Goal: Task Accomplishment & Management: Manage account settings

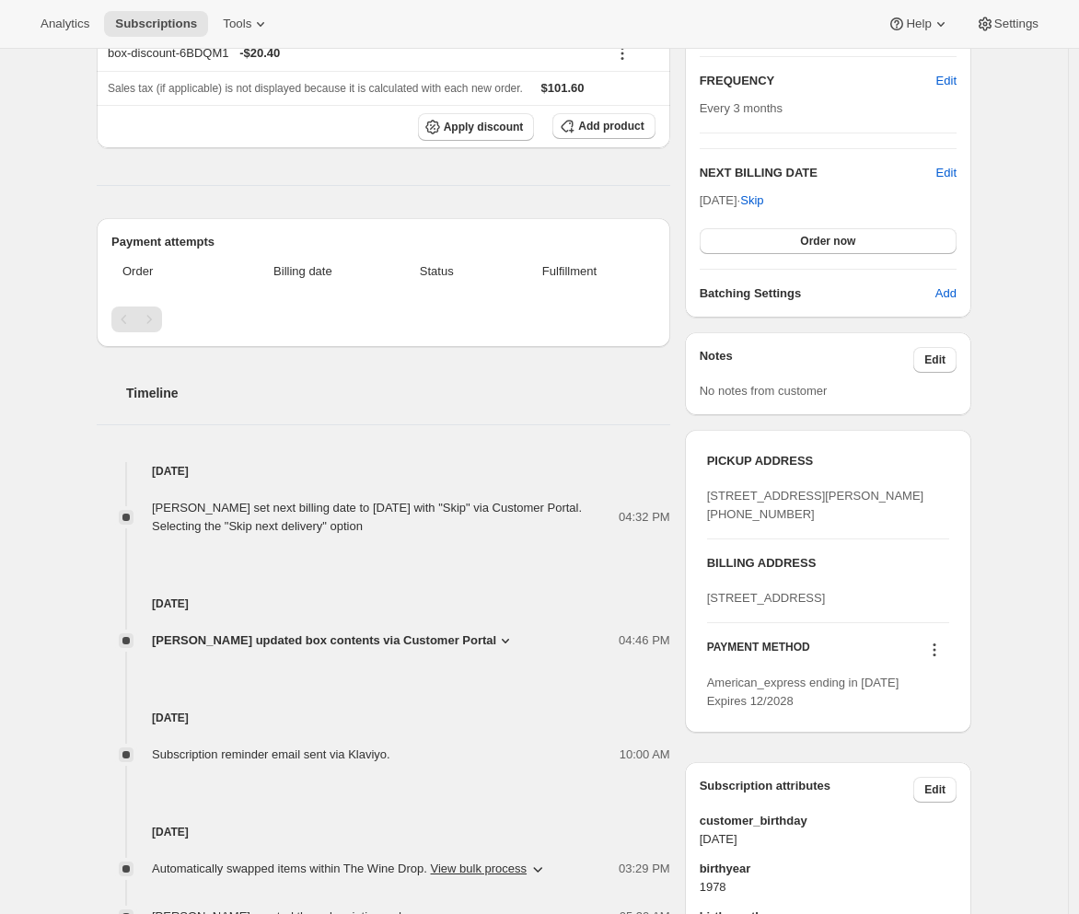
scroll to position [26, 0]
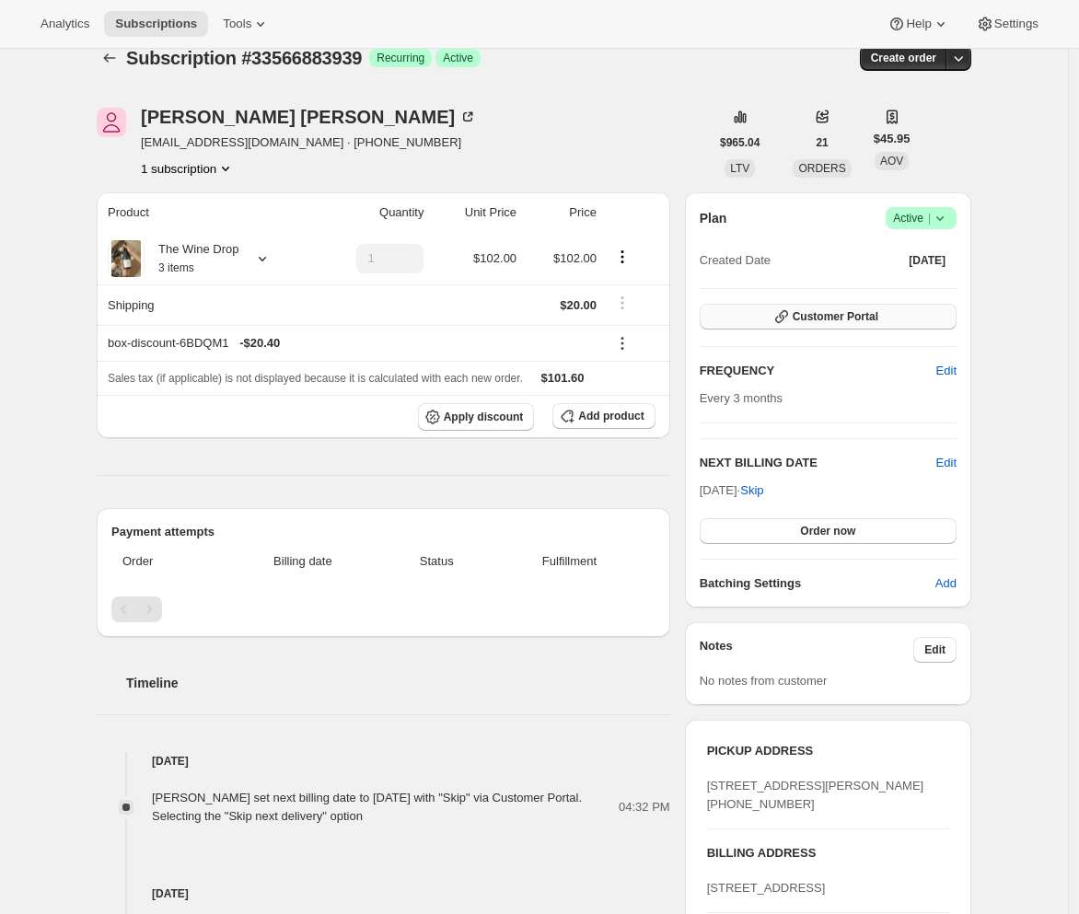
click at [876, 320] on span "Customer Portal" at bounding box center [836, 316] width 86 height 15
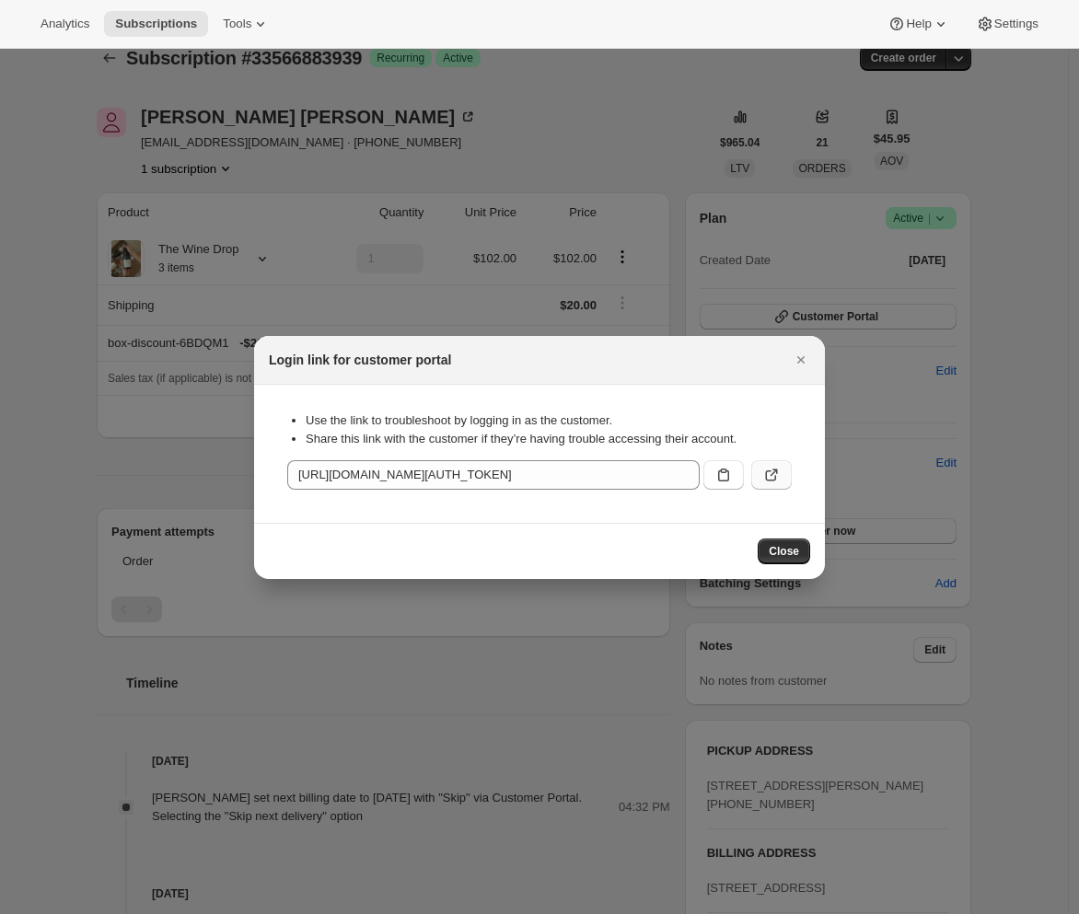
click at [765, 487] on button ":r1f:" at bounding box center [771, 474] width 41 height 29
click at [800, 367] on icon "Close" at bounding box center [801, 360] width 18 height 18
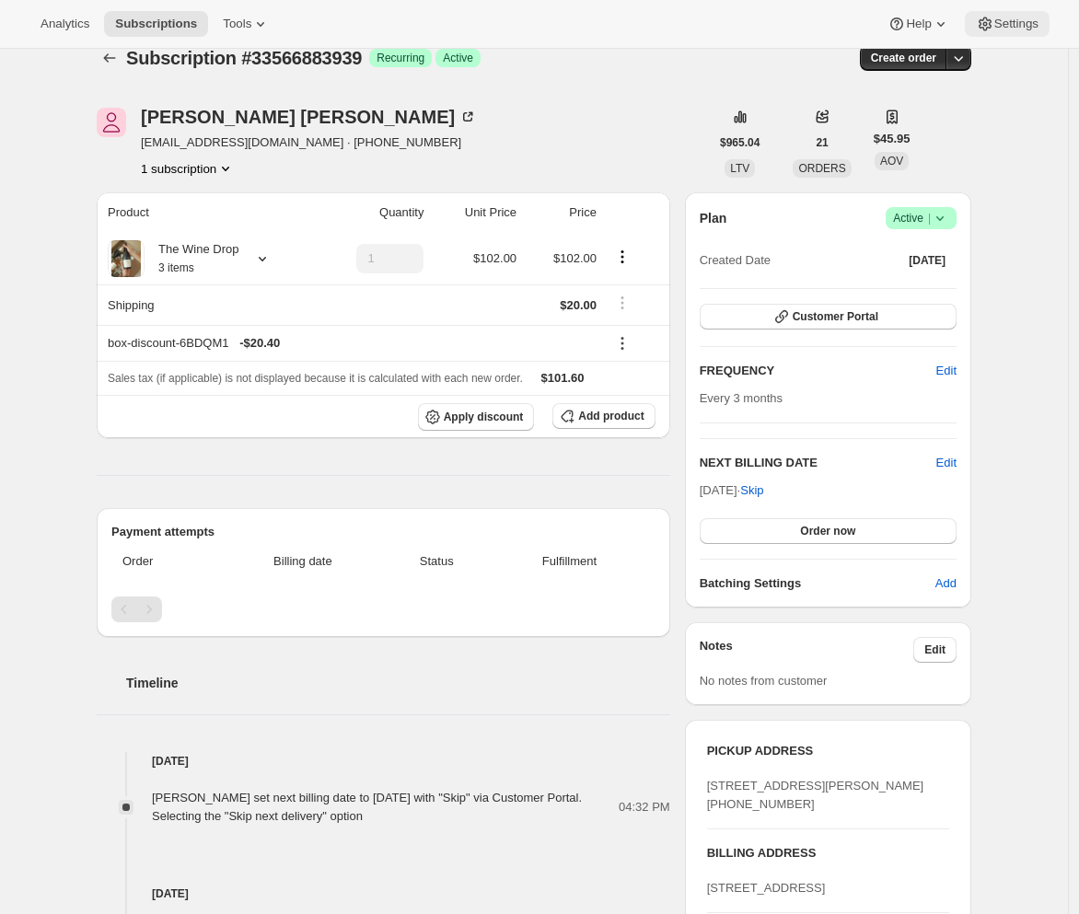
click at [1019, 24] on span "Settings" at bounding box center [1016, 24] width 44 height 15
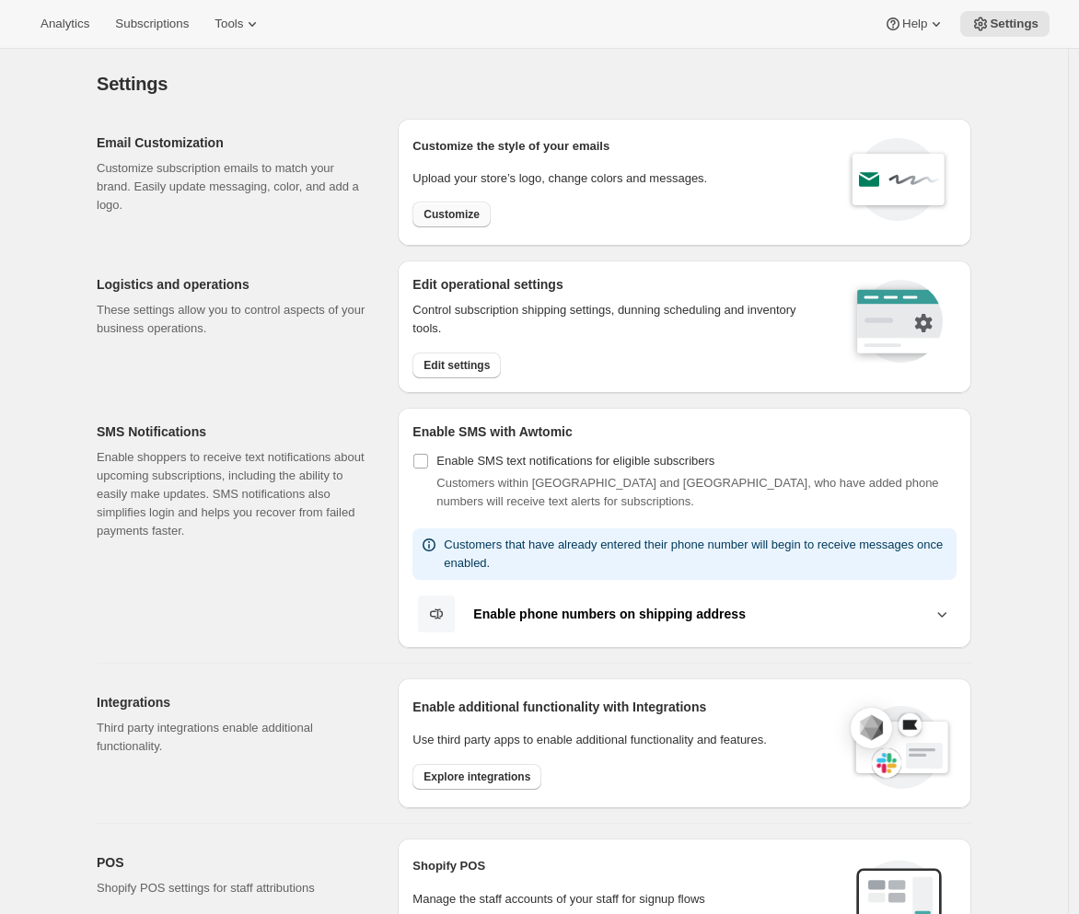
click at [453, 226] on button "Customize" at bounding box center [452, 215] width 78 height 26
select select "subscriptionMessage"
select select "5"
select select "15"
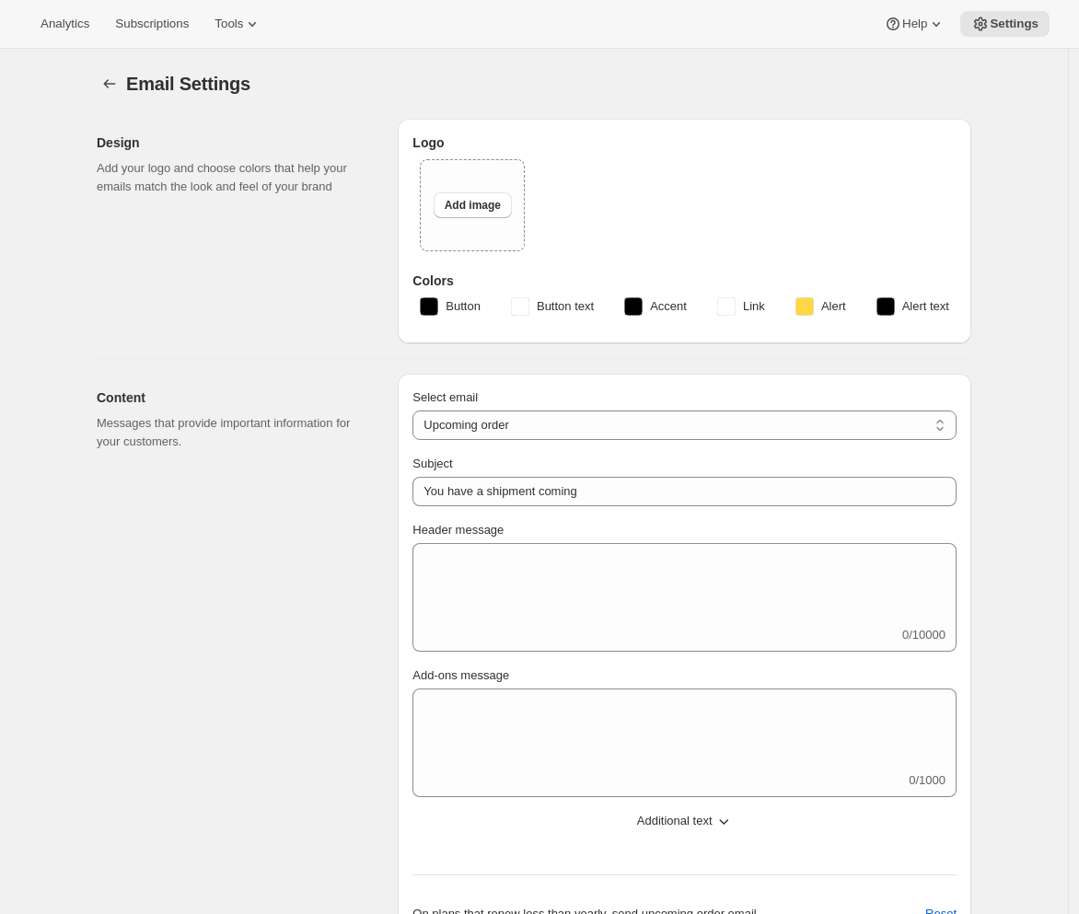
type input "Your next Clif Family Winery shipment is coming soon!"
type textarea "Your next shipment is processing soon! If this is your first time interacting w…"
select select "7"
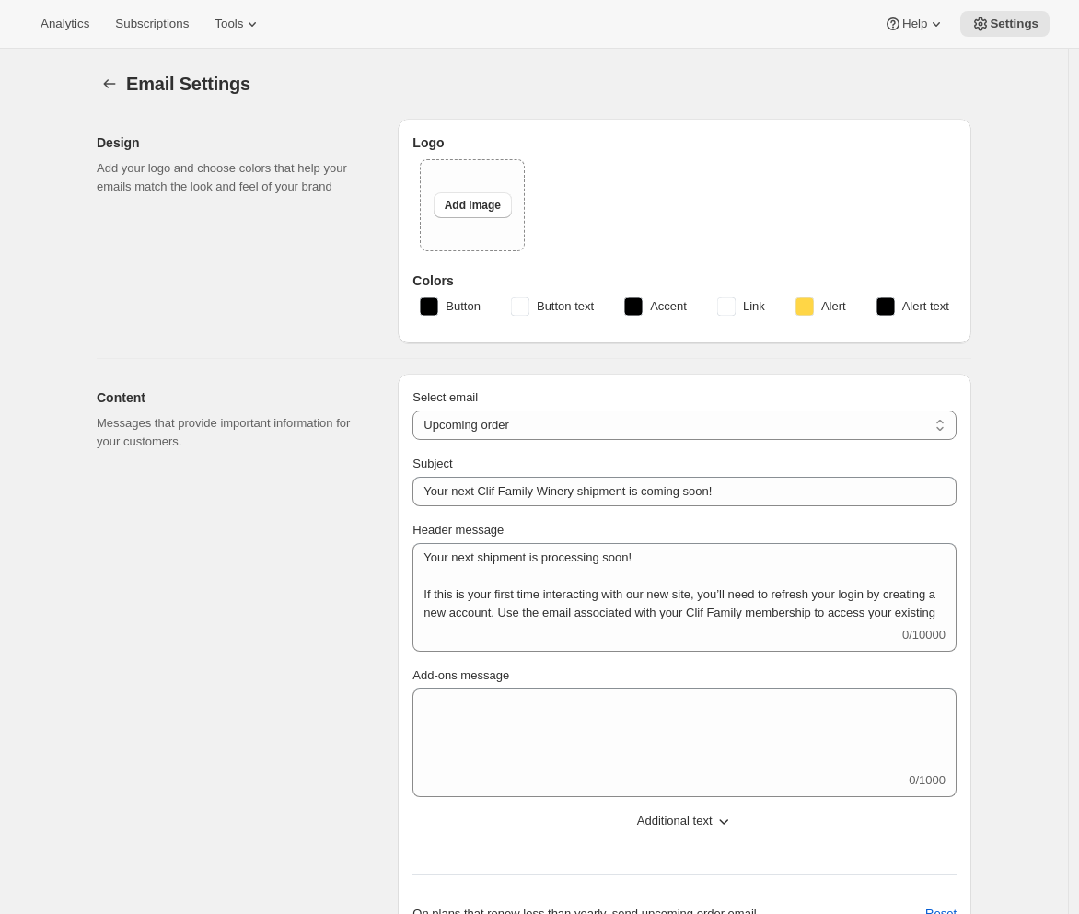
select select "10"
type input "Clif Family Winery"
checkbox input "false"
type input "ashleycox@cliffamily.com"
checkbox input "true"
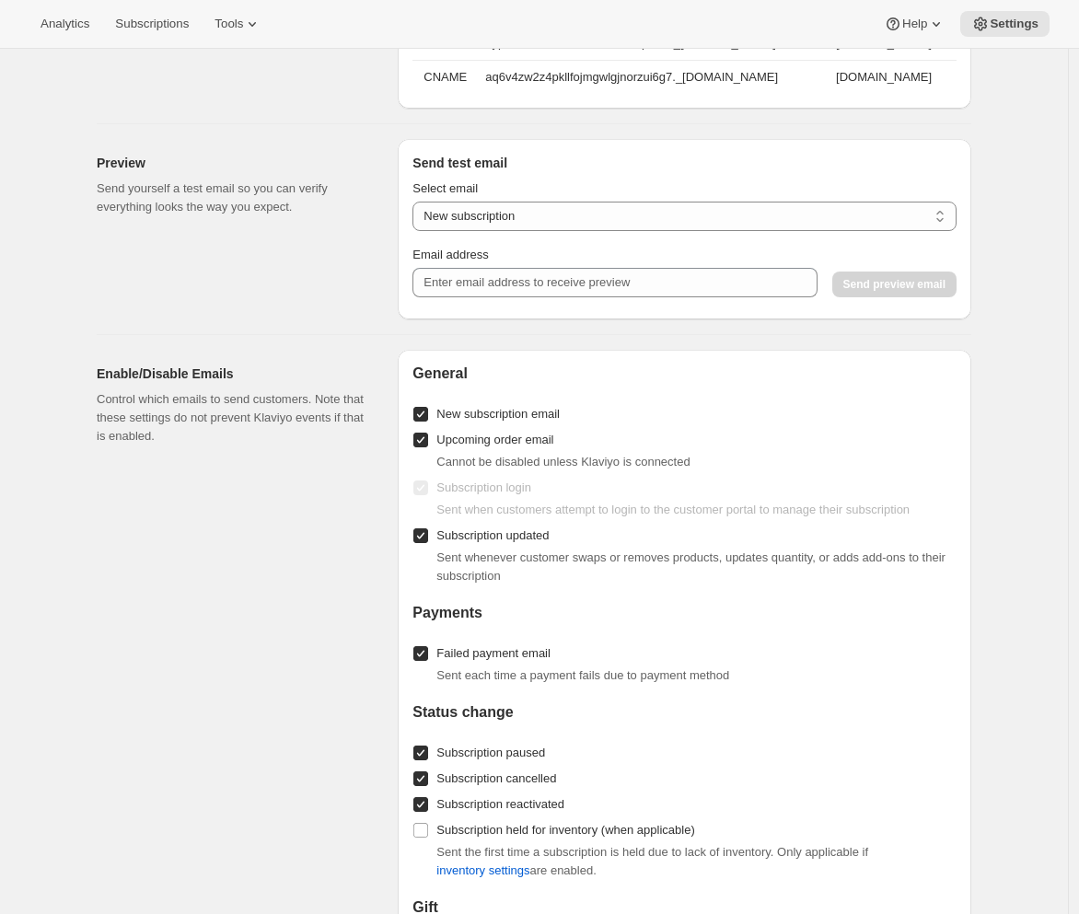
scroll to position [2004, 0]
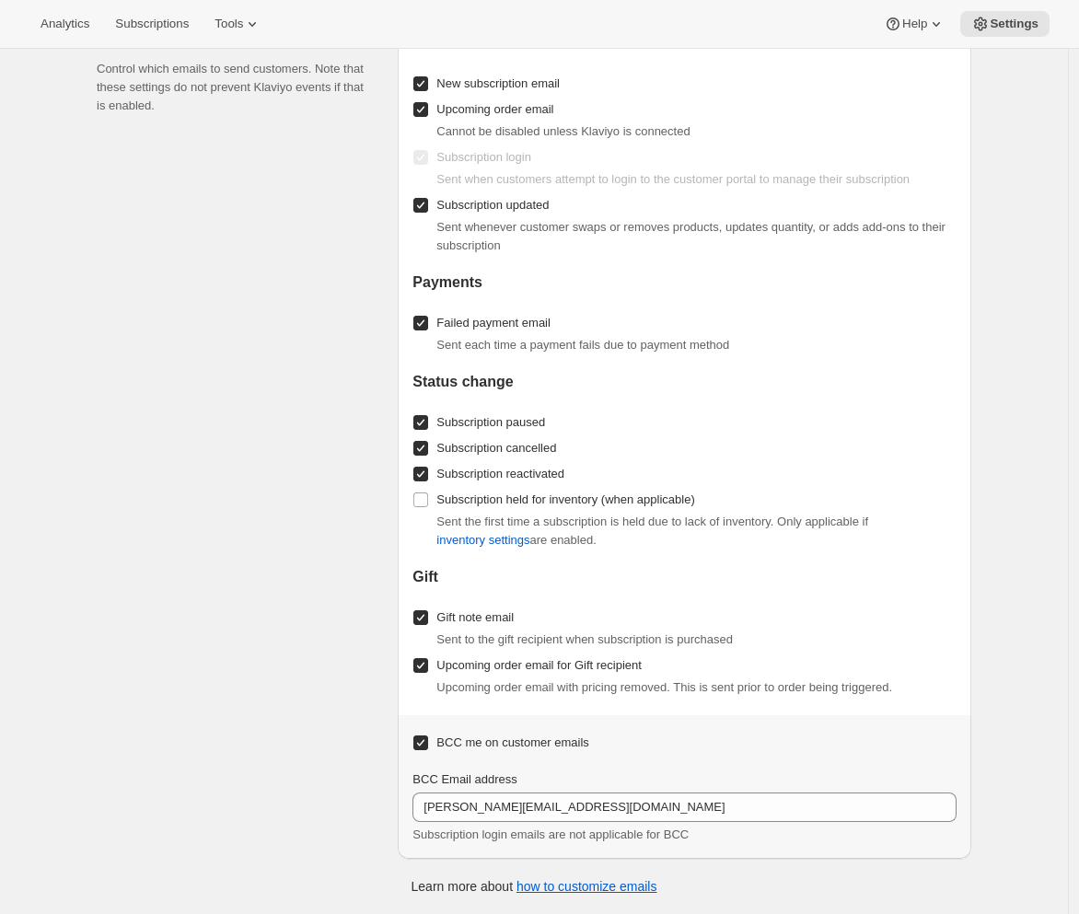
click at [425, 206] on input "Subscription updated" at bounding box center [420, 205] width 15 height 15
checkbox input "false"
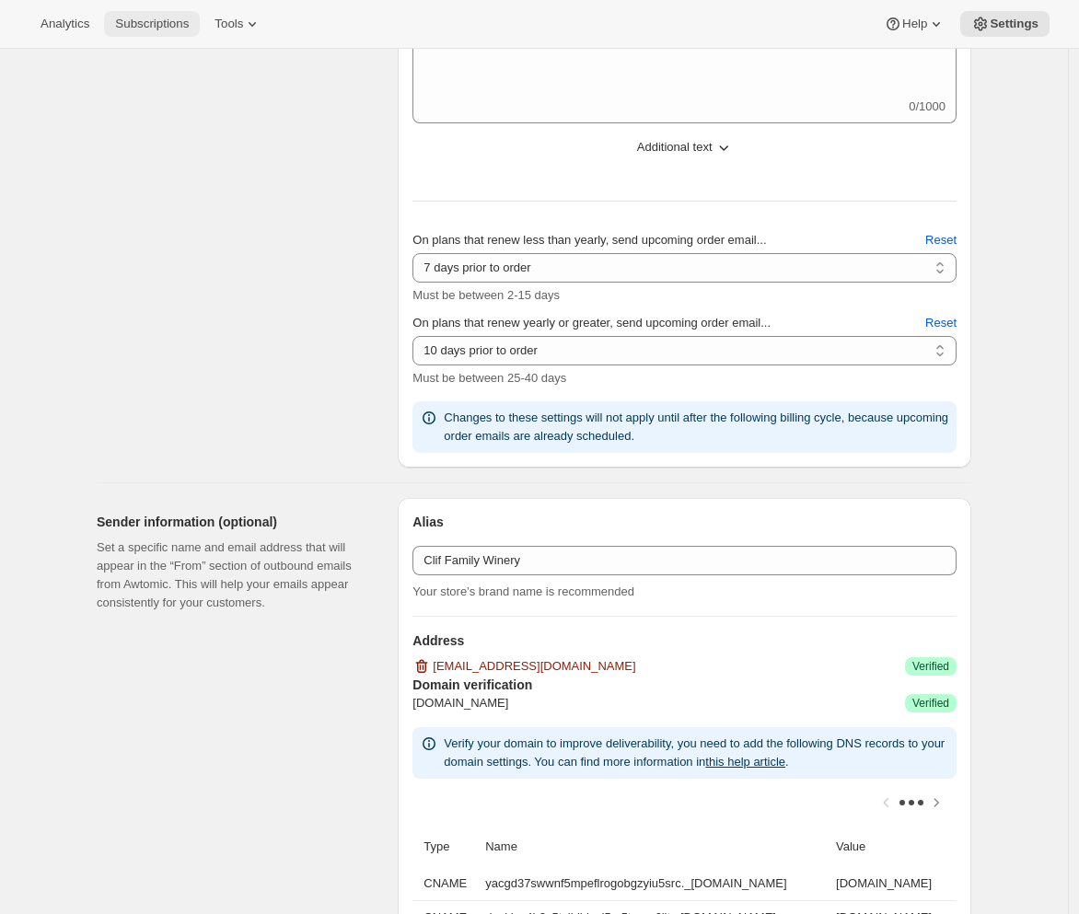
click at [139, 24] on span "Subscriptions" at bounding box center [152, 24] width 74 height 15
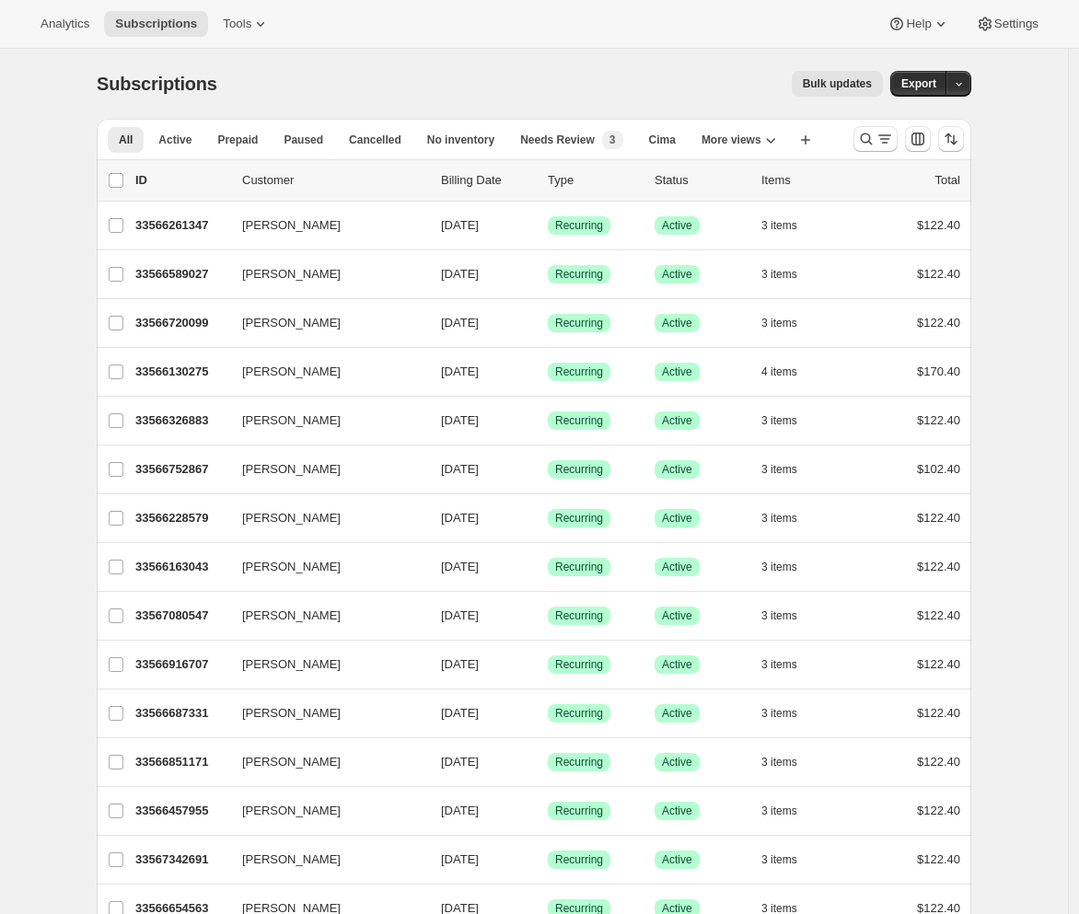
select select "subscriptionMessage"
select select "5"
select select "15"
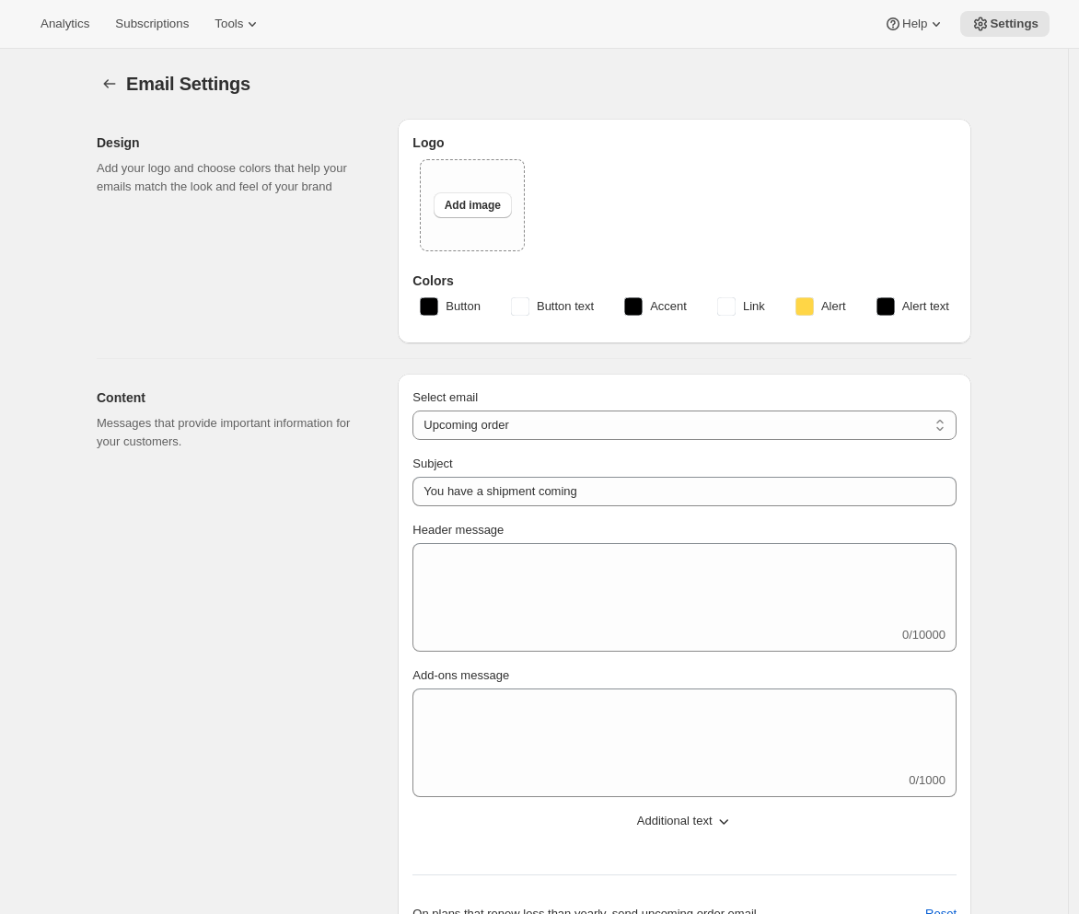
type input "Your next Clif Family Winery shipment is coming soon!"
type textarea "Your next shipment is processing soon! If this is your first time interacting w…"
select select "7"
select select "10"
type input "Clif Family Winery"
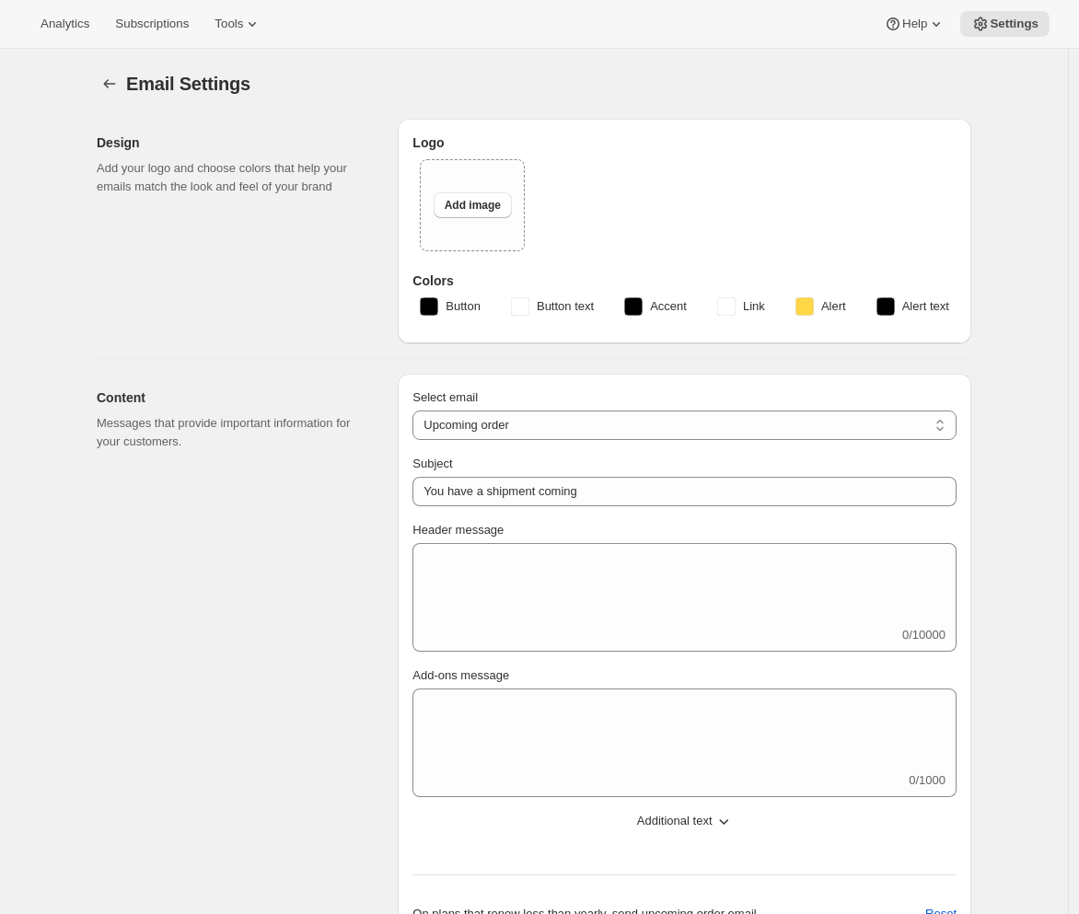
checkbox input "false"
type input "ashleycox@cliffamily.com"
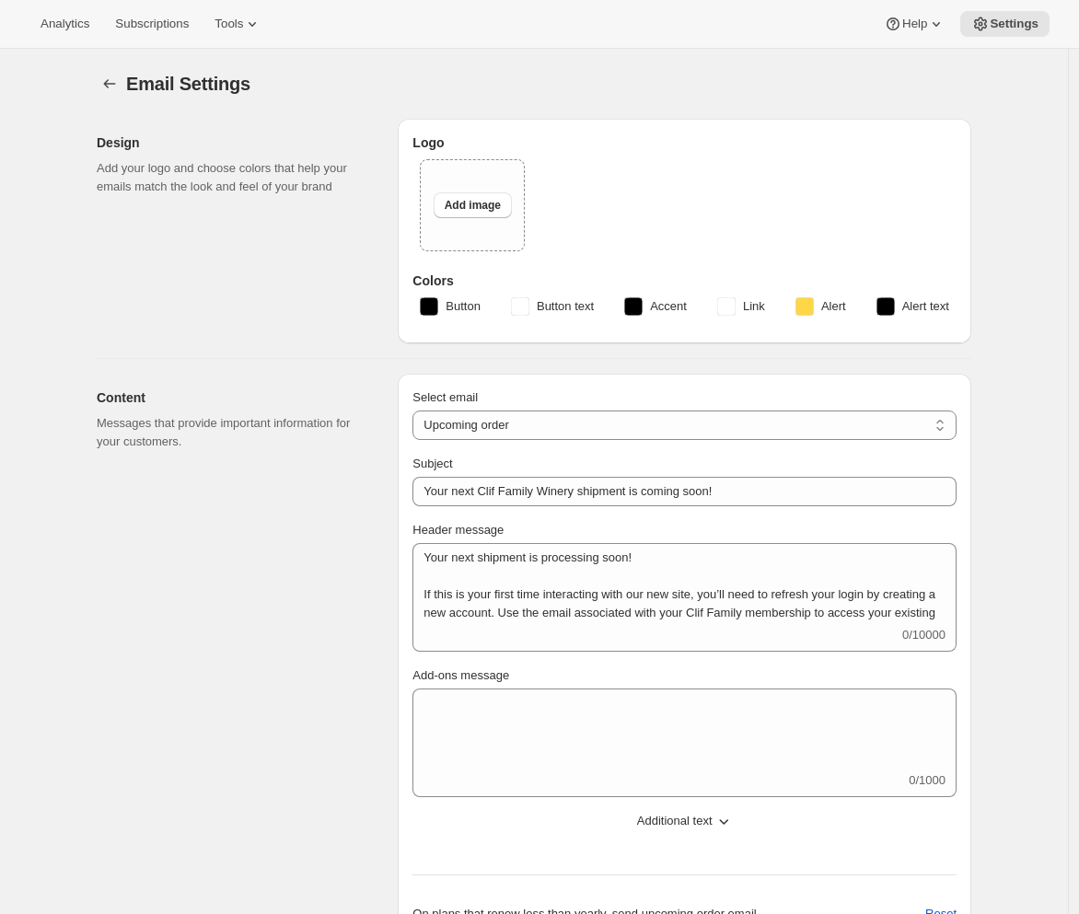
checkbox input "true"
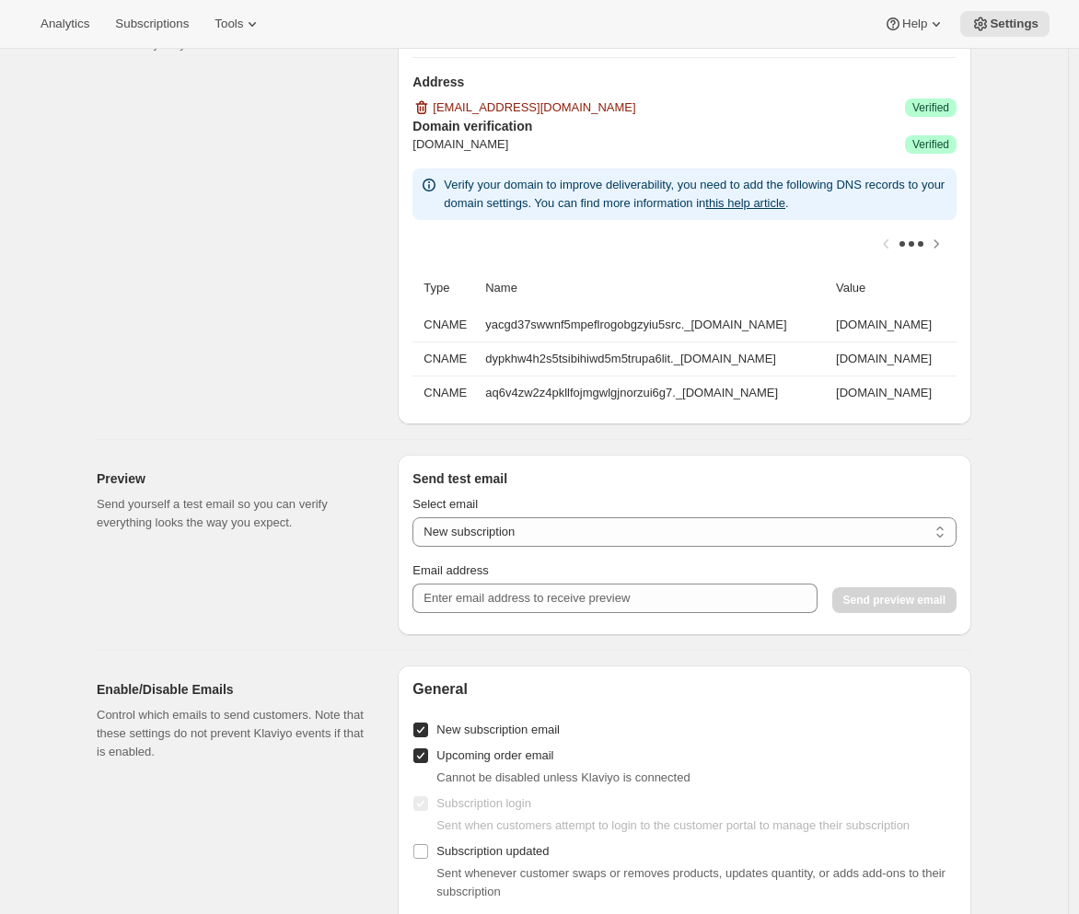
scroll to position [1535, 0]
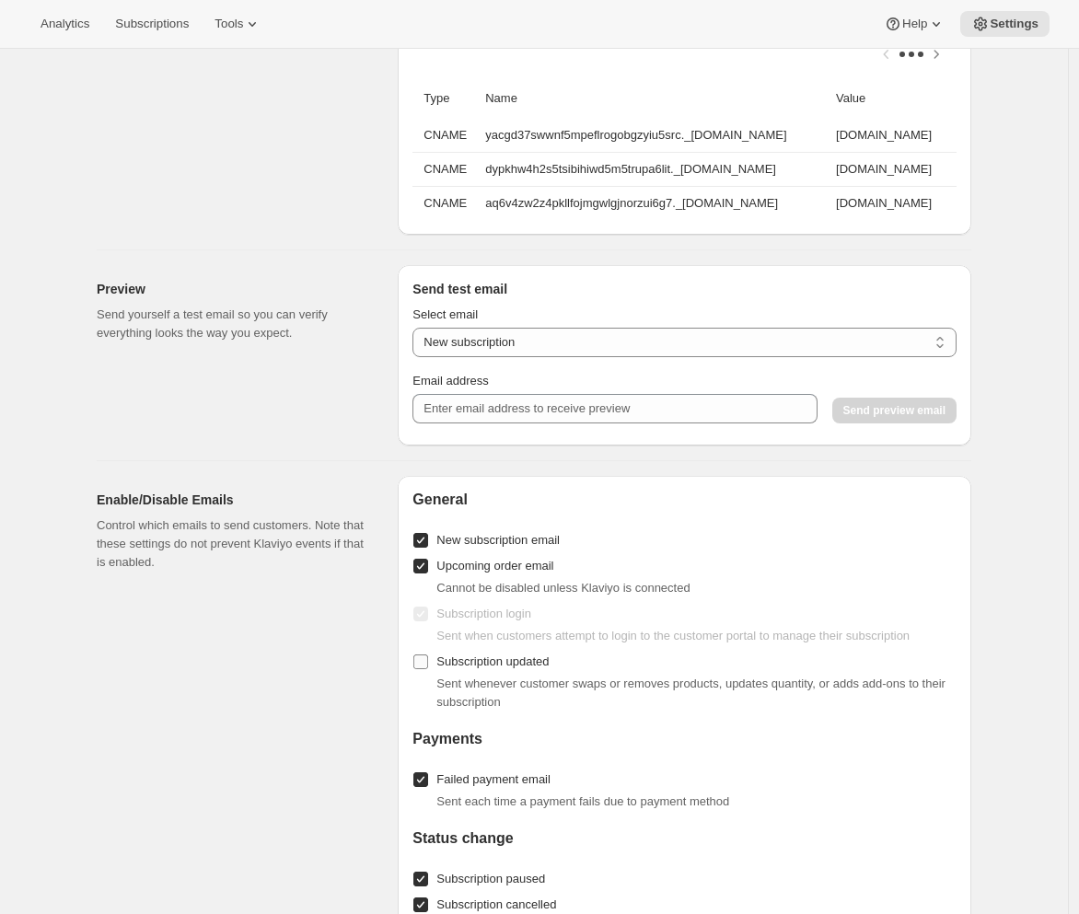
click at [428, 669] on input "Subscription updated" at bounding box center [420, 662] width 15 height 15
checkbox input "true"
click at [183, 33] on button "Subscriptions" at bounding box center [152, 24] width 96 height 26
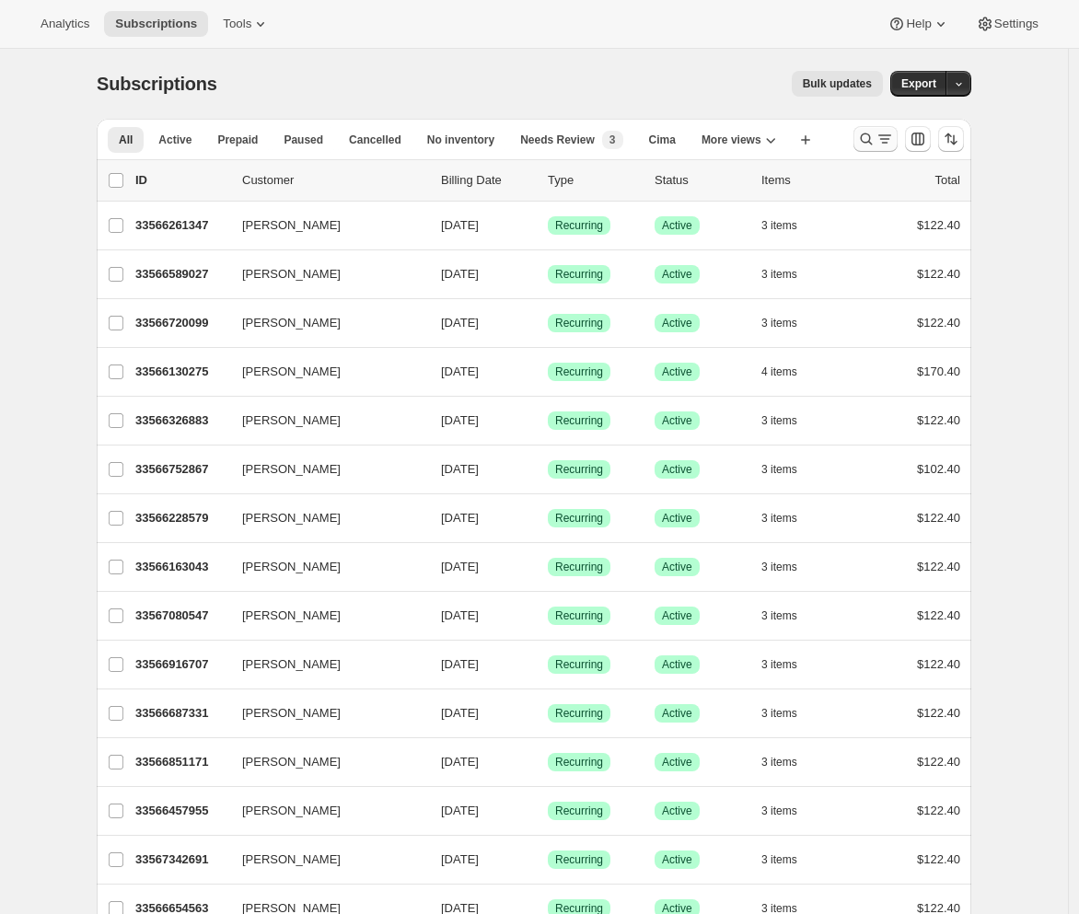
click at [872, 141] on icon "Search and filter results" at bounding box center [866, 139] width 18 height 18
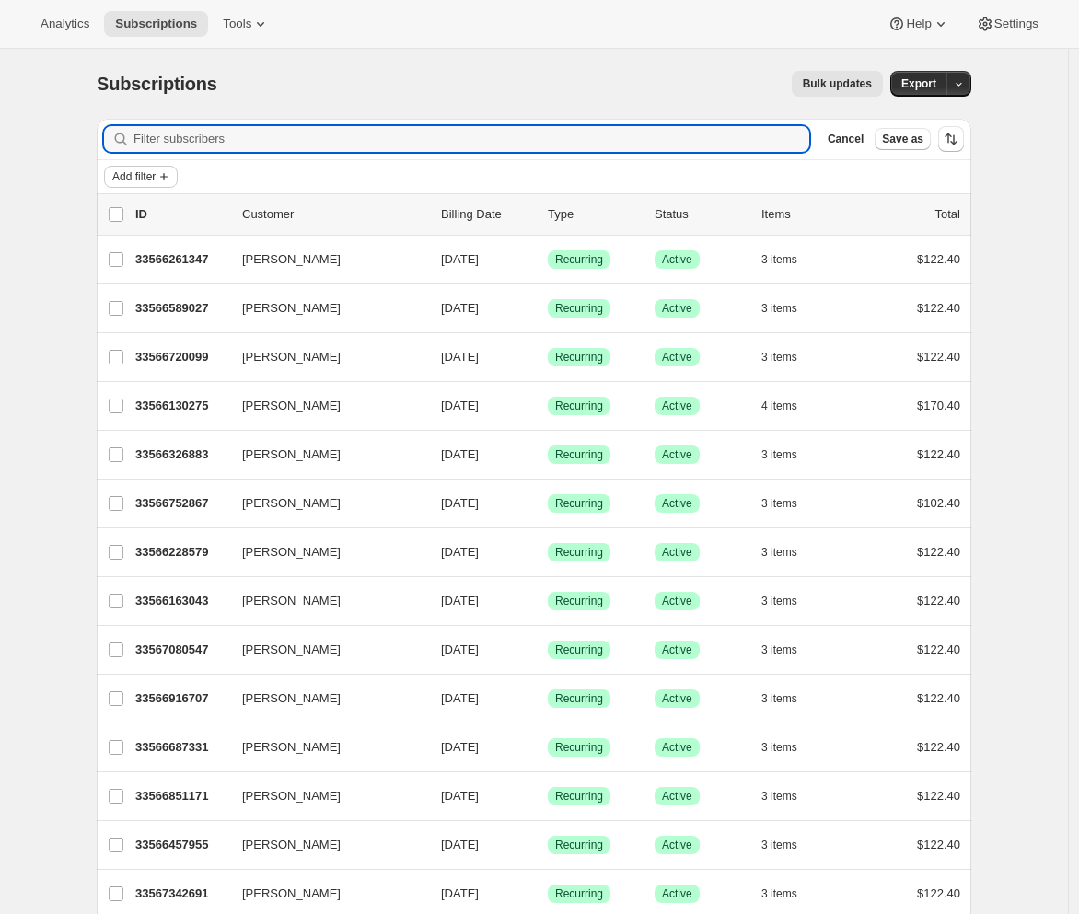
click at [134, 174] on span "Add filter" at bounding box center [133, 176] width 43 height 15
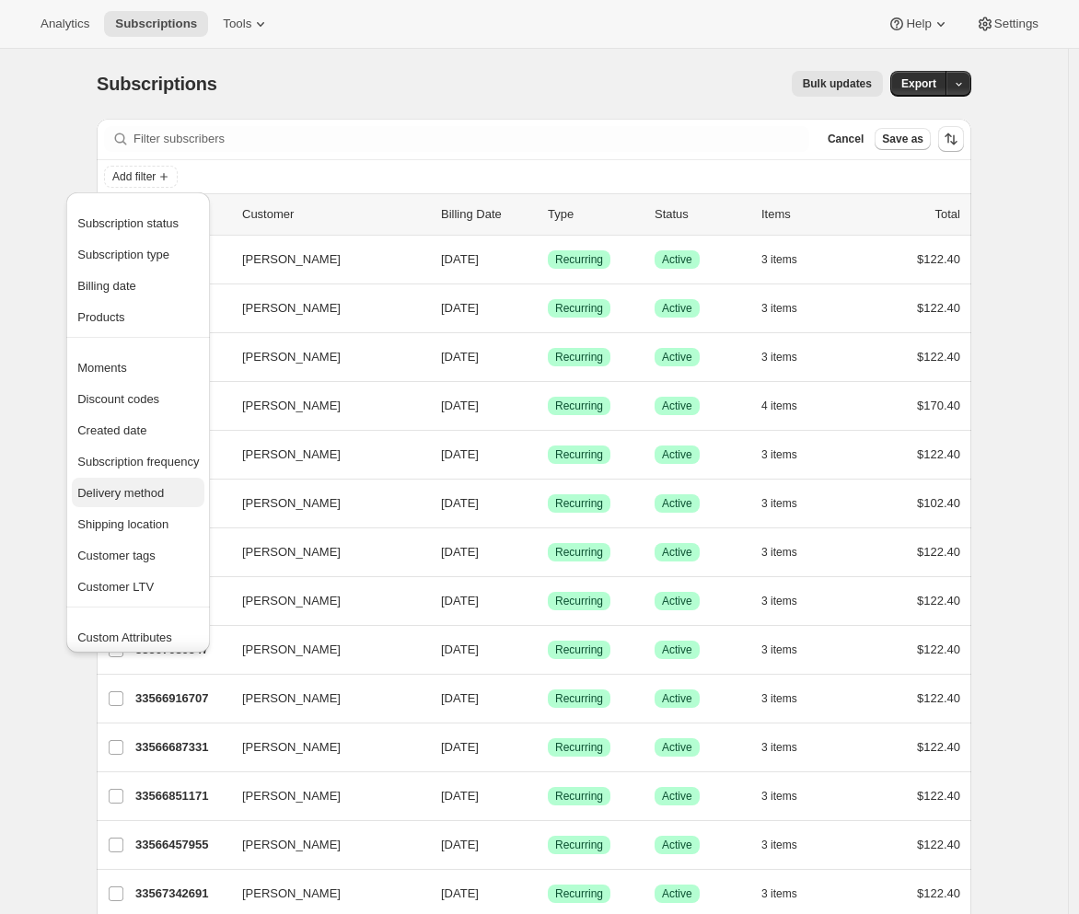
click at [164, 494] on span "Delivery method" at bounding box center [120, 493] width 87 height 14
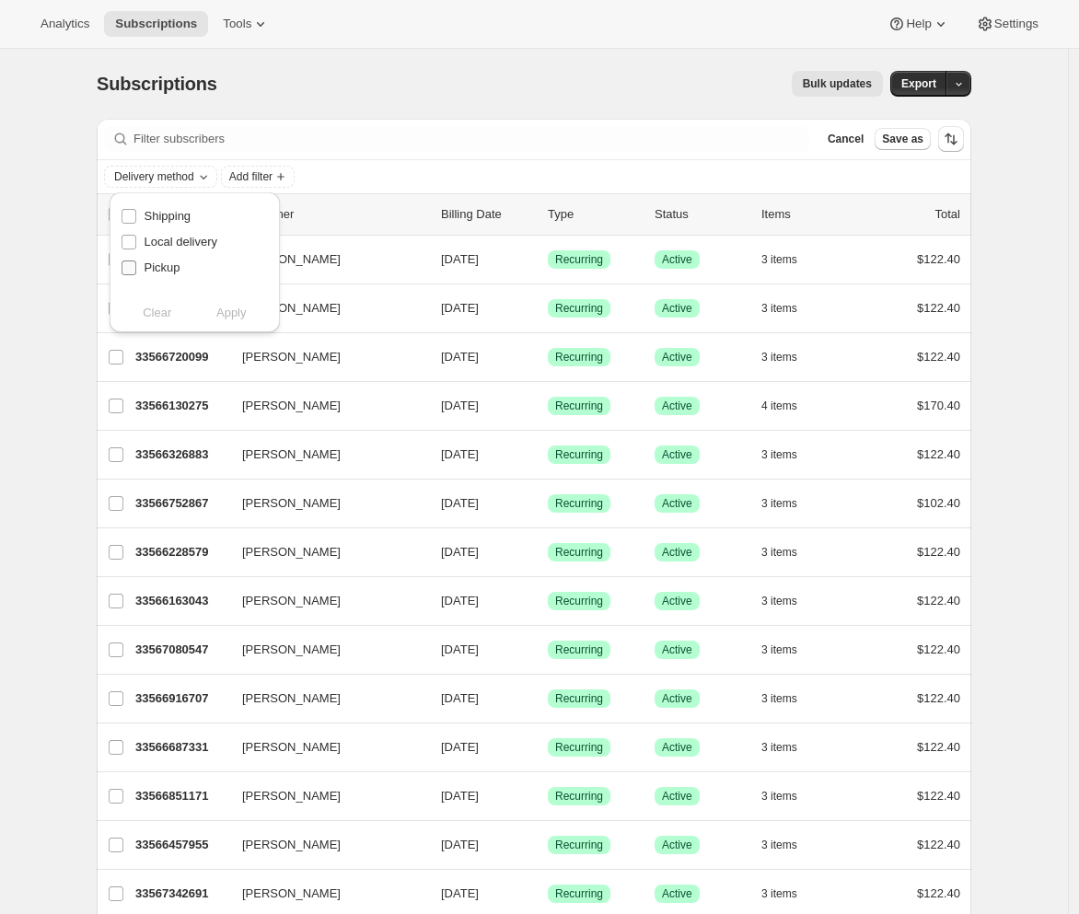
click at [162, 264] on span "Pickup" at bounding box center [163, 268] width 36 height 14
click at [136, 264] on input "Pickup" at bounding box center [129, 268] width 15 height 15
checkbox input "true"
click at [227, 310] on span "Apply" at bounding box center [231, 313] width 30 height 18
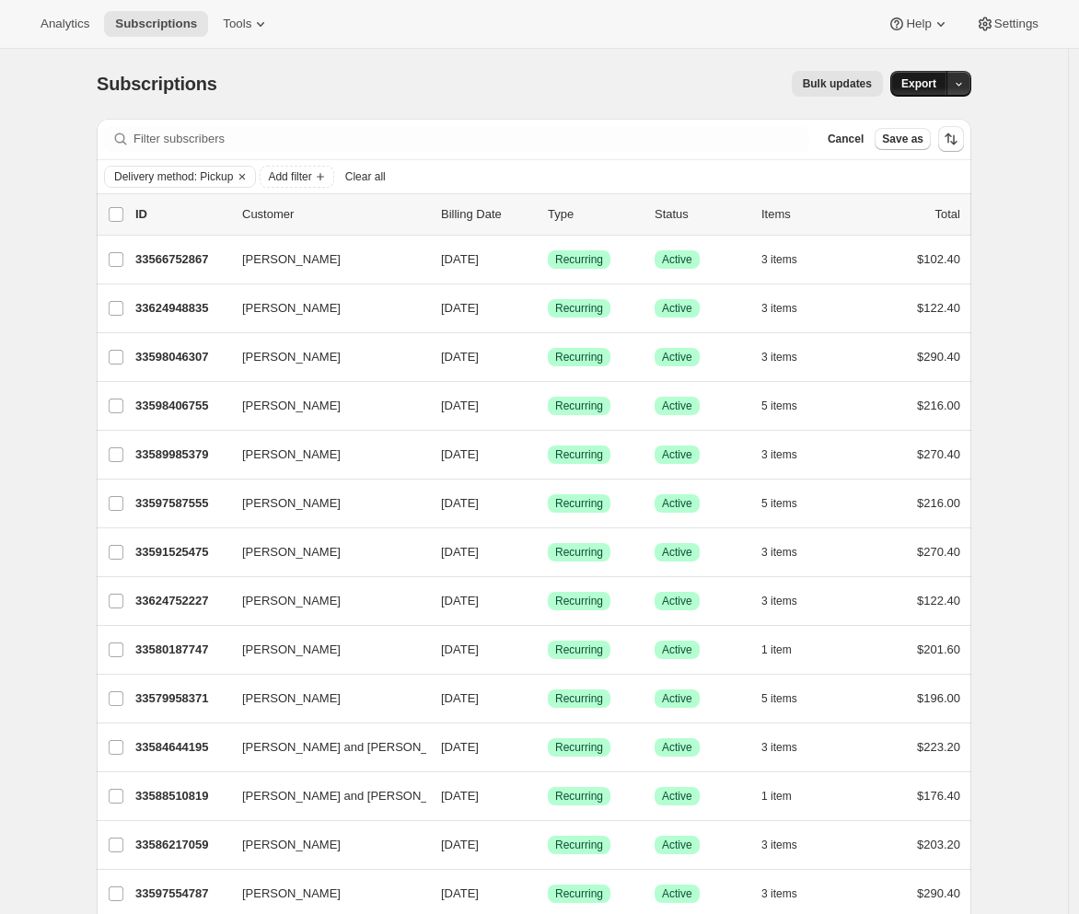
click at [933, 87] on span "Export" at bounding box center [918, 83] width 35 height 15
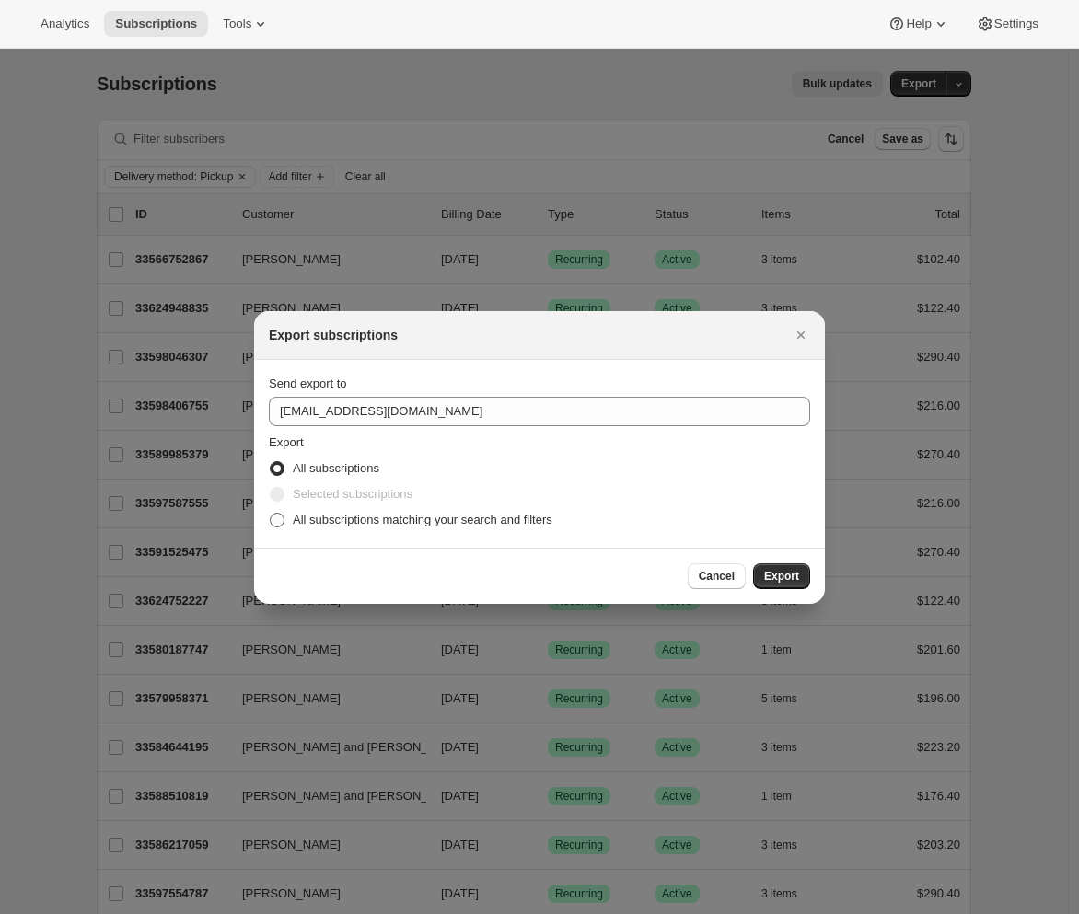
click at [379, 516] on span "All subscriptions matching your search and filters" at bounding box center [423, 520] width 260 height 14
click at [271, 514] on input "All subscriptions matching your search and filters" at bounding box center [270, 513] width 1 height 1
radio input "true"
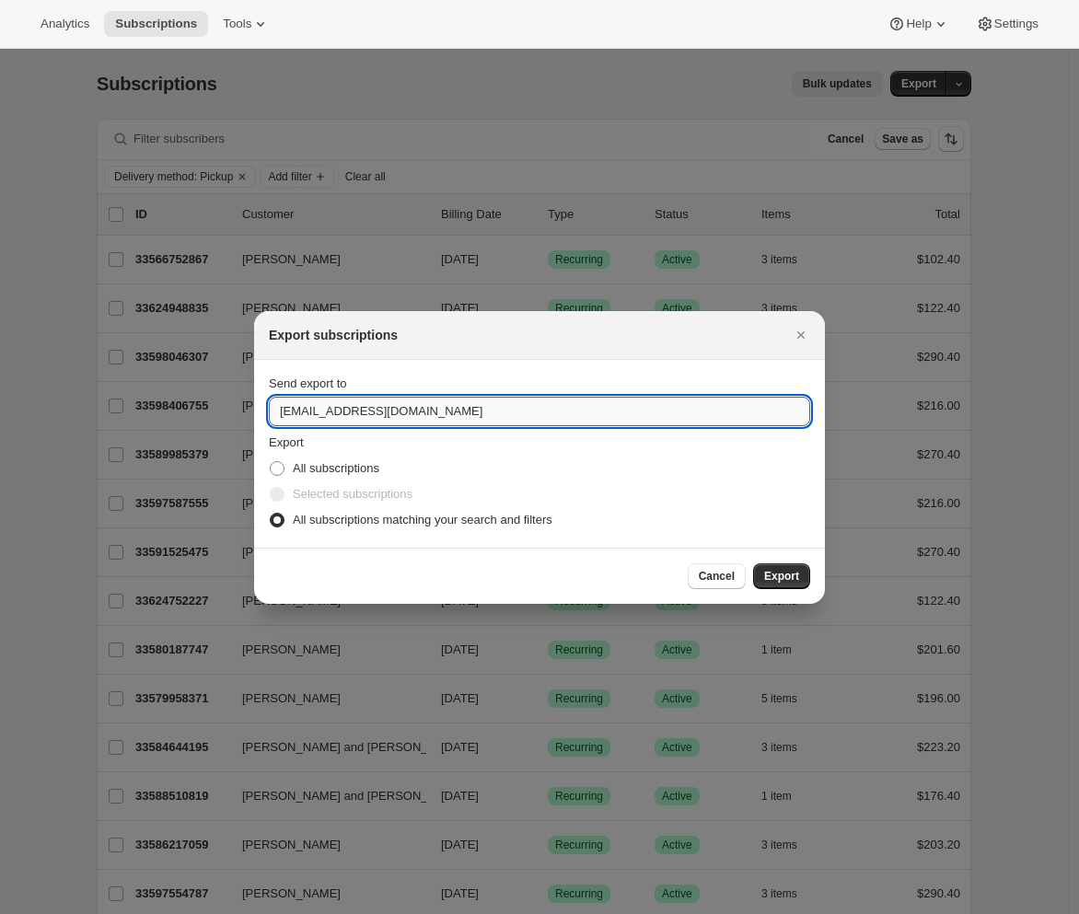
click at [367, 415] on input "winery@cliffamily.com" at bounding box center [539, 411] width 541 height 29
type input "adrian@awtomic.com"
click at [783, 573] on span "Export" at bounding box center [781, 576] width 35 height 15
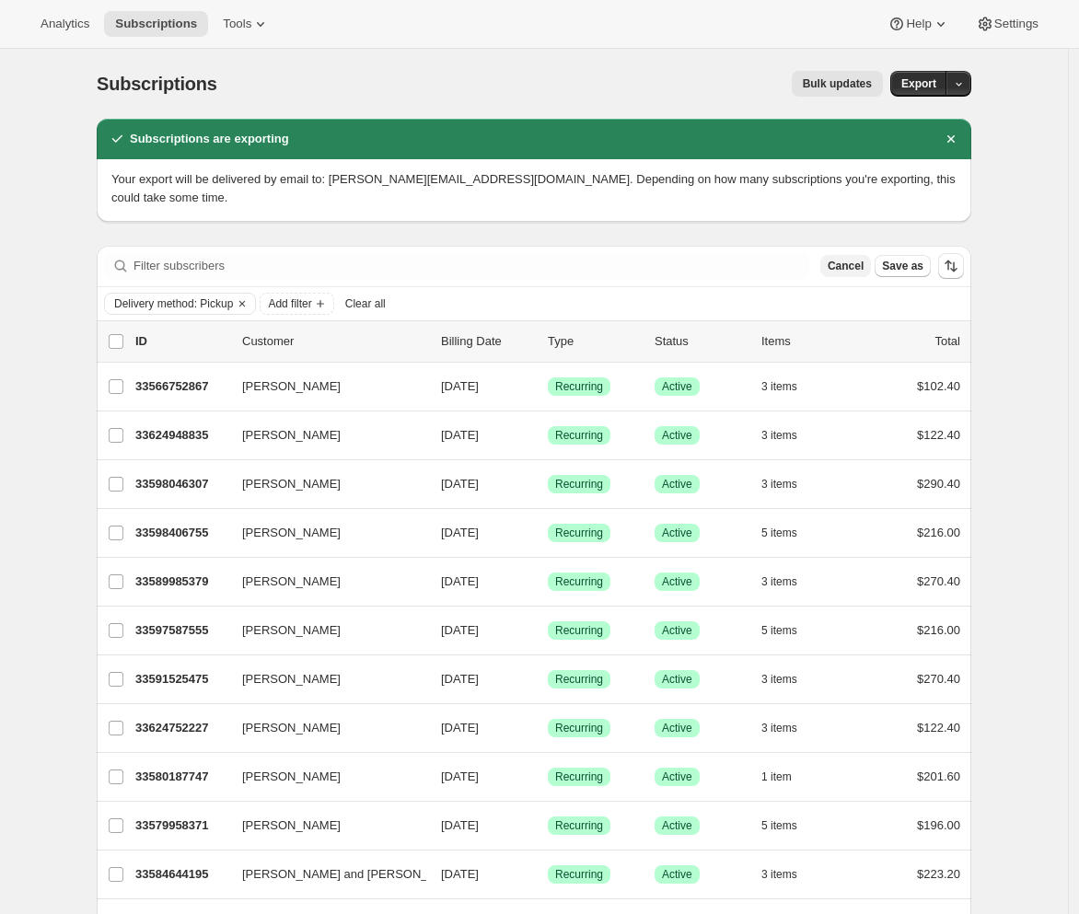
click at [855, 259] on span "Cancel" at bounding box center [846, 266] width 36 height 15
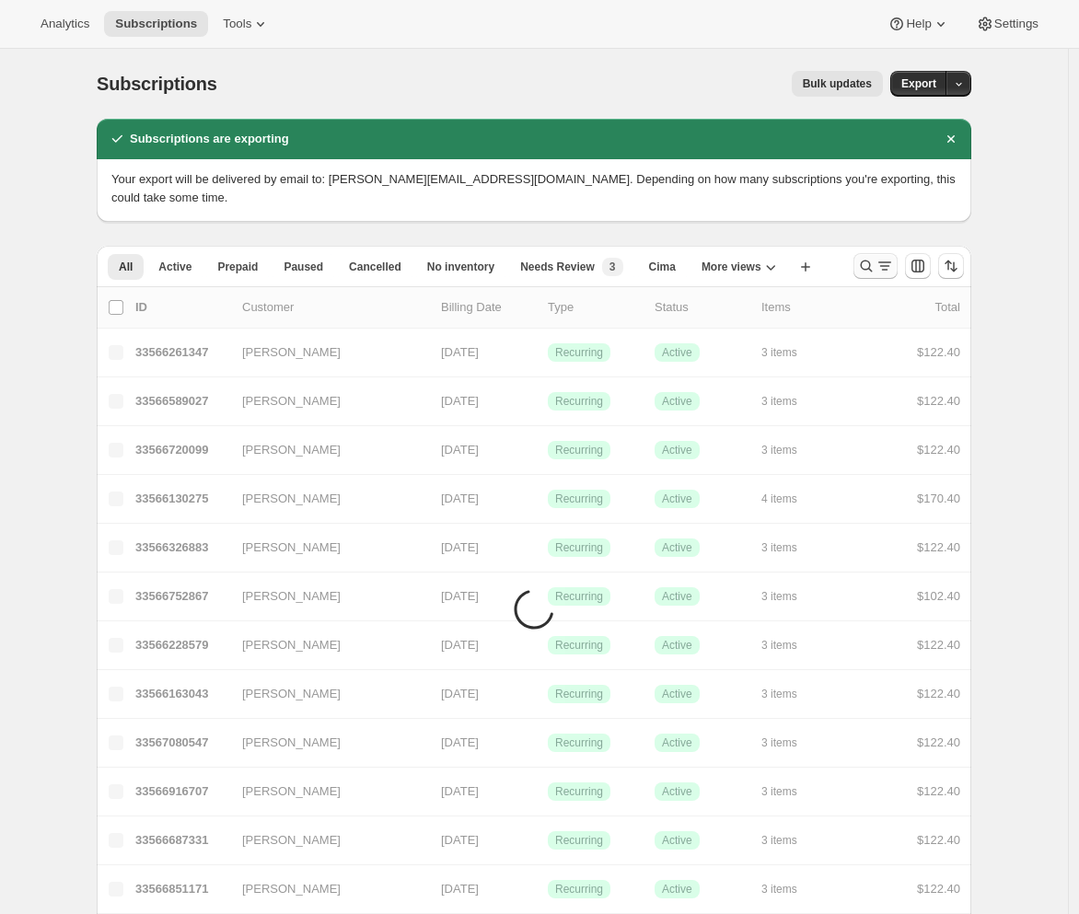
click at [880, 257] on icon "Search and filter results" at bounding box center [885, 266] width 18 height 18
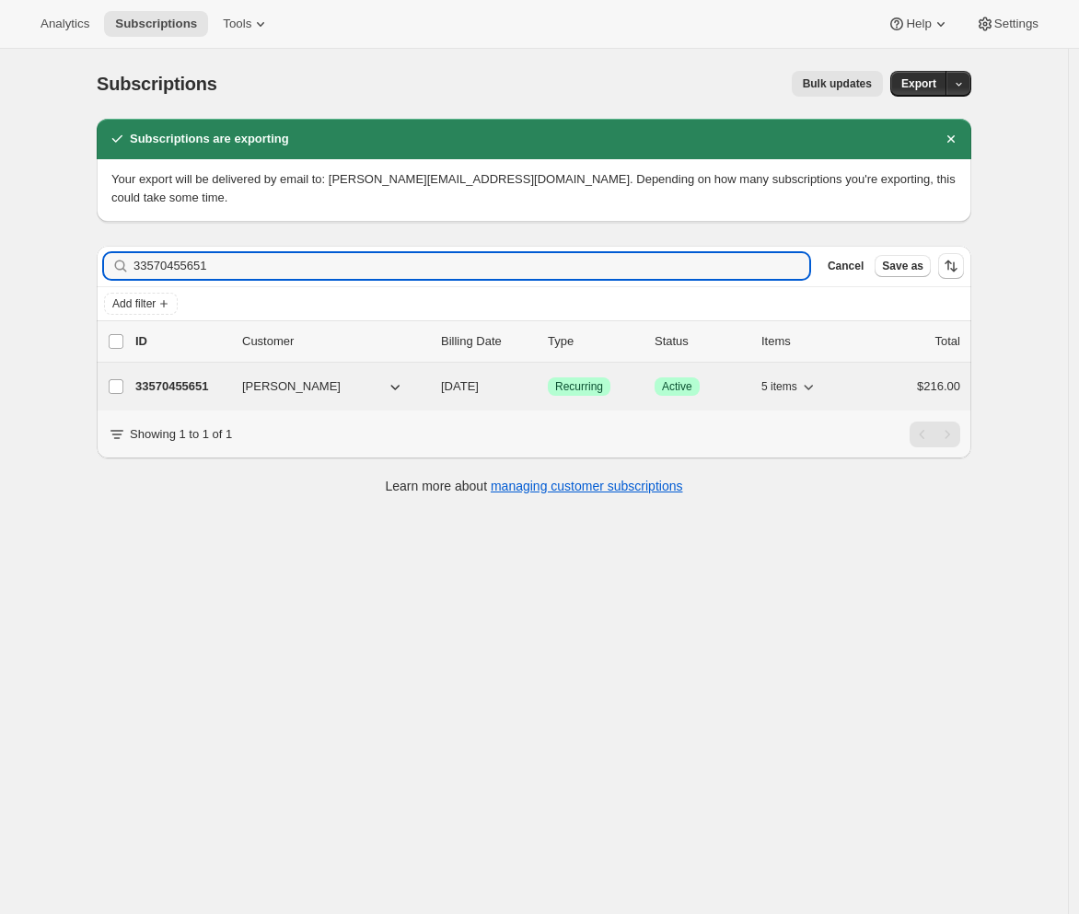
type input "33570455651"
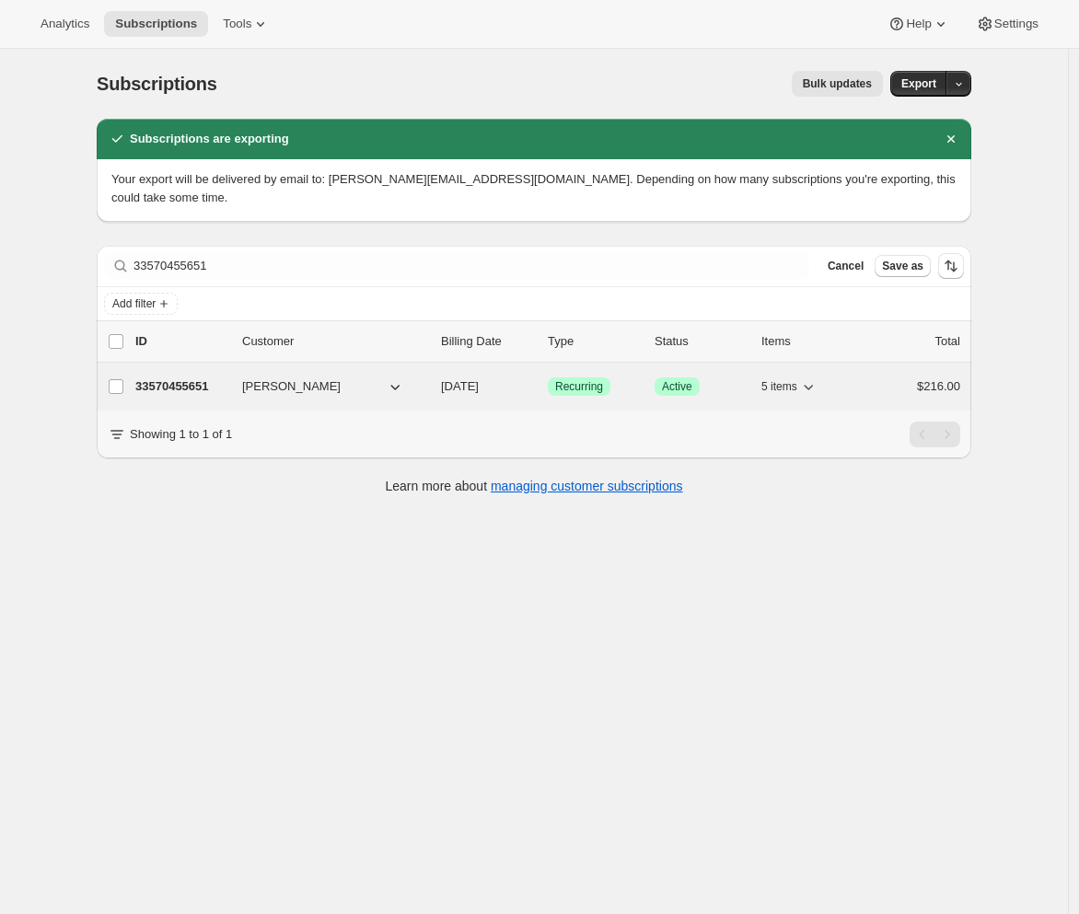
click at [171, 378] on p "33570455651" at bounding box center [181, 387] width 92 height 18
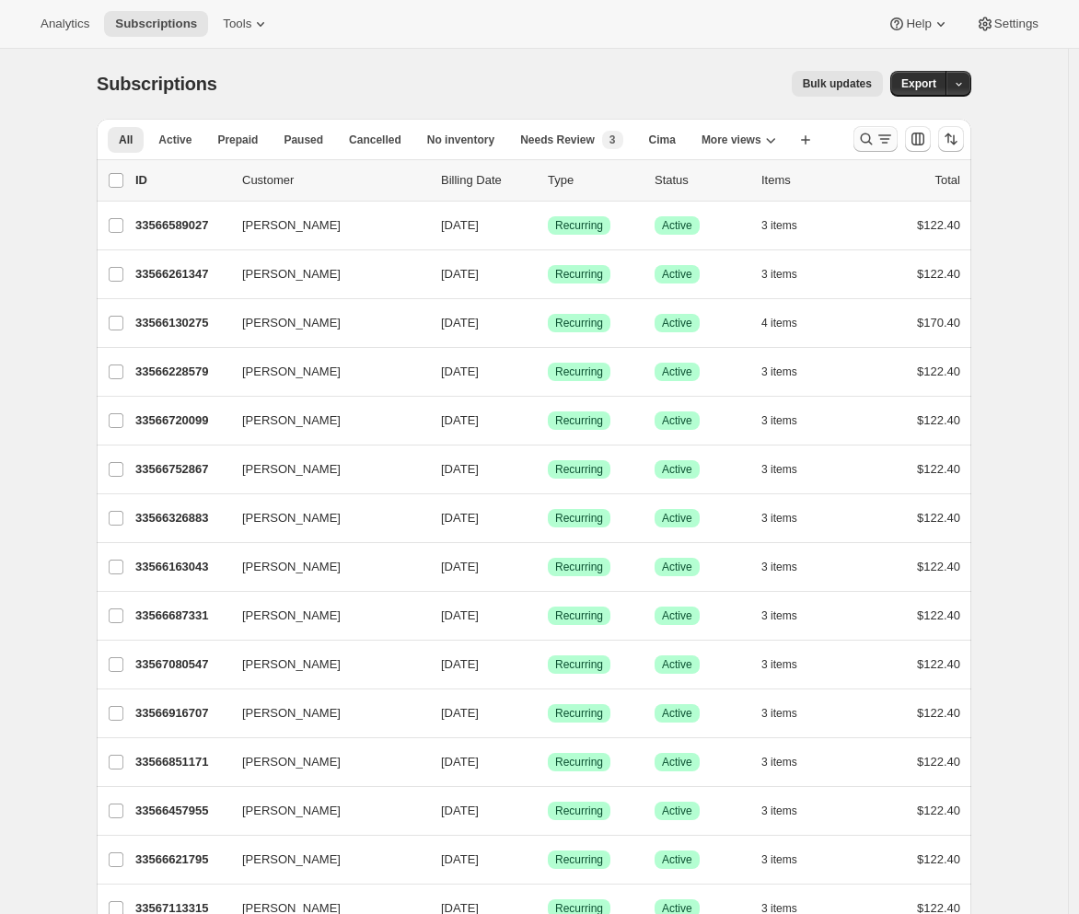
click at [883, 143] on icon "Search and filter results" at bounding box center [885, 139] width 18 height 18
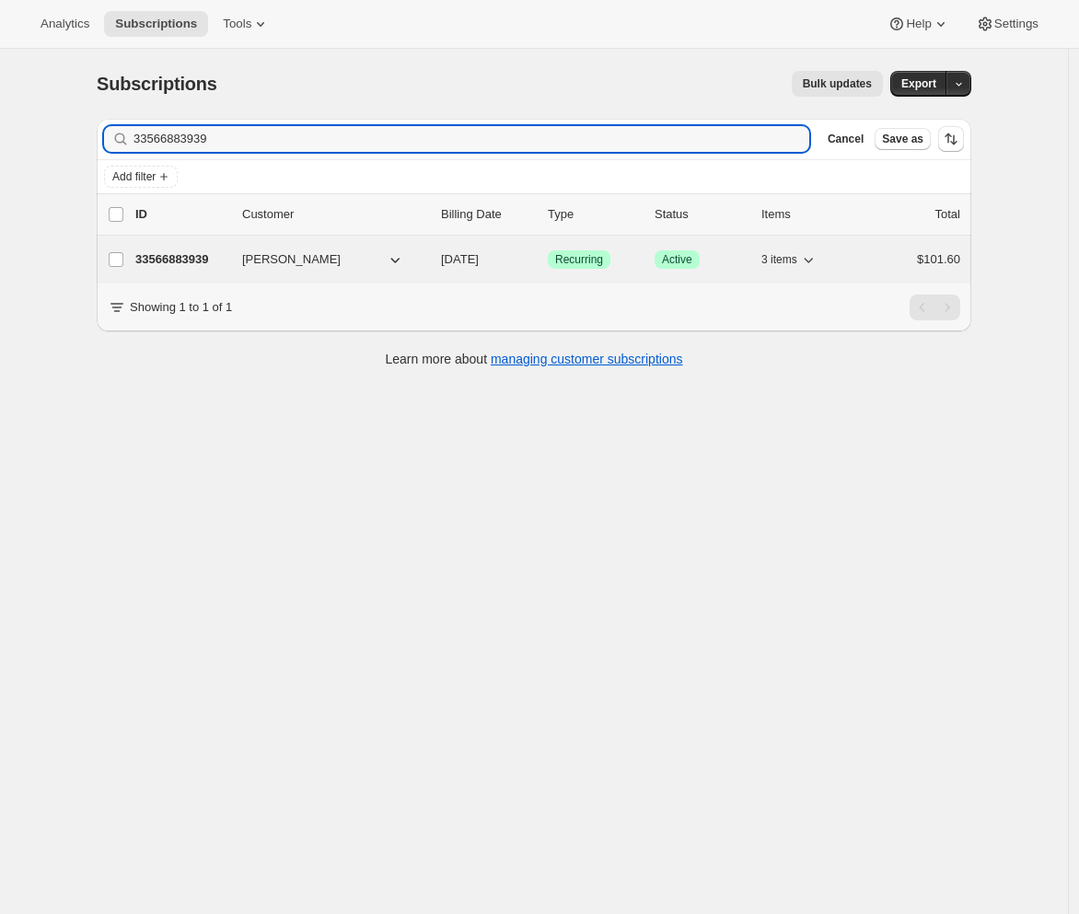
type input "33566883939"
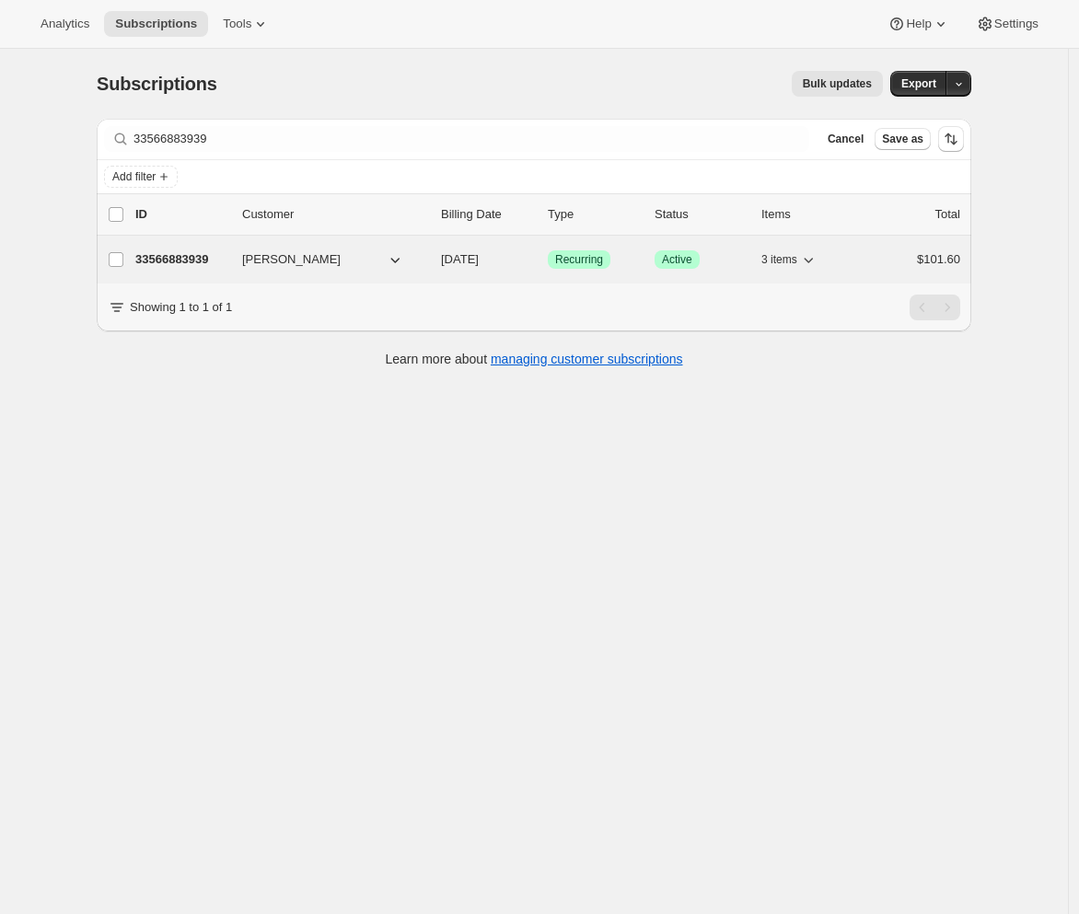
click at [178, 262] on p "33566883939" at bounding box center [181, 259] width 92 height 18
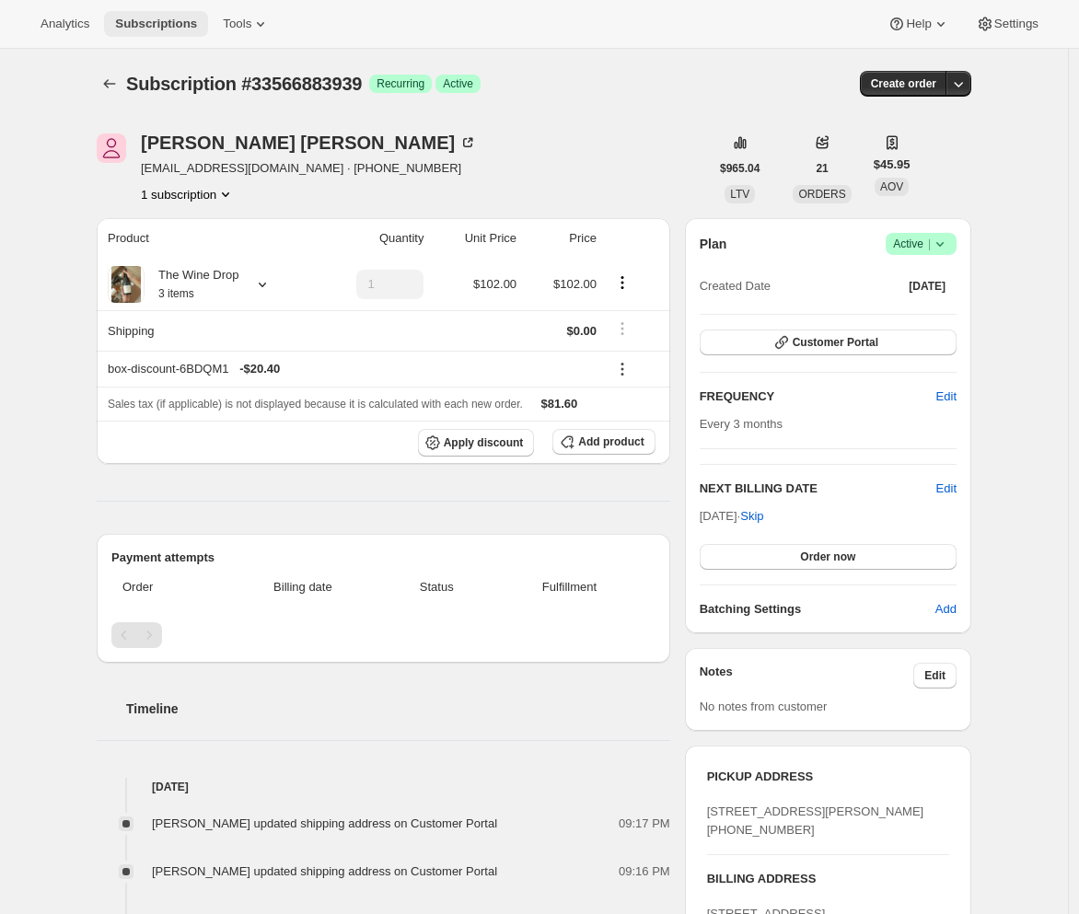
click at [166, 24] on span "Subscriptions" at bounding box center [156, 24] width 82 height 15
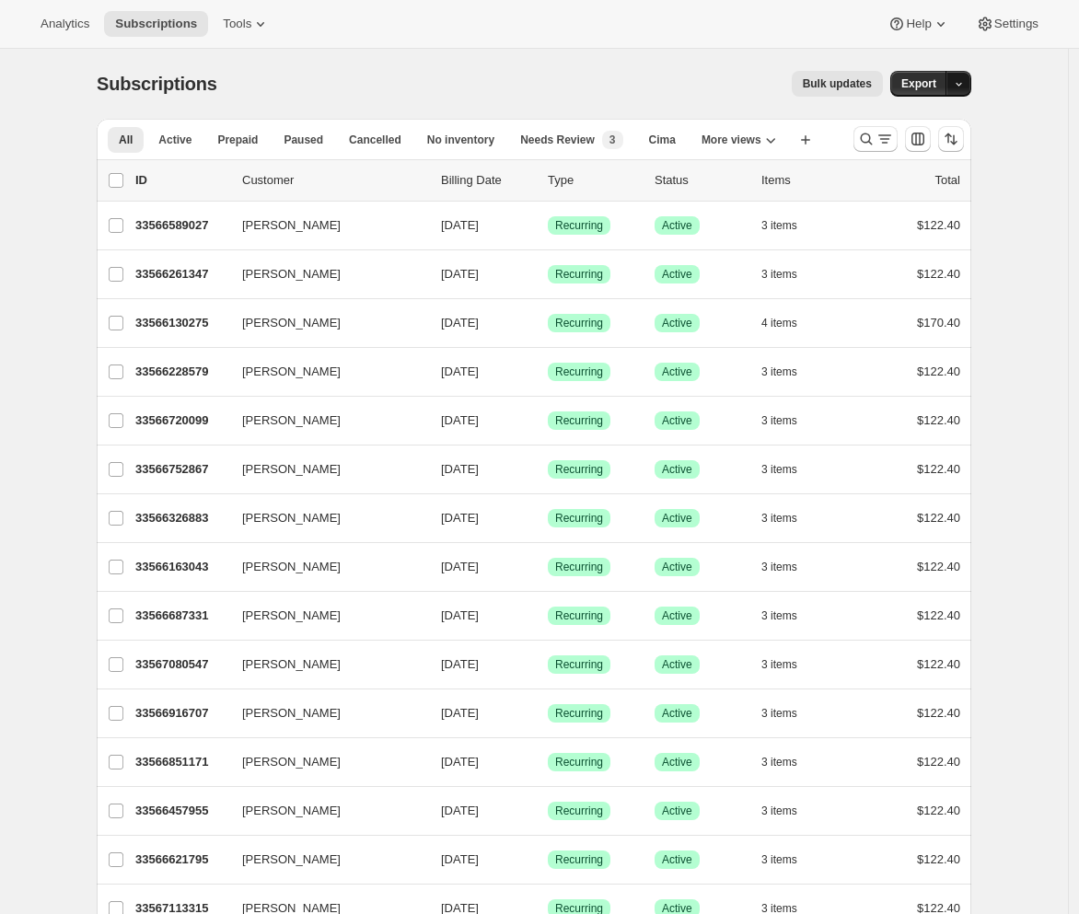
click at [971, 85] on button "button" at bounding box center [959, 84] width 26 height 26
click at [411, 68] on div "Subscriptions. This page is ready Subscriptions Bulk updates More actions Bulk …" at bounding box center [534, 84] width 875 height 70
click at [883, 144] on icon "Search and filter results" at bounding box center [885, 139] width 18 height 18
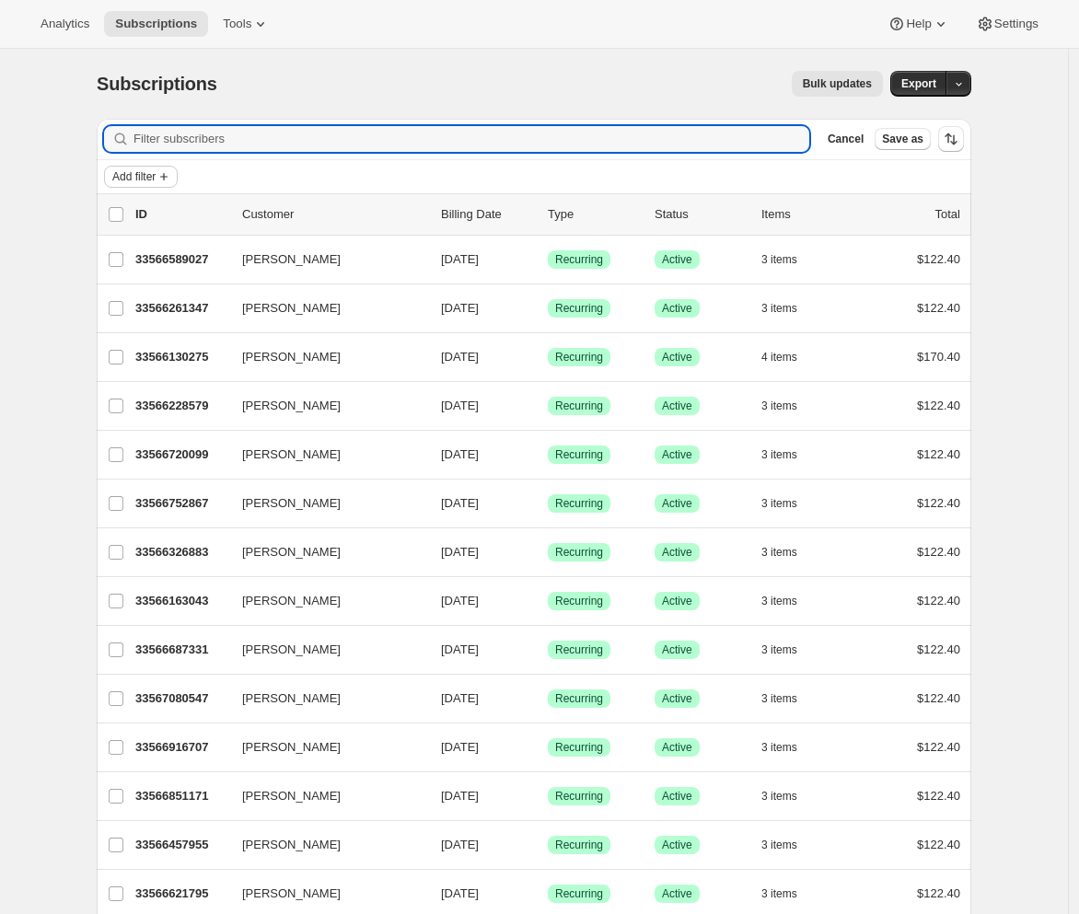
click at [146, 180] on span "Add filter" at bounding box center [133, 176] width 43 height 15
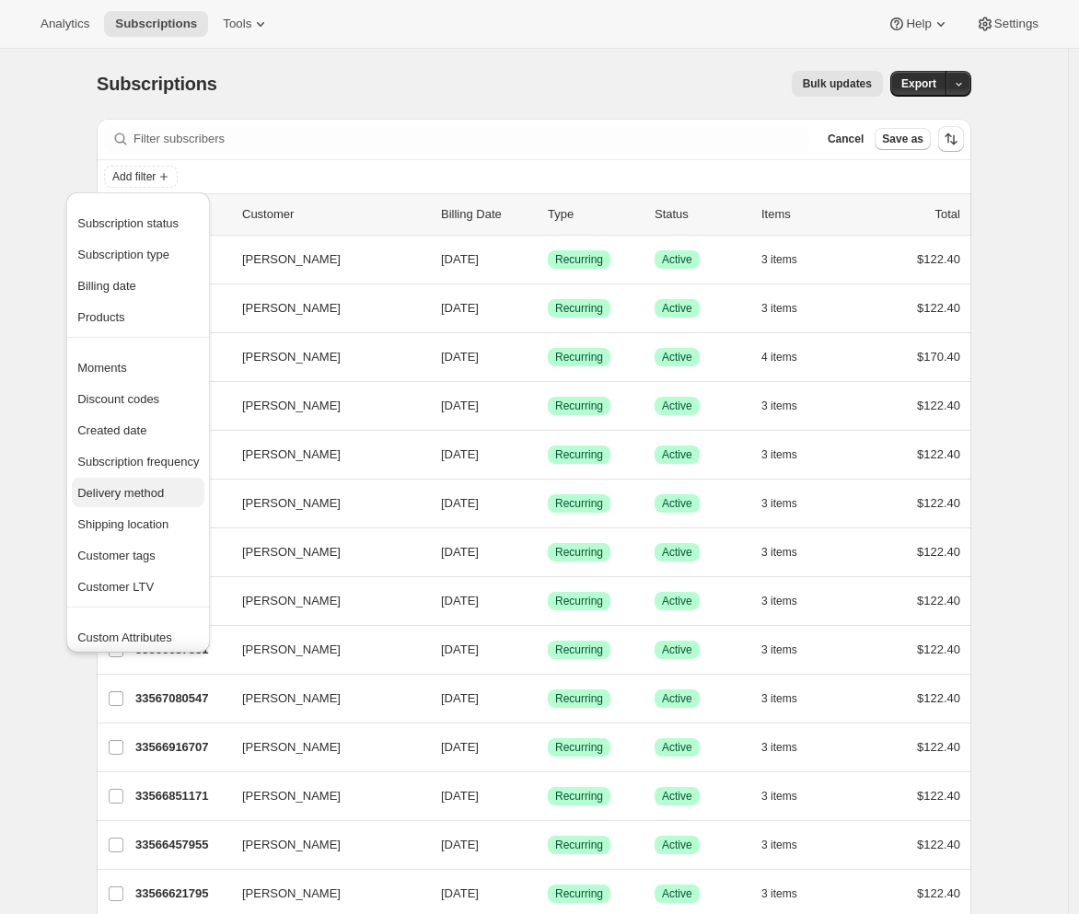
click at [132, 490] on span "Delivery method" at bounding box center [120, 493] width 87 height 14
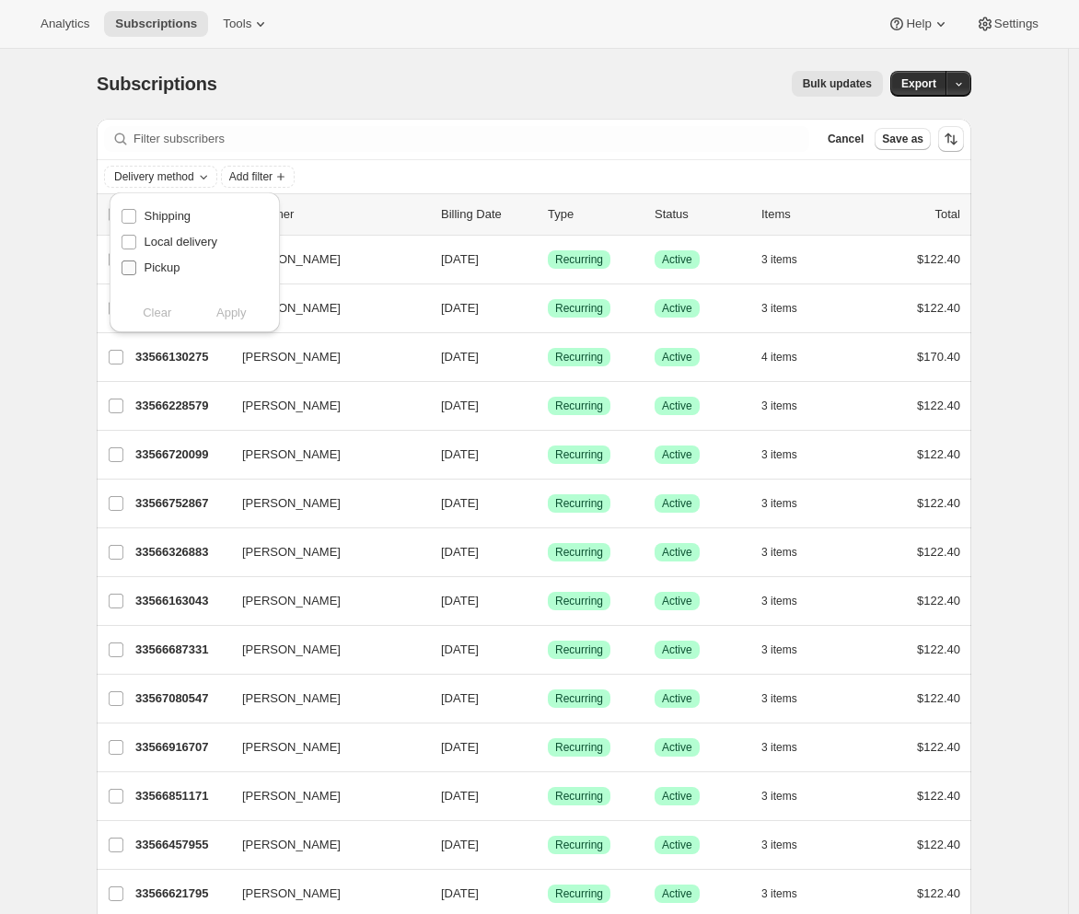
click at [156, 267] on span "Pickup" at bounding box center [163, 268] width 36 height 14
click at [136, 267] on input "Pickup" at bounding box center [129, 268] width 15 height 15
checkbox input "true"
click at [236, 315] on span "Apply" at bounding box center [231, 313] width 30 height 18
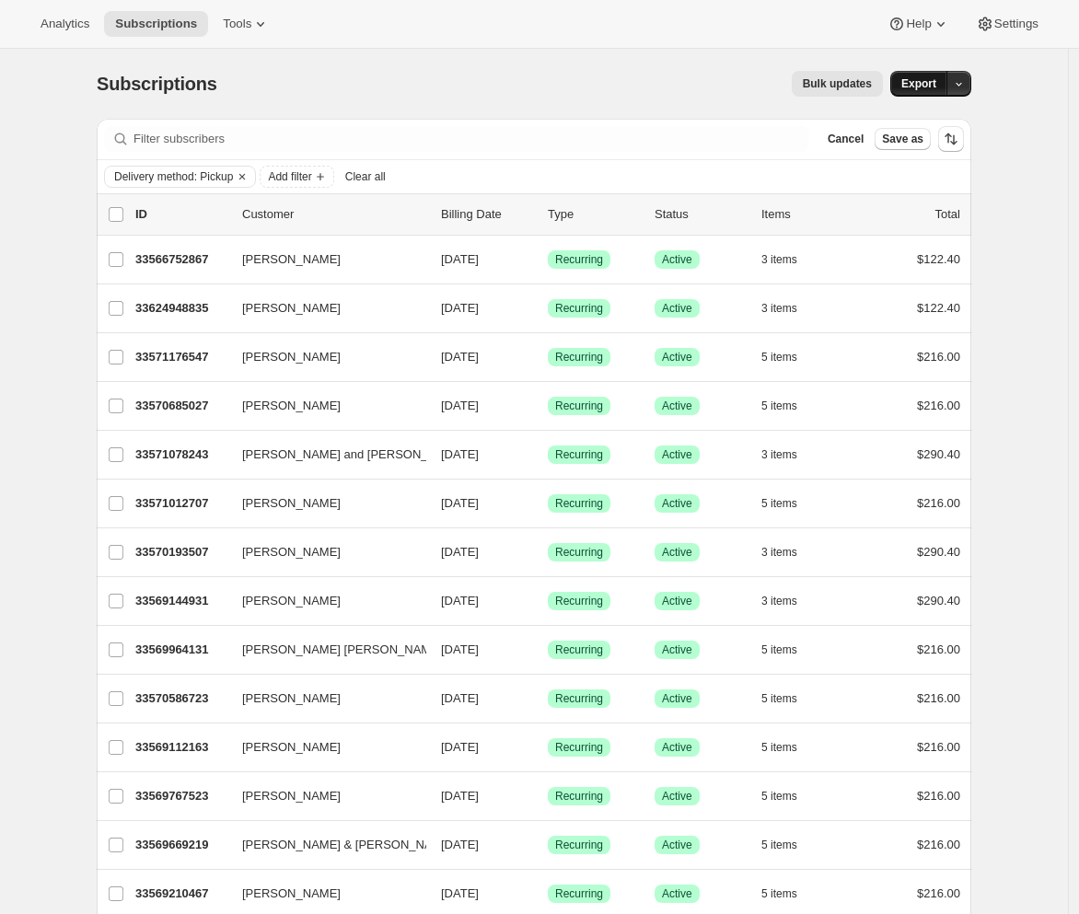
click at [936, 88] on span "Export" at bounding box center [918, 83] width 35 height 15
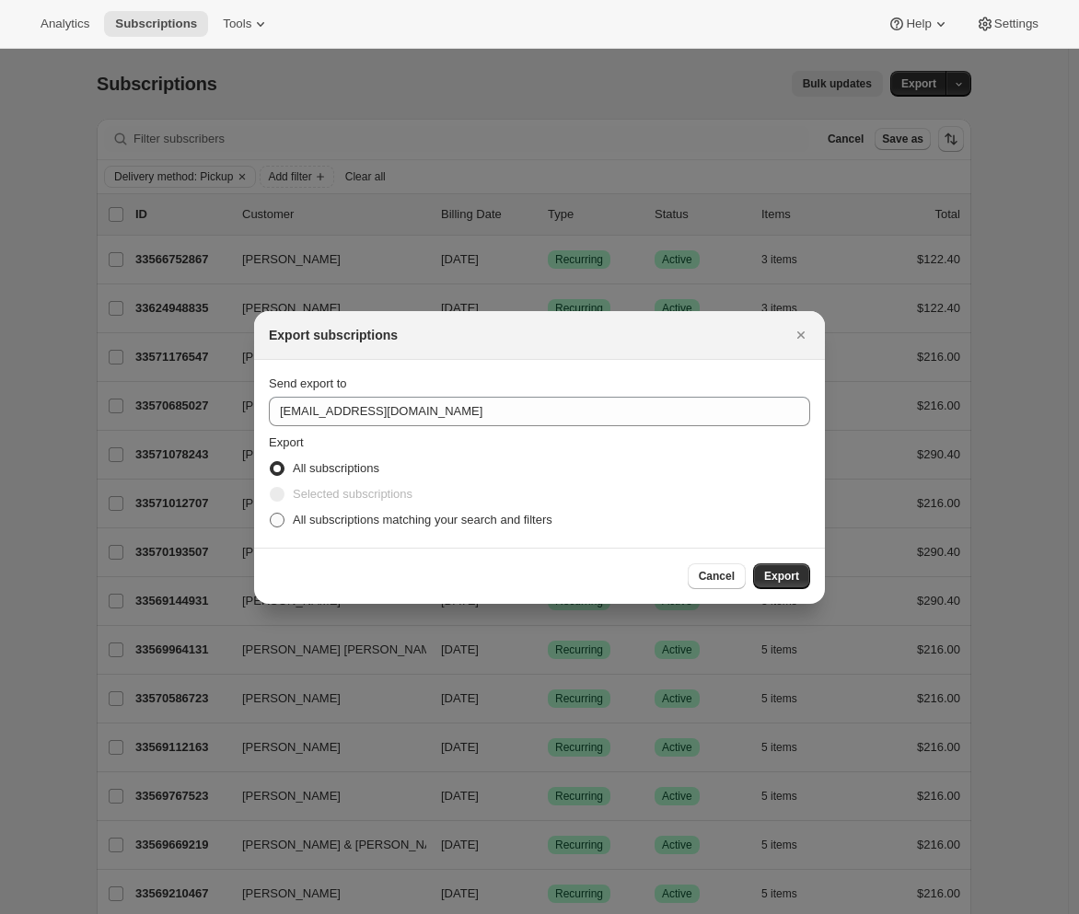
drag, startPoint x: 308, startPoint y: 523, endPoint x: 314, endPoint y: 511, distance: 13.6
click at [308, 523] on span "All subscriptions matching your search and filters" at bounding box center [423, 520] width 260 height 14
click at [271, 514] on input "All subscriptions matching your search and filters" at bounding box center [270, 513] width 1 height 1
radio input "true"
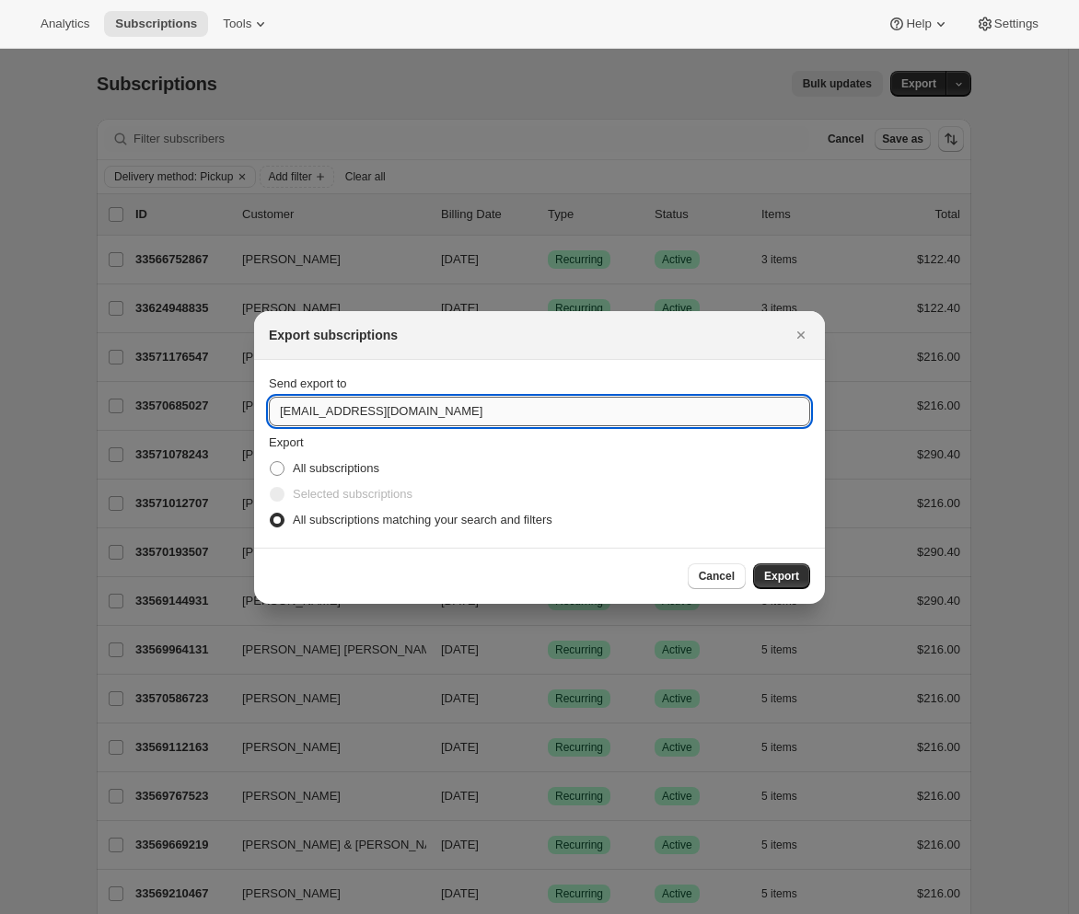
click at [342, 402] on input "winery@cliffamily.com" at bounding box center [539, 411] width 541 height 29
type input "adrian@awtomic.com"
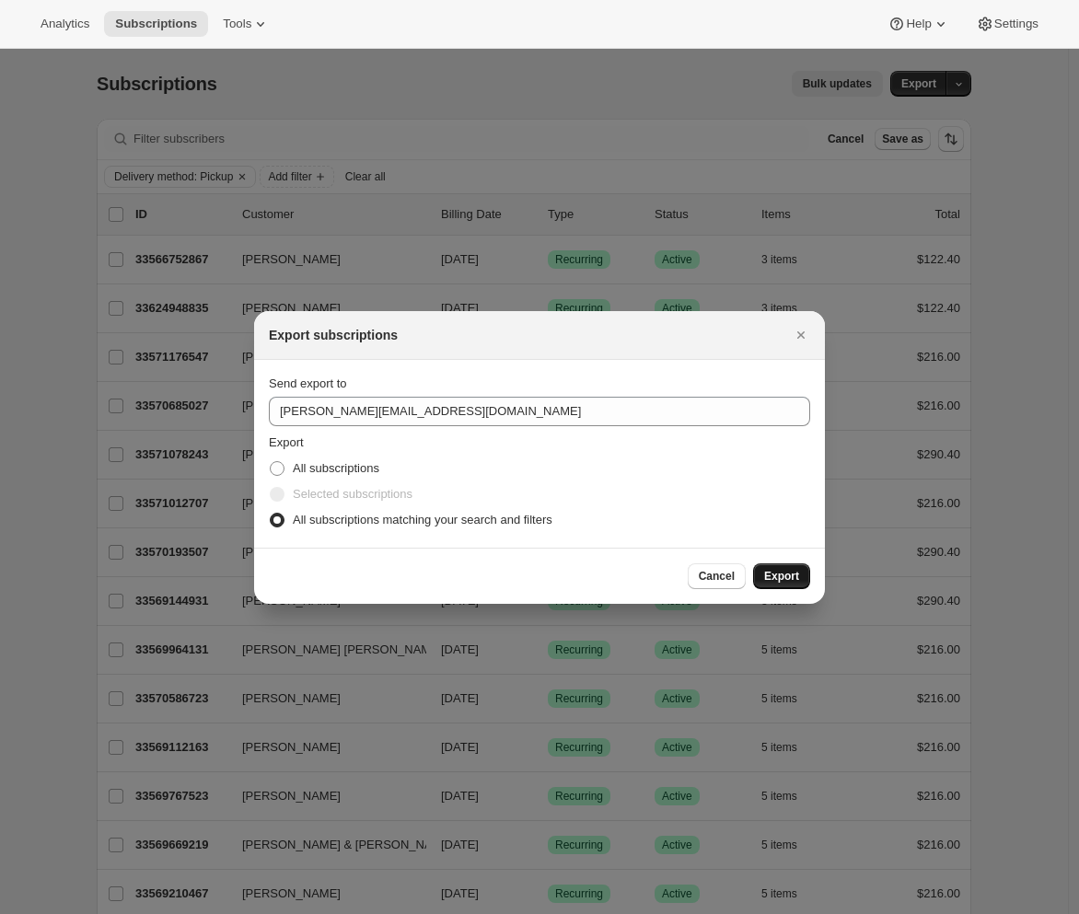
click at [782, 569] on span "Export" at bounding box center [781, 576] width 35 height 15
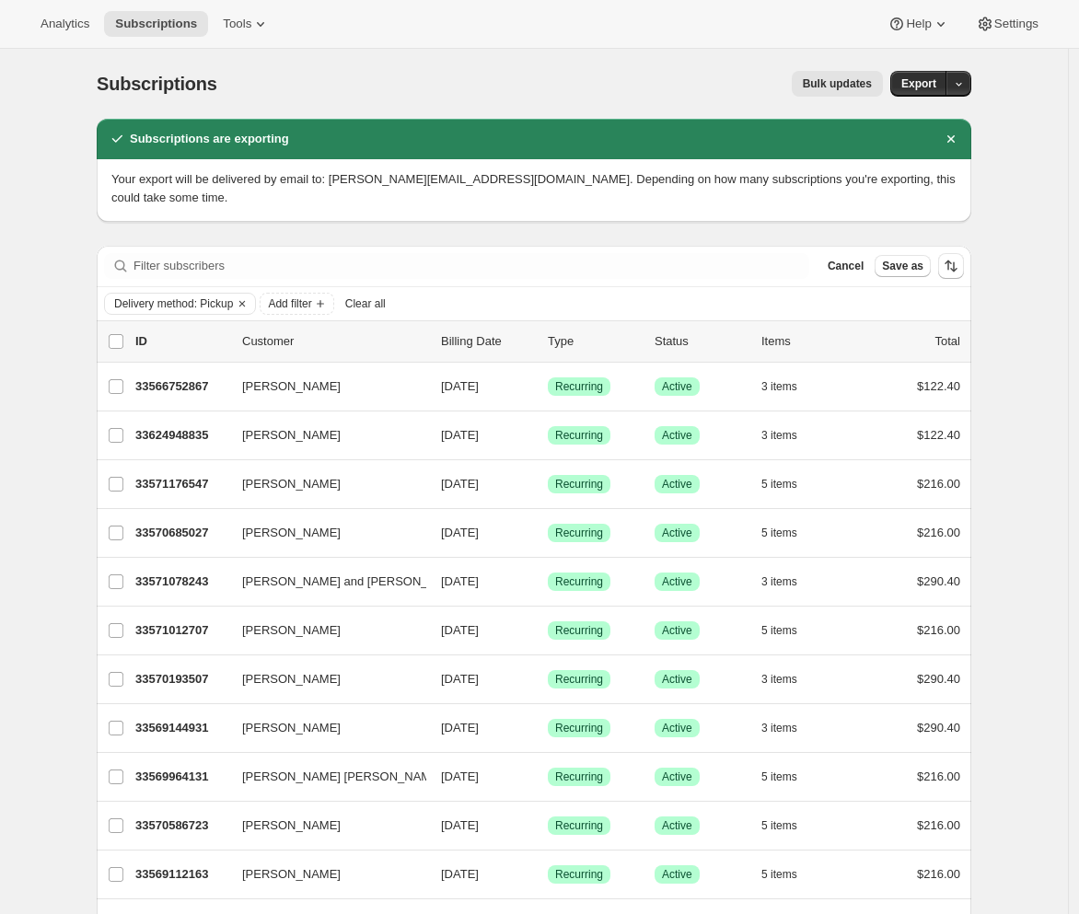
click at [642, 261] on div "Filter subscribers Cancel Save as" at bounding box center [534, 266] width 875 height 41
click at [843, 259] on span "Cancel" at bounding box center [846, 266] width 36 height 15
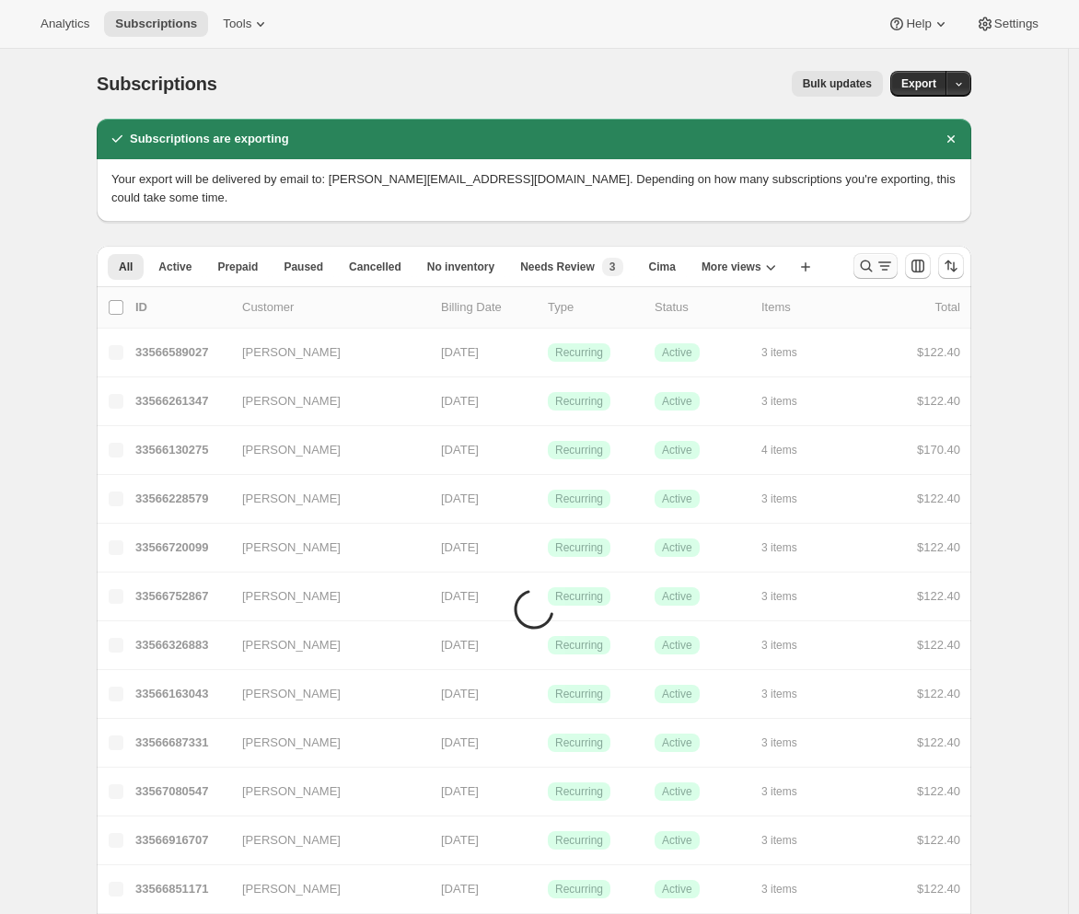
click at [882, 257] on icon "Search and filter results" at bounding box center [885, 266] width 18 height 18
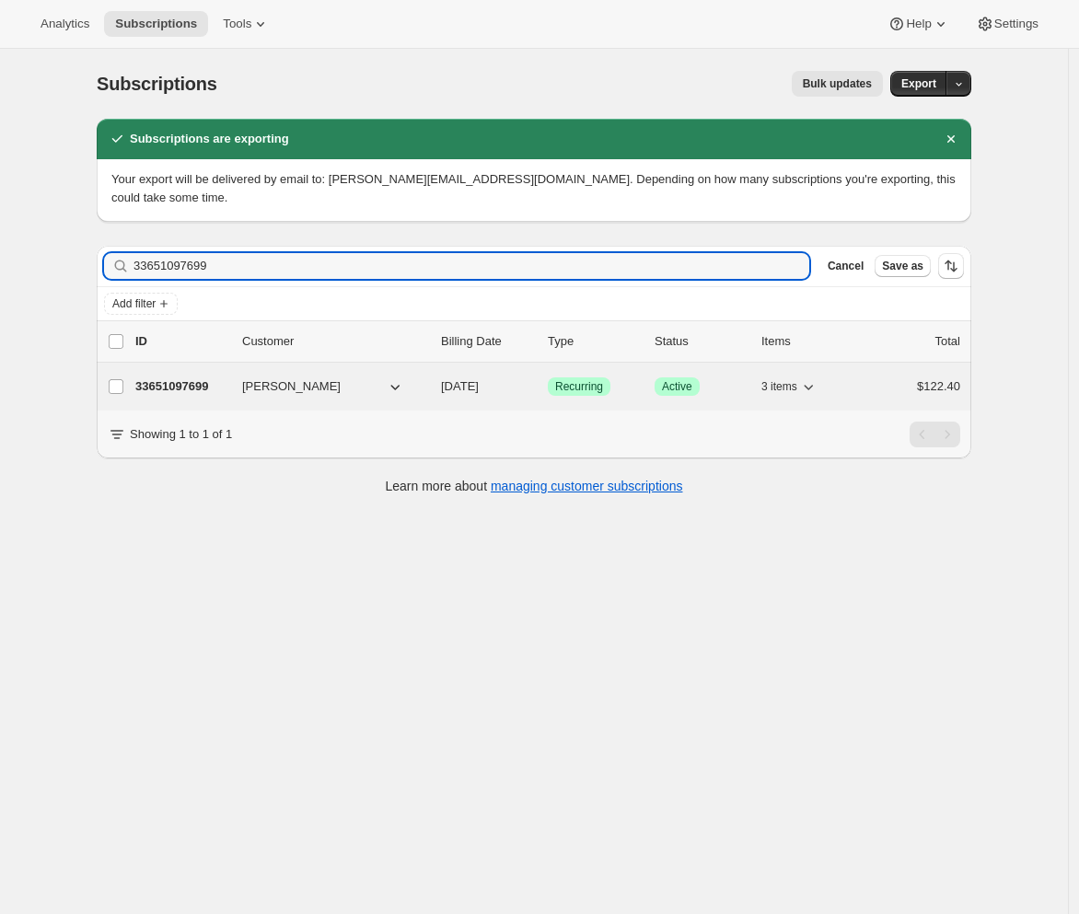
type input "33651097699"
click at [153, 378] on p "33651097699" at bounding box center [181, 387] width 92 height 18
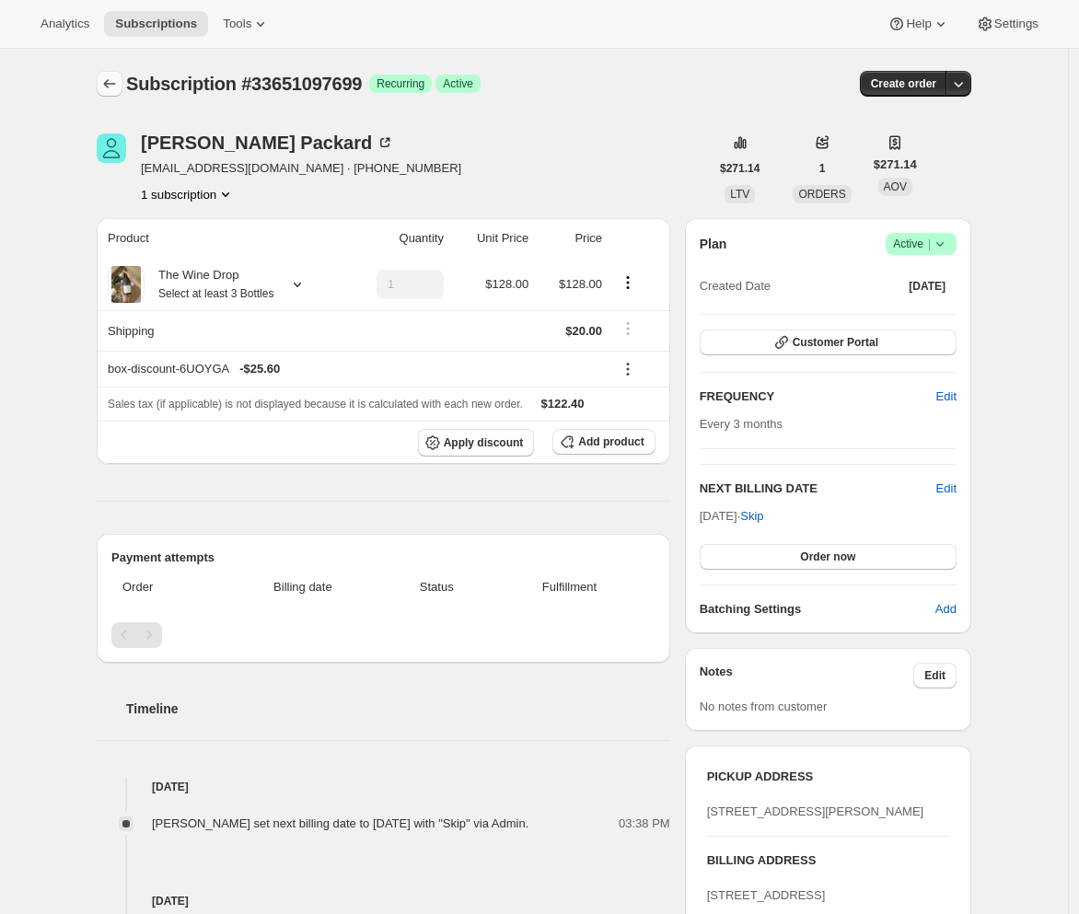
click at [111, 89] on icon "Subscriptions" at bounding box center [109, 84] width 18 height 18
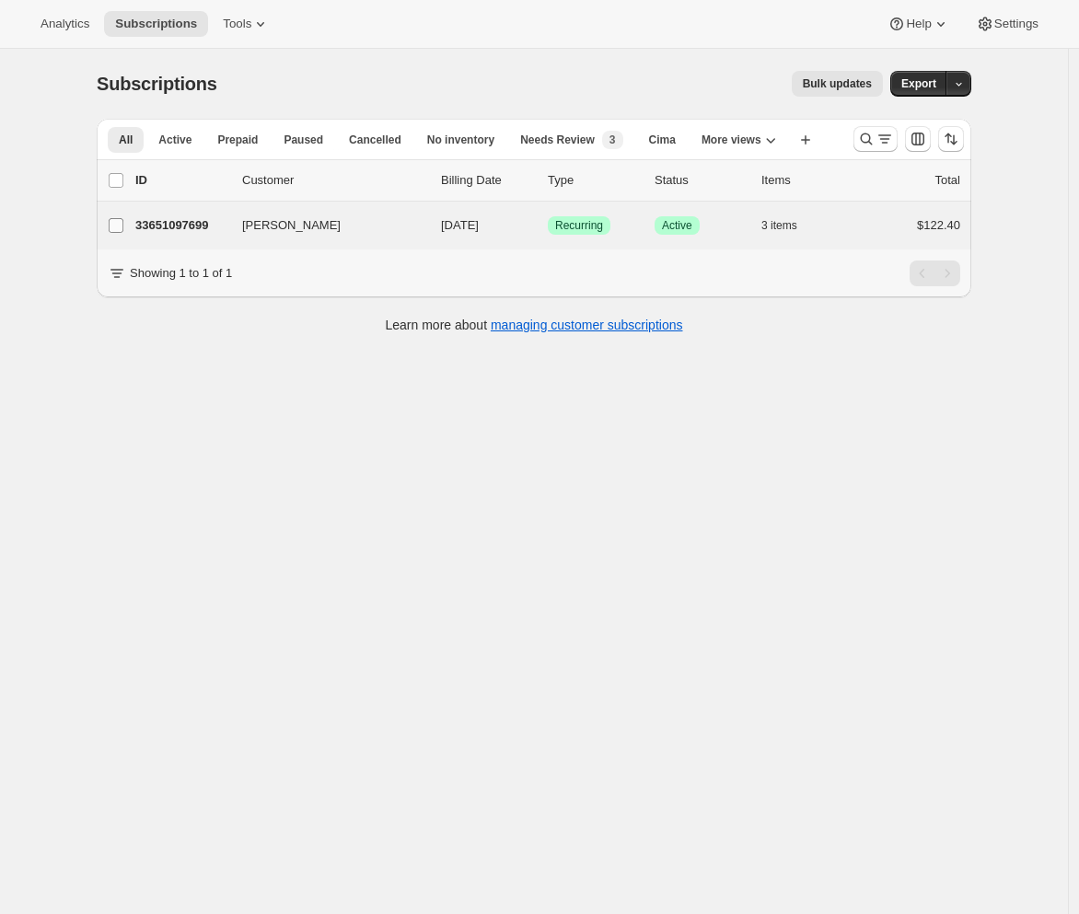
click at [118, 223] on input "Heather Packard" at bounding box center [116, 225] width 15 height 15
checkbox input "true"
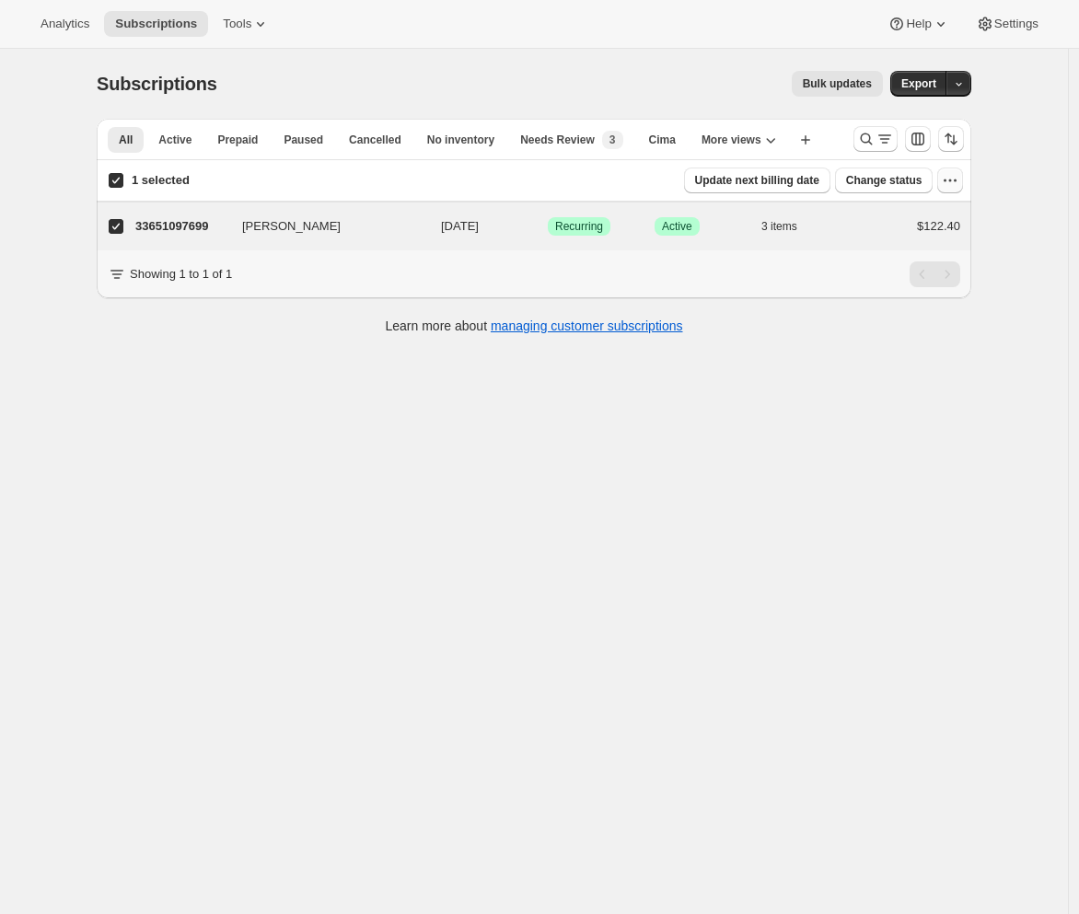
click at [955, 188] on icon "button" at bounding box center [950, 180] width 18 height 18
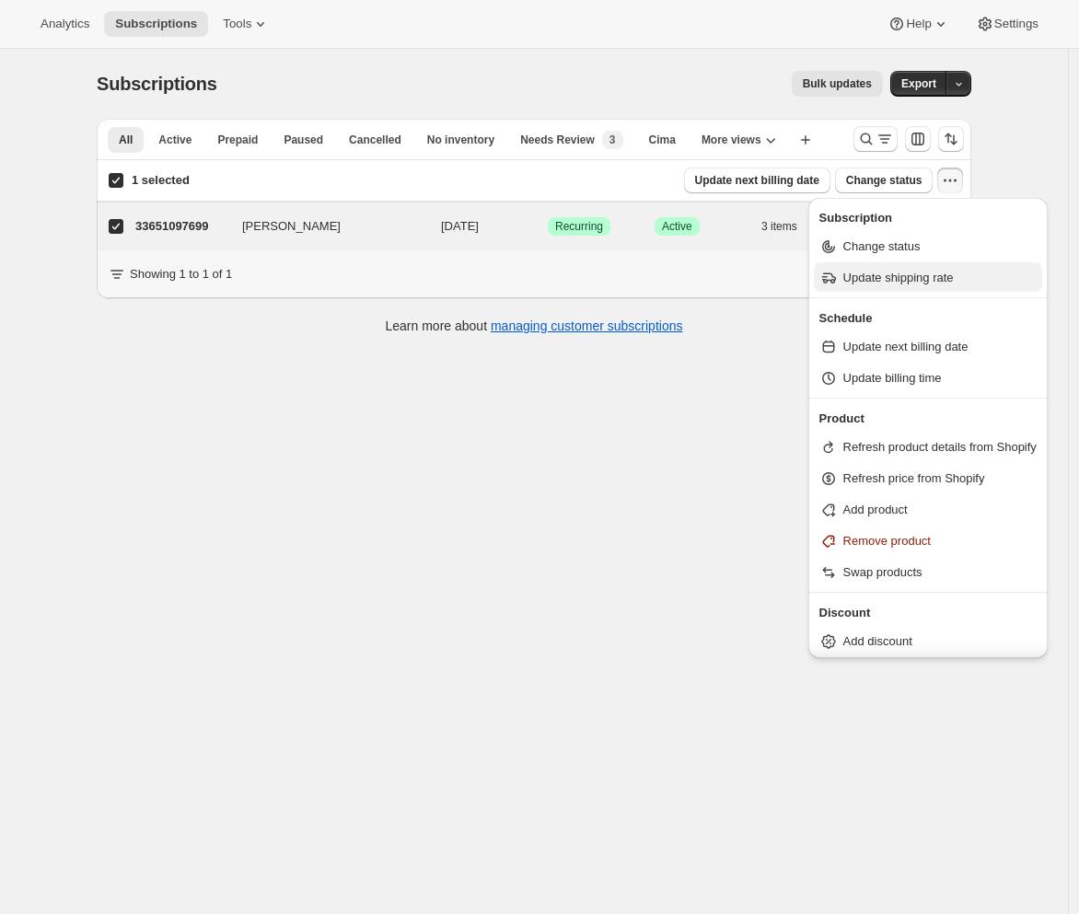
click at [919, 280] on span "Update shipping rate" at bounding box center [898, 278] width 110 height 14
select select "22"
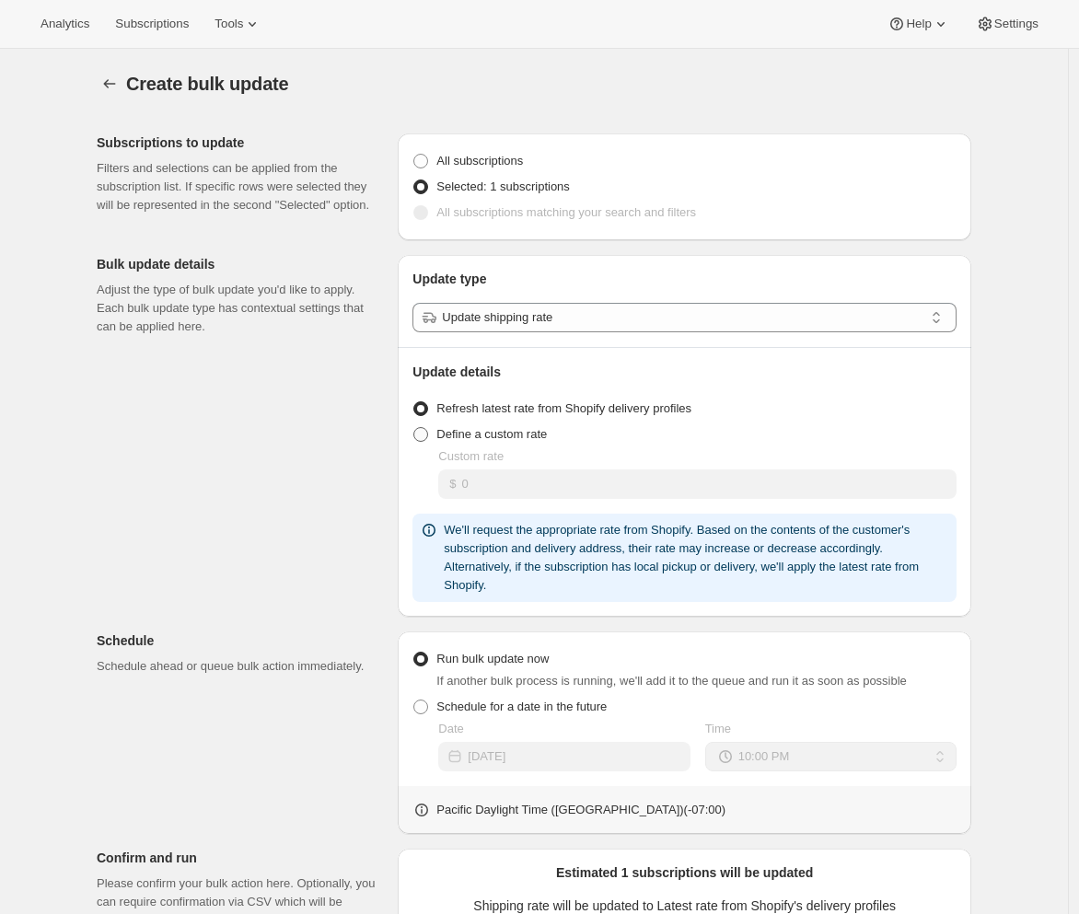
click at [485, 425] on span "Define a custom rate" at bounding box center [491, 434] width 110 height 18
click at [414, 427] on input "Define a custom rate" at bounding box center [413, 427] width 1 height 1
radio input "true"
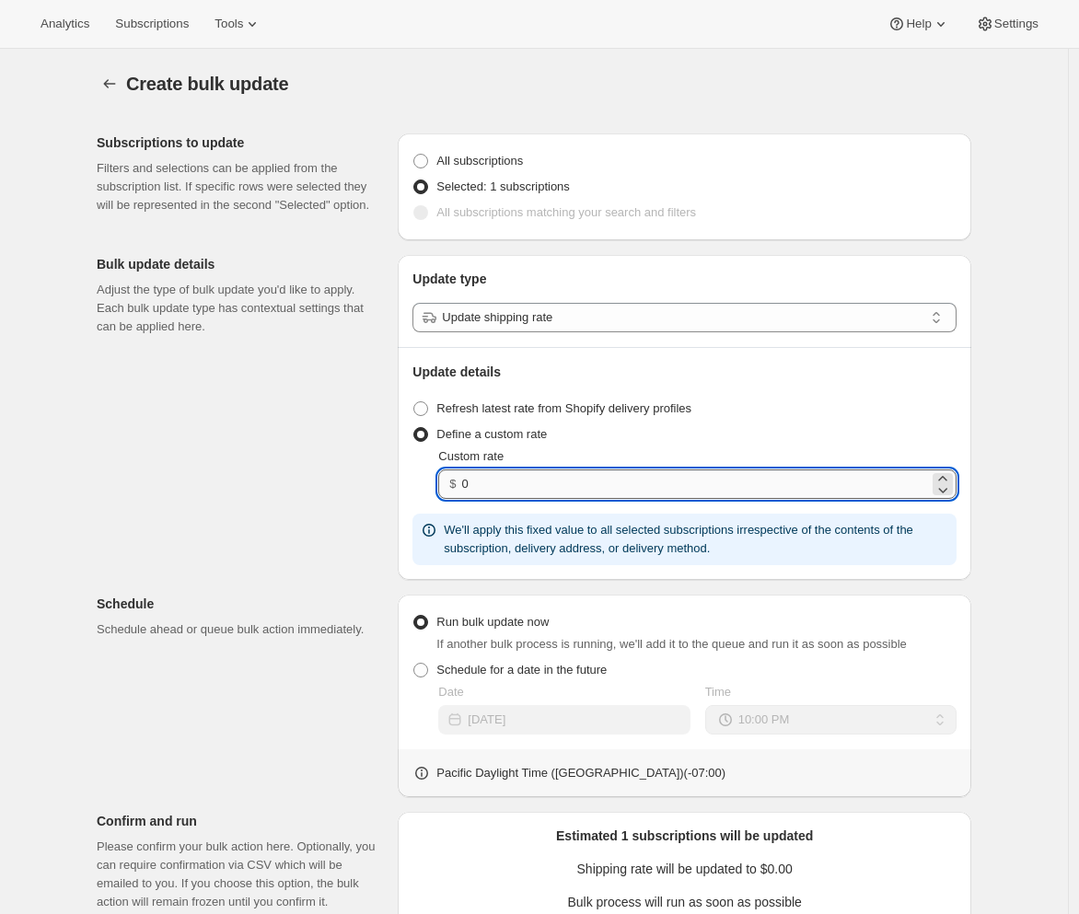
click at [496, 479] on input "0" at bounding box center [695, 484] width 467 height 29
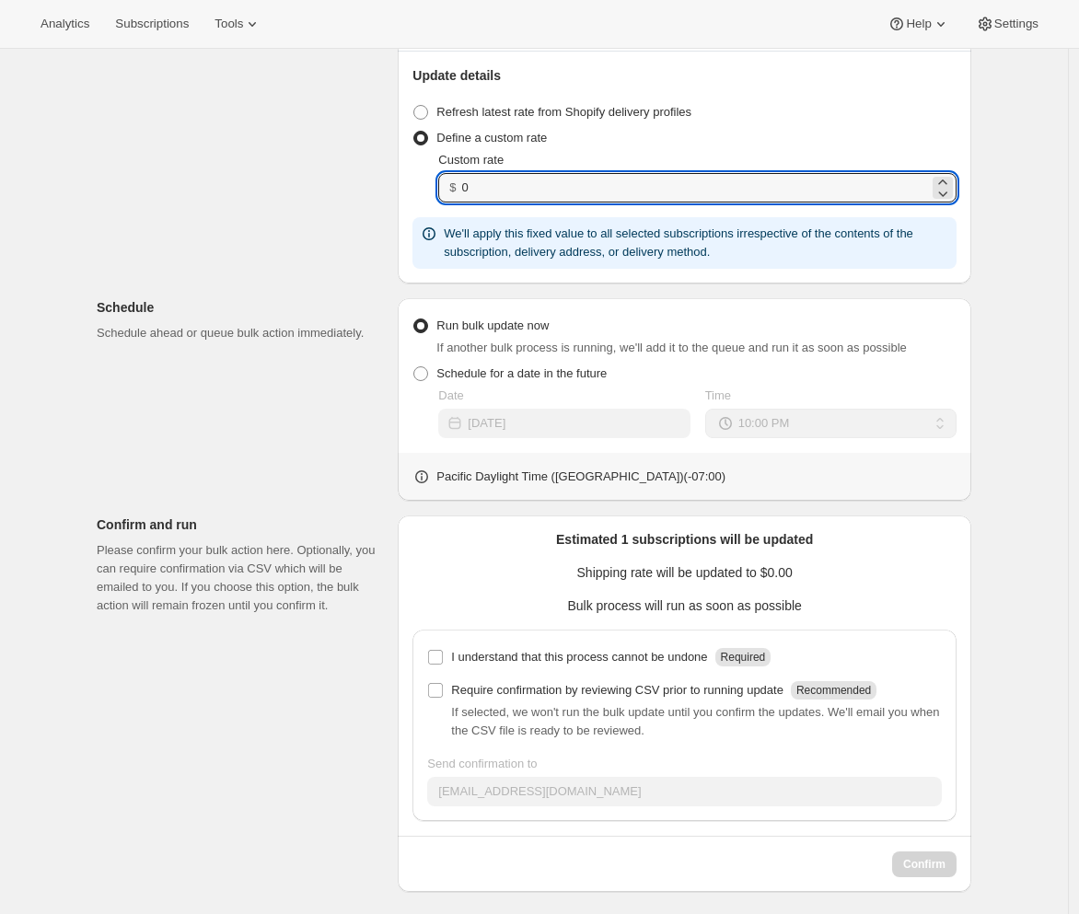
scroll to position [304, 0]
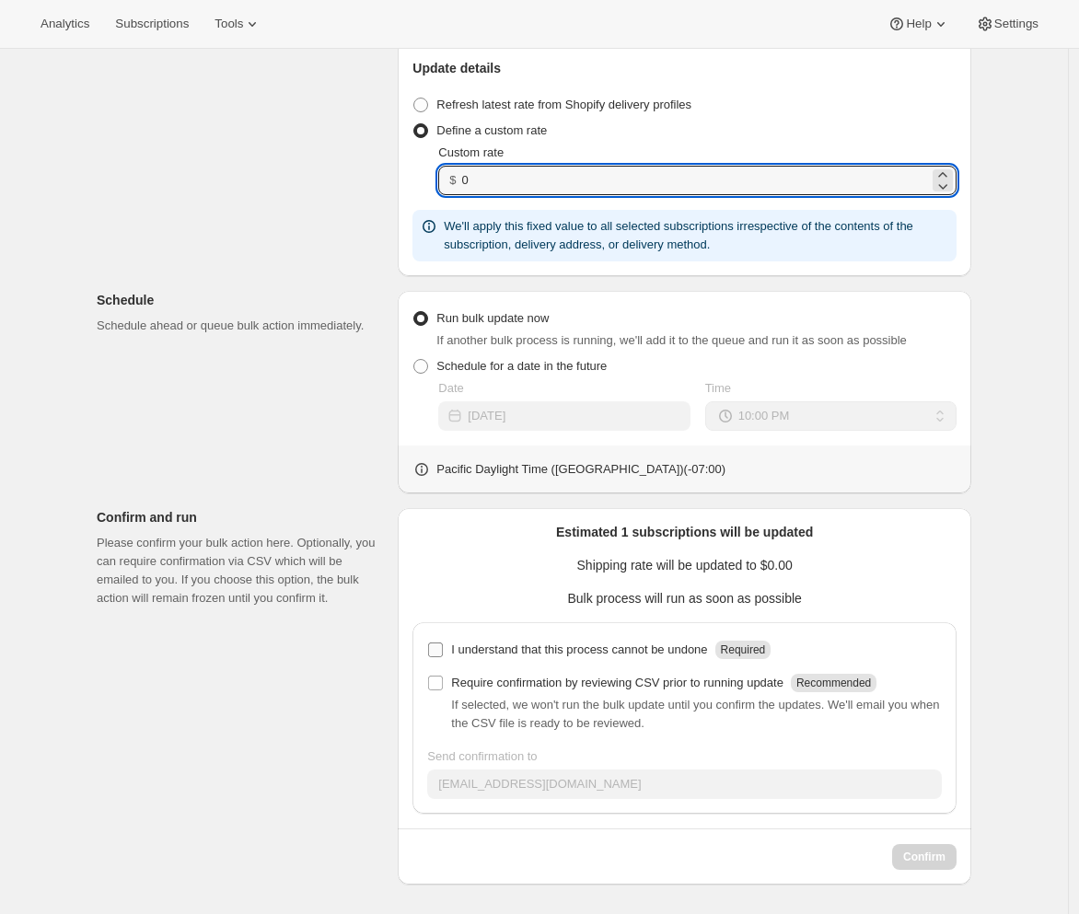
click at [455, 647] on p "I understand that this process cannot be undone" at bounding box center [579, 650] width 256 height 18
click at [443, 647] on input "I understand that this process cannot be undone Required" at bounding box center [435, 650] width 15 height 15
checkbox input "true"
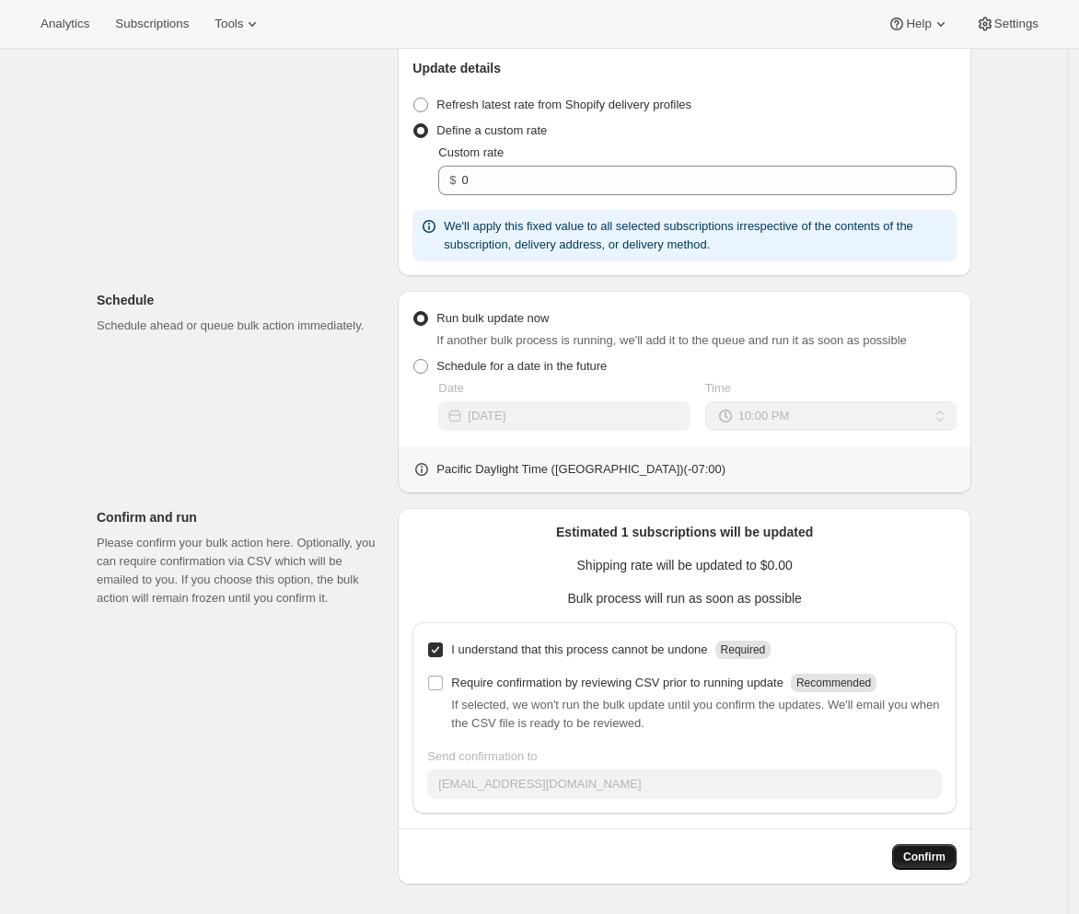
click at [923, 853] on span "Confirm" at bounding box center [924, 857] width 42 height 15
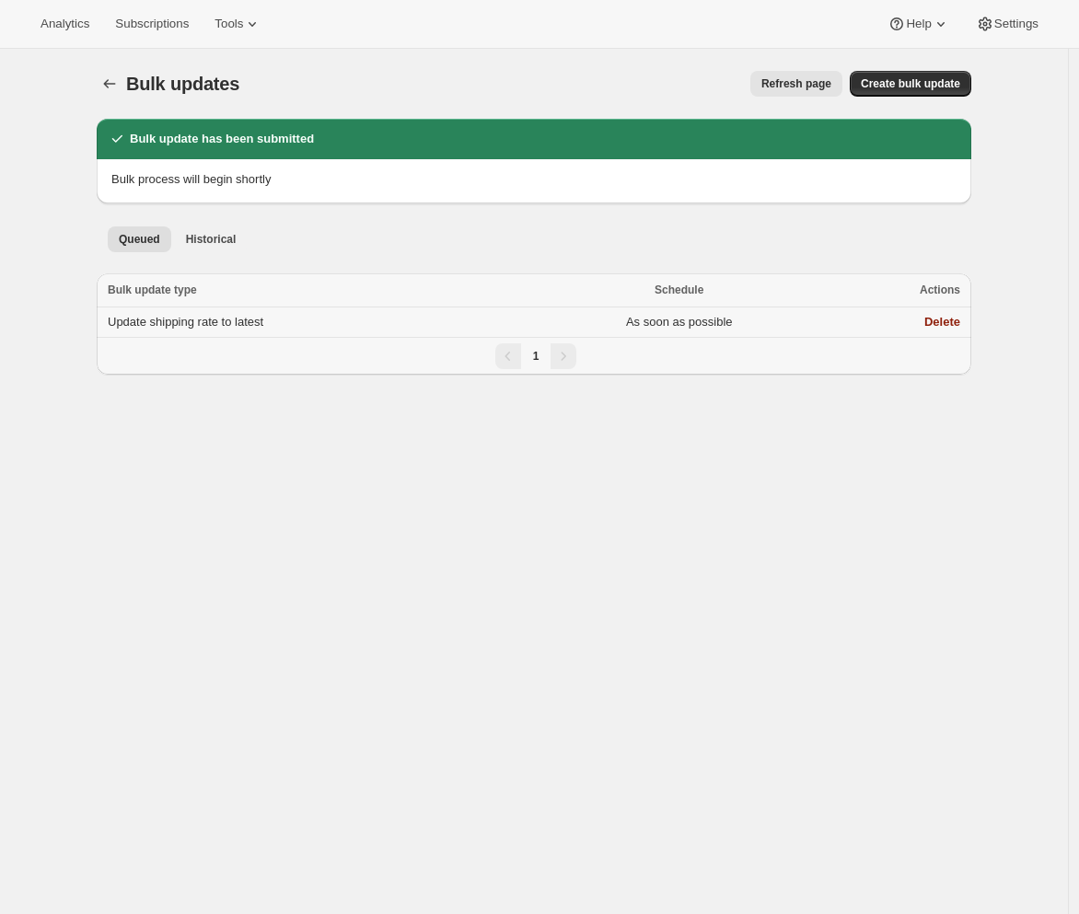
click at [290, 327] on td "Update shipping rate to latest" at bounding box center [314, 323] width 435 height 30
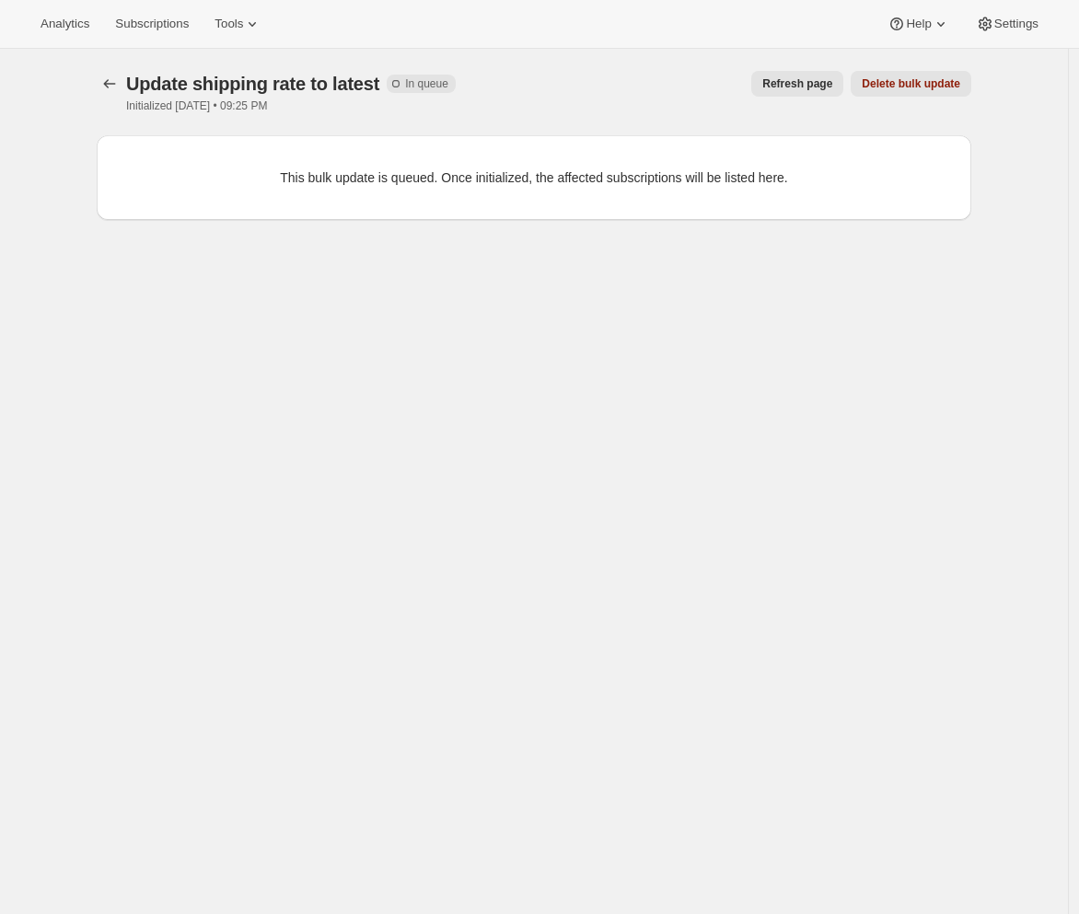
click at [770, 86] on span "Refresh page" at bounding box center [797, 83] width 70 height 15
click at [771, 88] on span "Refresh page" at bounding box center [797, 83] width 70 height 15
click at [800, 81] on span "Refresh page" at bounding box center [797, 83] width 70 height 15
click at [800, 83] on span "Refresh page" at bounding box center [795, 83] width 70 height 15
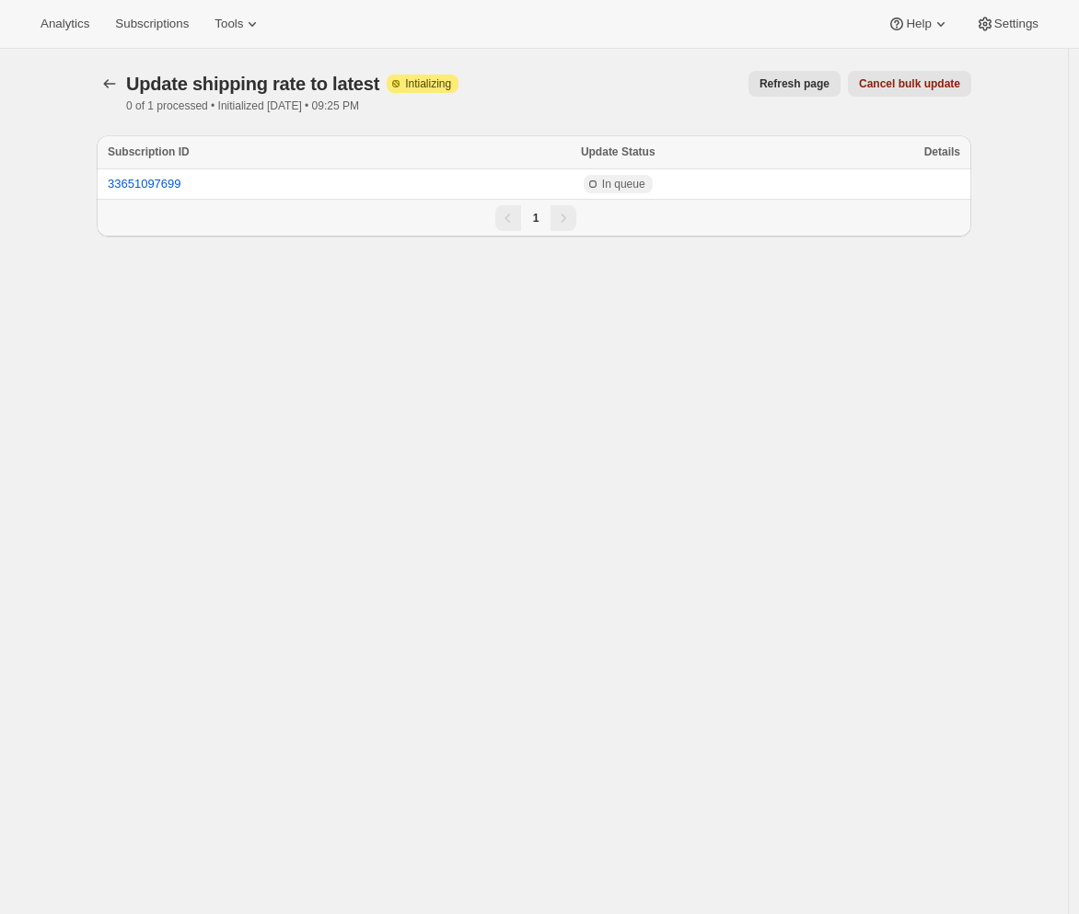
click at [800, 83] on span "Refresh page" at bounding box center [795, 83] width 70 height 15
click at [728, 84] on span "Refresh page" at bounding box center [730, 83] width 70 height 15
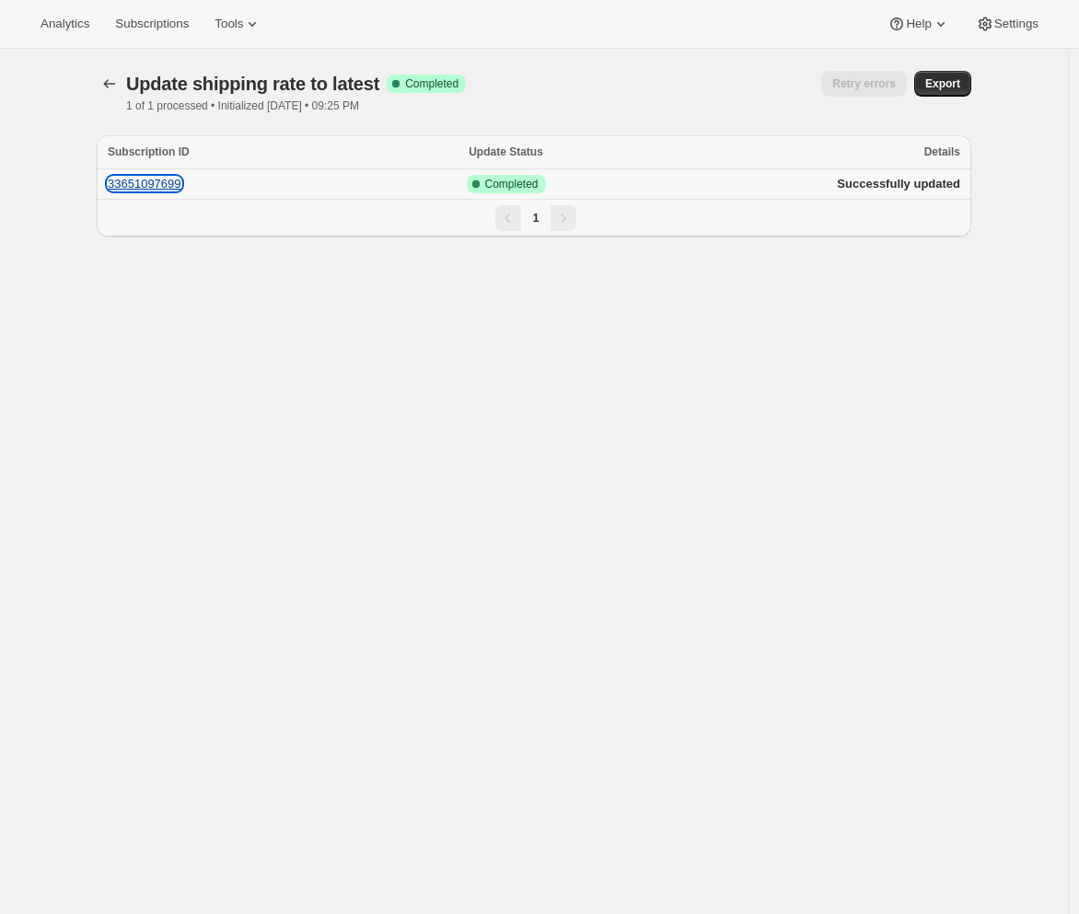
click at [167, 183] on button "33651097699" at bounding box center [145, 184] width 74 height 14
click at [114, 84] on icon "button" at bounding box center [109, 84] width 18 height 18
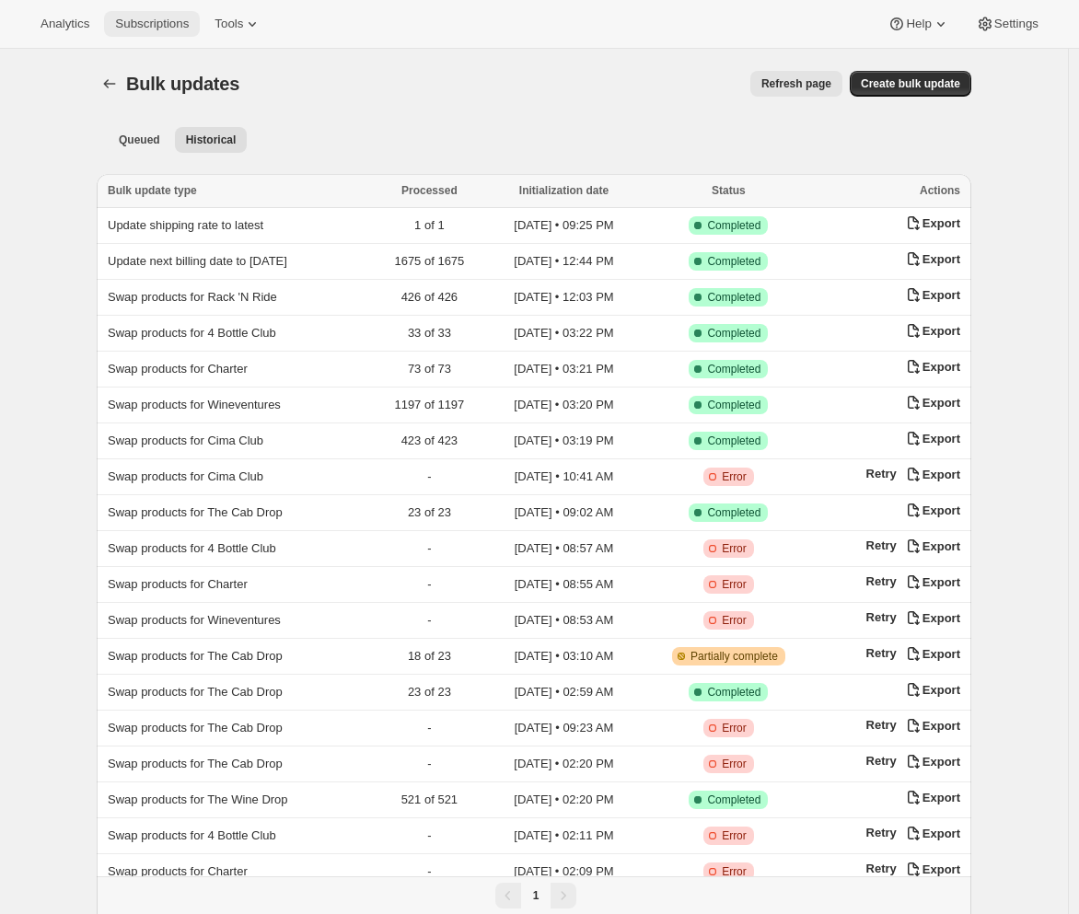
click at [161, 17] on span "Subscriptions" at bounding box center [152, 24] width 74 height 15
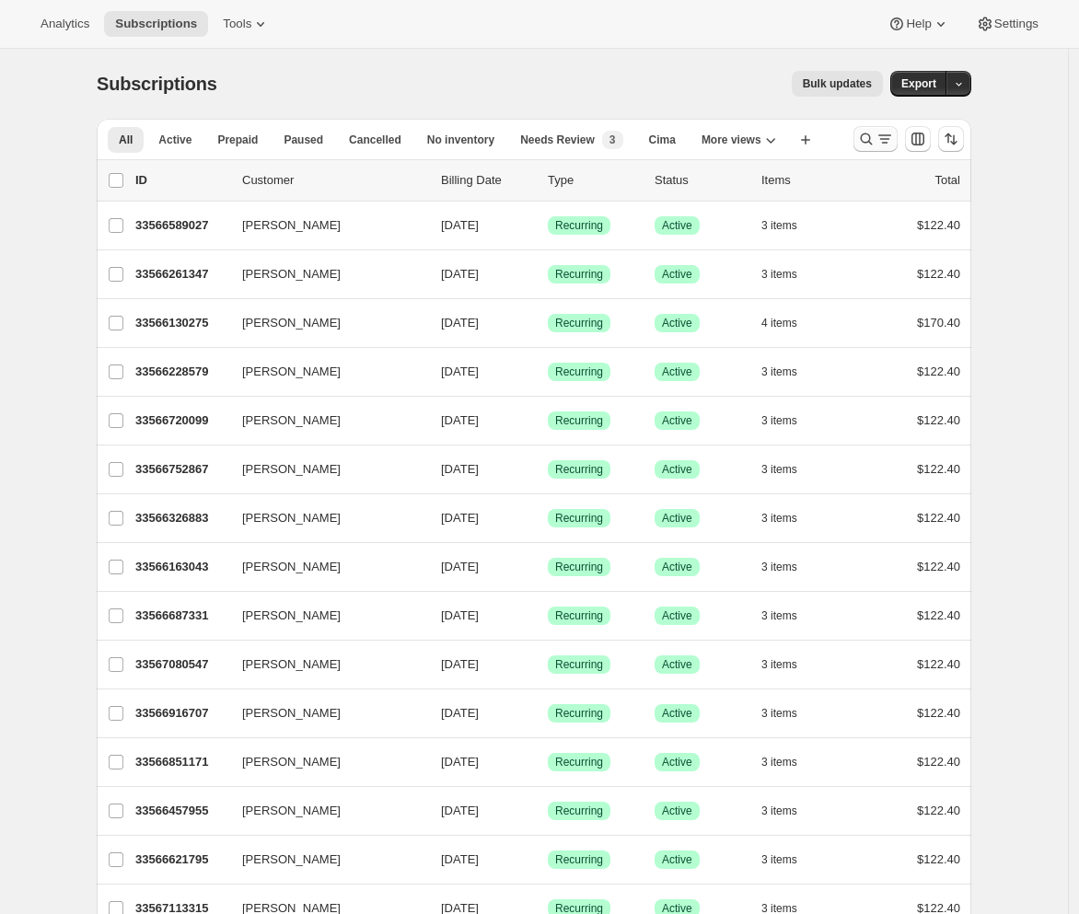
click at [876, 139] on icon "Search and filter results" at bounding box center [866, 139] width 18 height 18
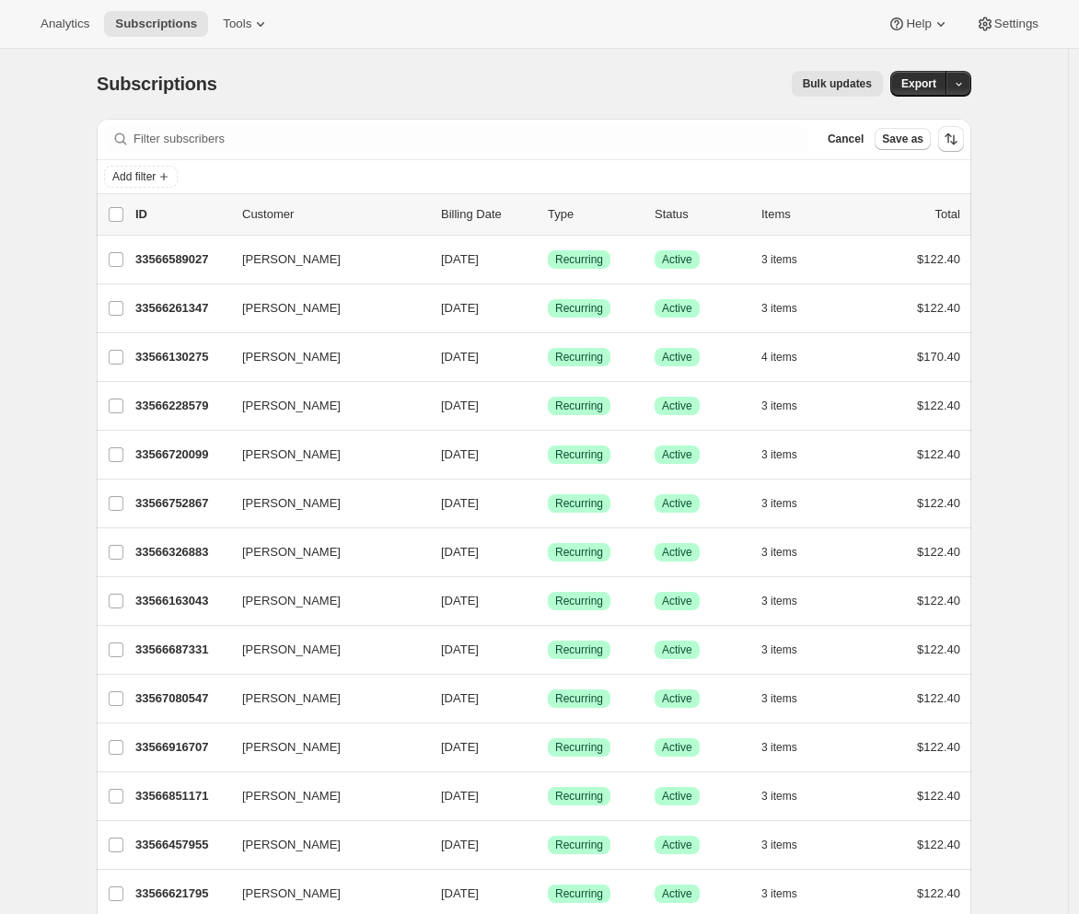
click at [483, 60] on div "Subscriptions. This page is ready Subscriptions Bulk updates More actions Bulk …" at bounding box center [534, 84] width 875 height 70
click at [841, 141] on span "Cancel" at bounding box center [846, 139] width 36 height 15
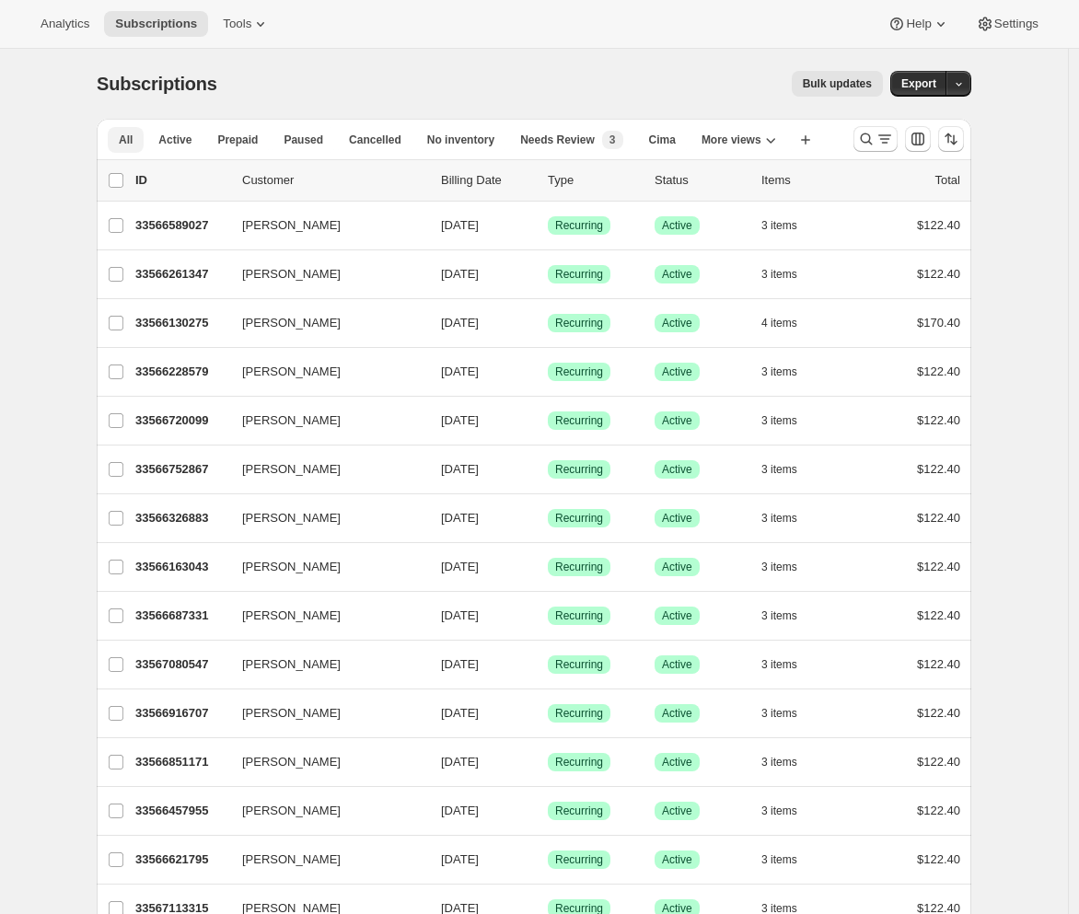
click at [128, 135] on span "All" at bounding box center [126, 140] width 14 height 15
click at [186, 138] on span "Active" at bounding box center [174, 140] width 33 height 15
click at [129, 144] on span "All" at bounding box center [126, 140] width 14 height 15
click at [869, 145] on icon "Search and filter results" at bounding box center [866, 139] width 18 height 18
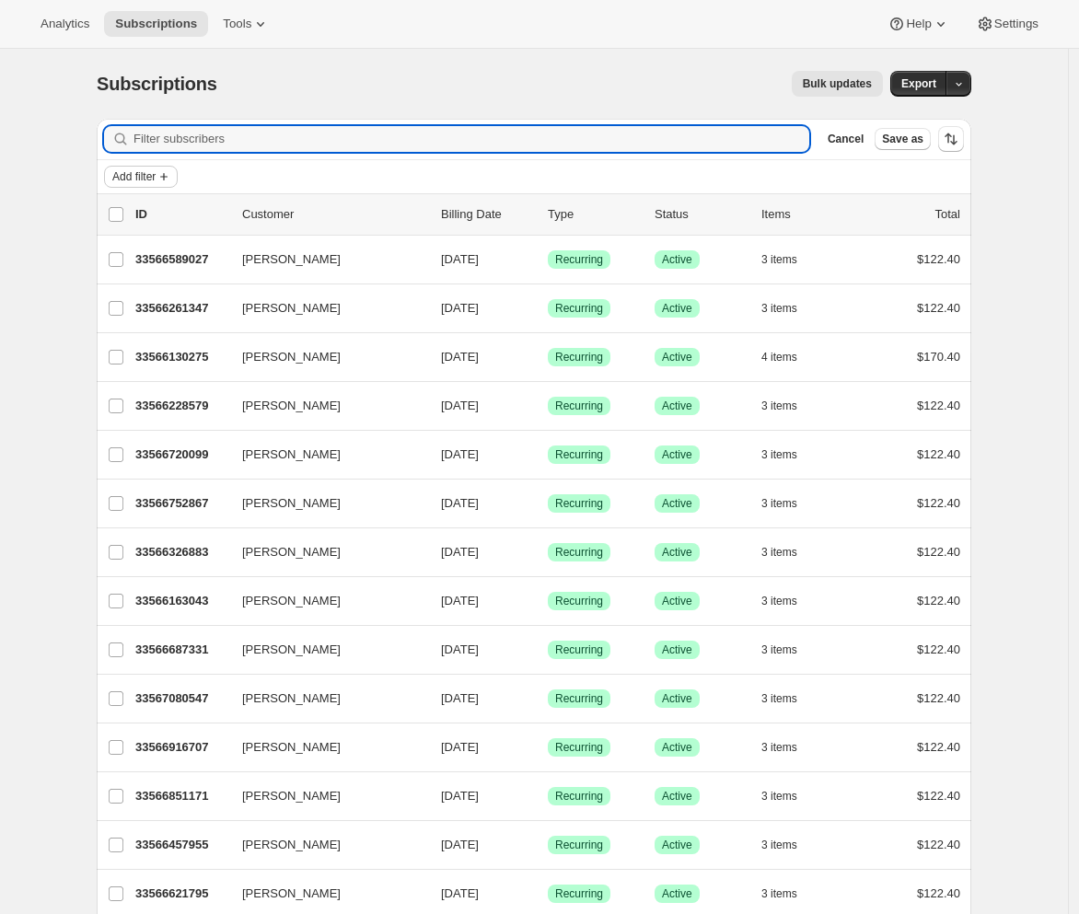
click at [171, 178] on icon "Add filter" at bounding box center [164, 176] width 15 height 15
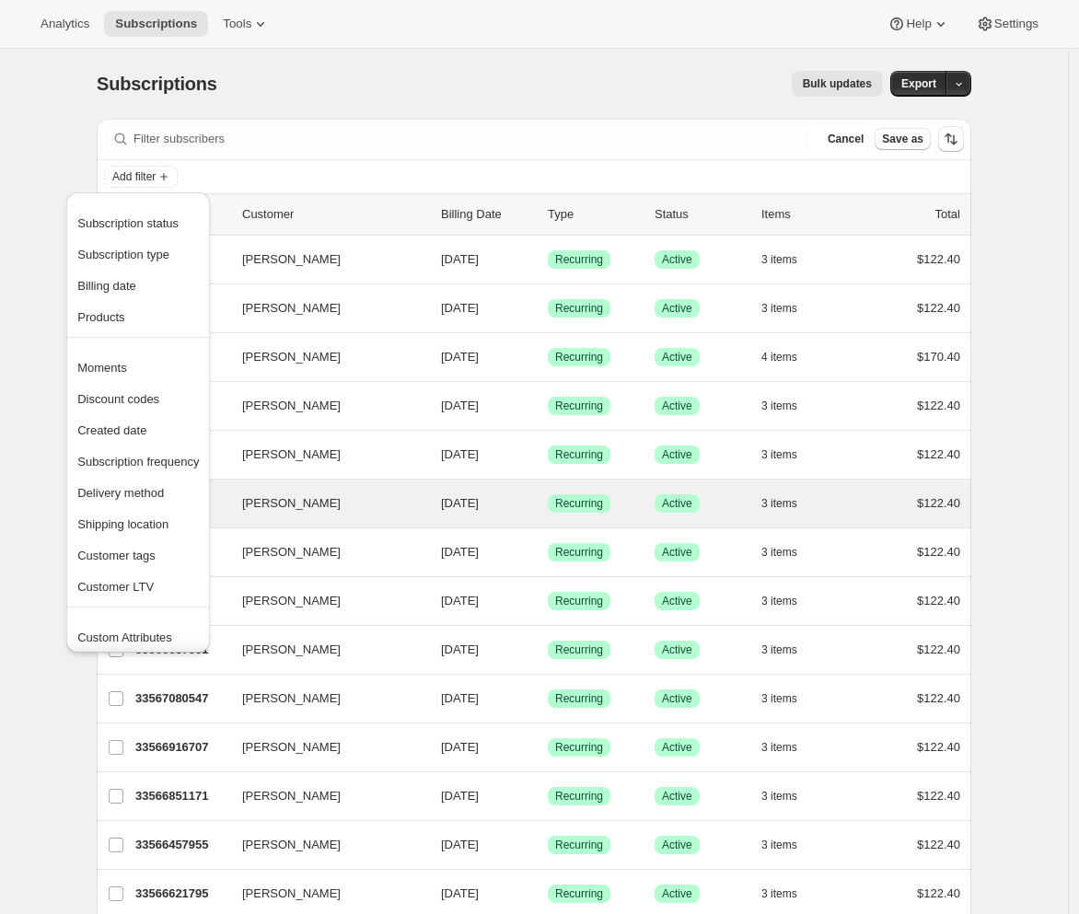
click at [140, 492] on span "Delivery method" at bounding box center [120, 493] width 87 height 14
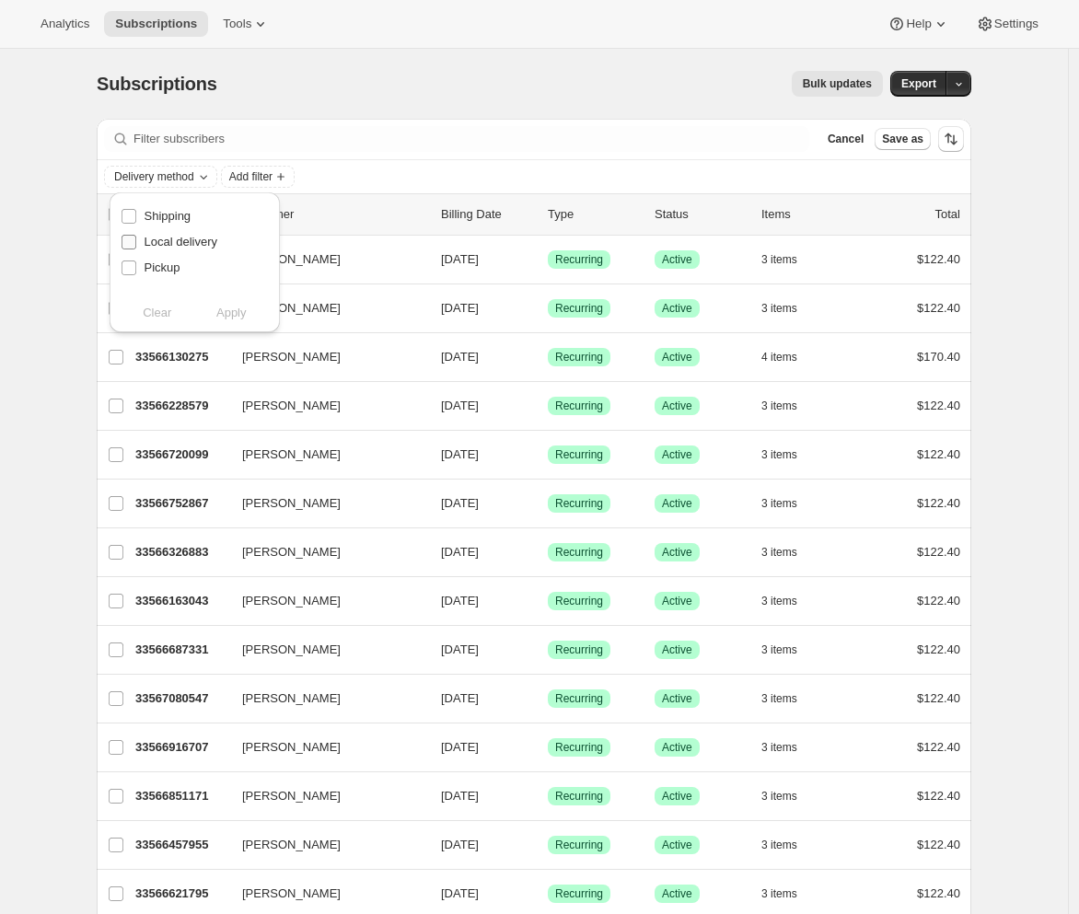
click at [161, 243] on span "Local delivery" at bounding box center [182, 242] width 74 height 14
click at [136, 243] on input "Local delivery" at bounding box center [129, 242] width 15 height 15
click at [226, 317] on span "Apply" at bounding box center [231, 313] width 30 height 18
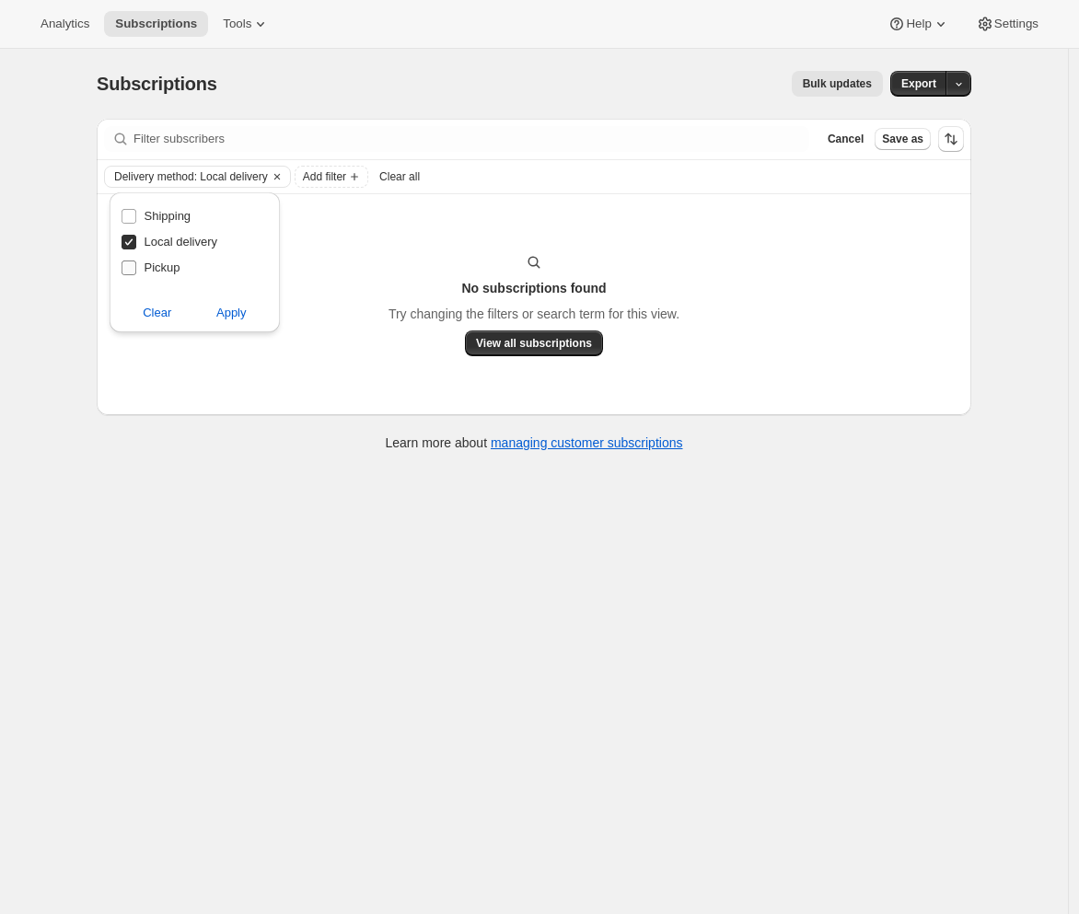
drag, startPoint x: 134, startPoint y: 245, endPoint x: 132, endPoint y: 262, distance: 17.7
click at [134, 246] on input "Local delivery" at bounding box center [129, 242] width 15 height 15
checkbox input "false"
click at [129, 271] on input "Pickup" at bounding box center [129, 268] width 15 height 15
checkbox input "true"
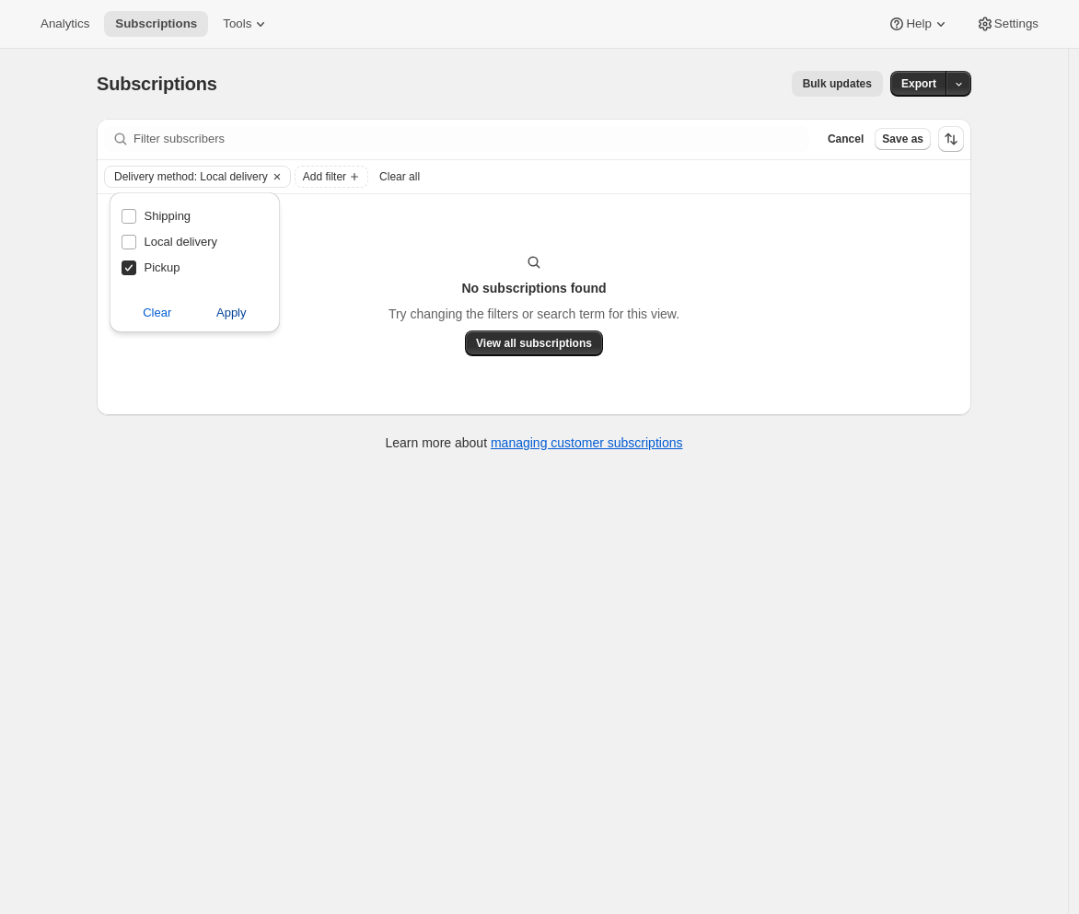
click at [216, 312] on span "Apply" at bounding box center [231, 313] width 30 height 18
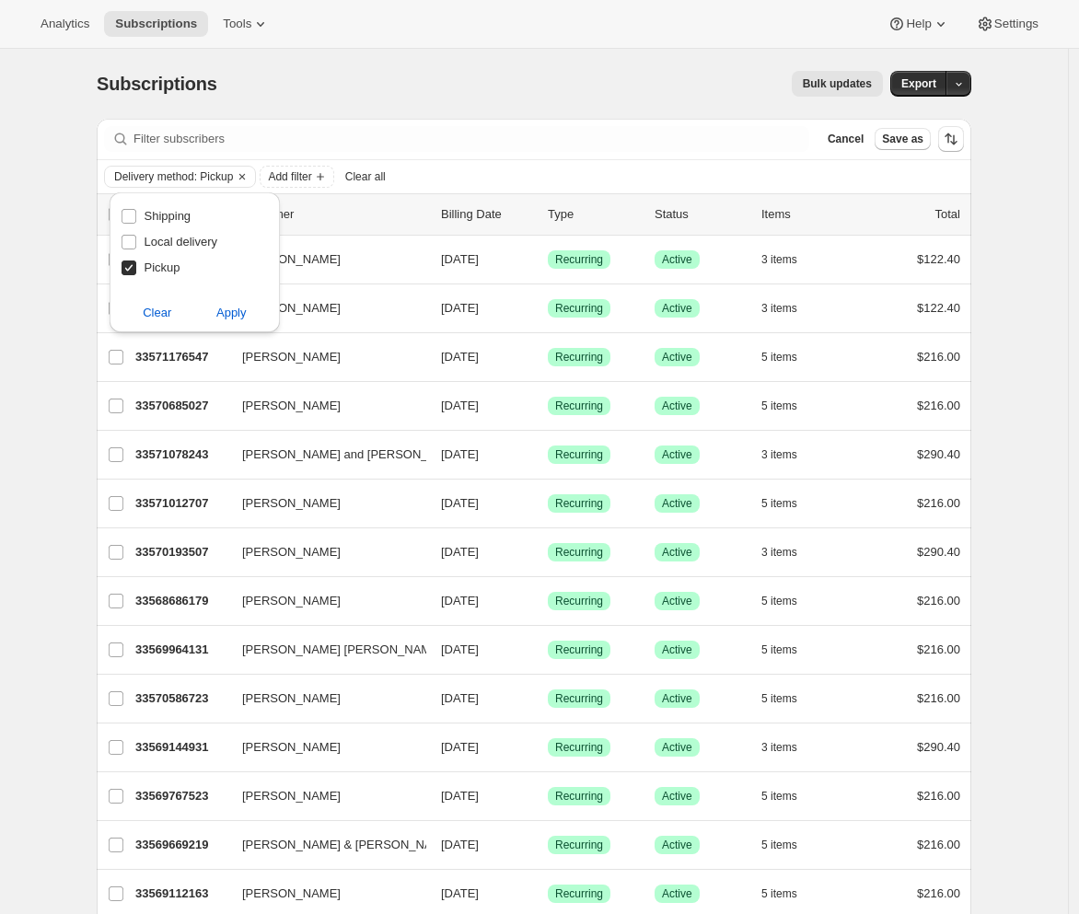
click at [304, 175] on span "Add filter" at bounding box center [289, 176] width 43 height 15
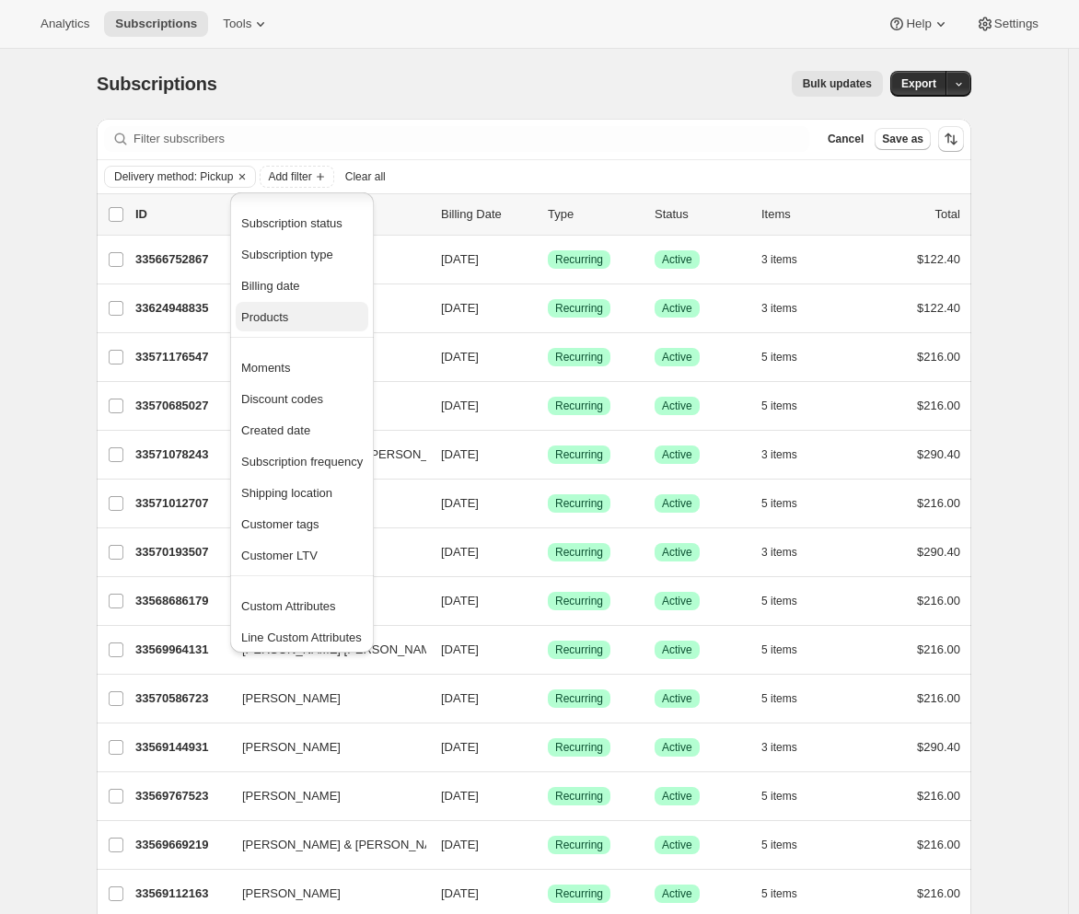
scroll to position [5, 0]
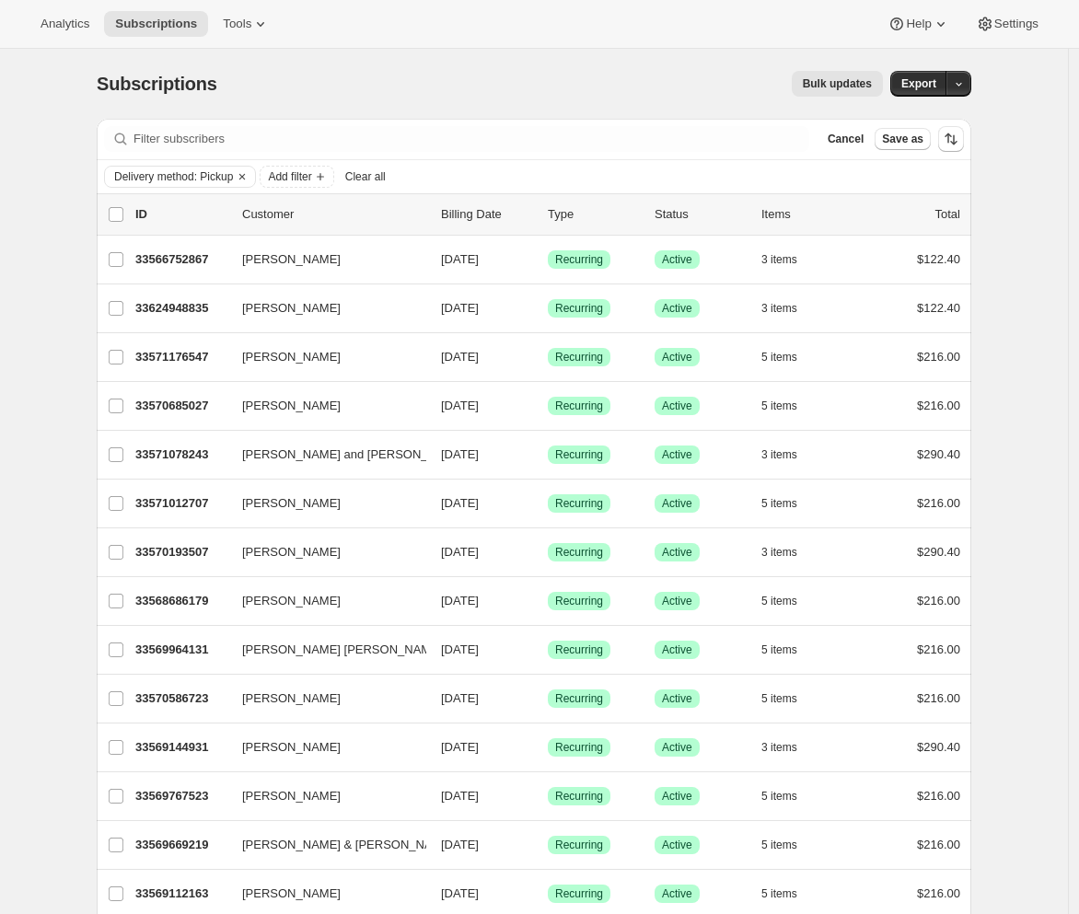
click at [847, 82] on span "Bulk updates" at bounding box center [837, 83] width 69 height 15
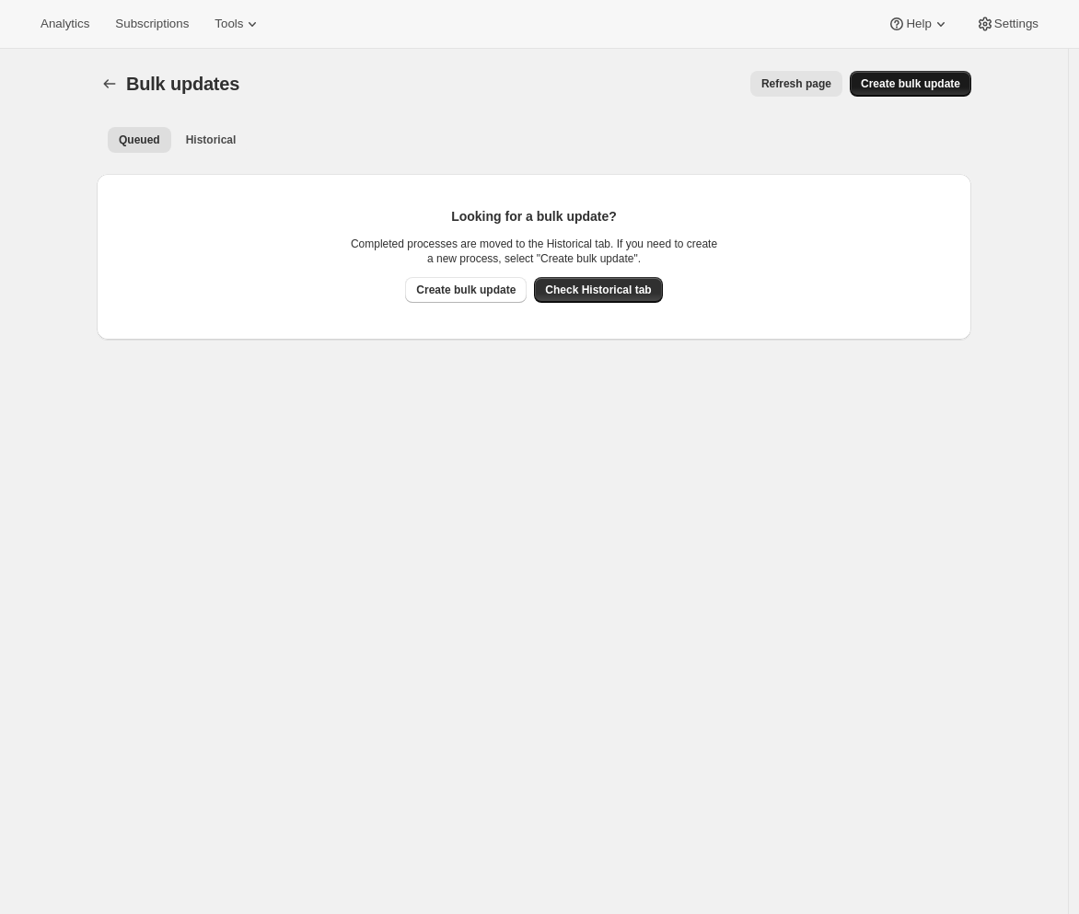
click at [891, 94] on button "Create bulk update" at bounding box center [911, 84] width 122 height 26
select select "22"
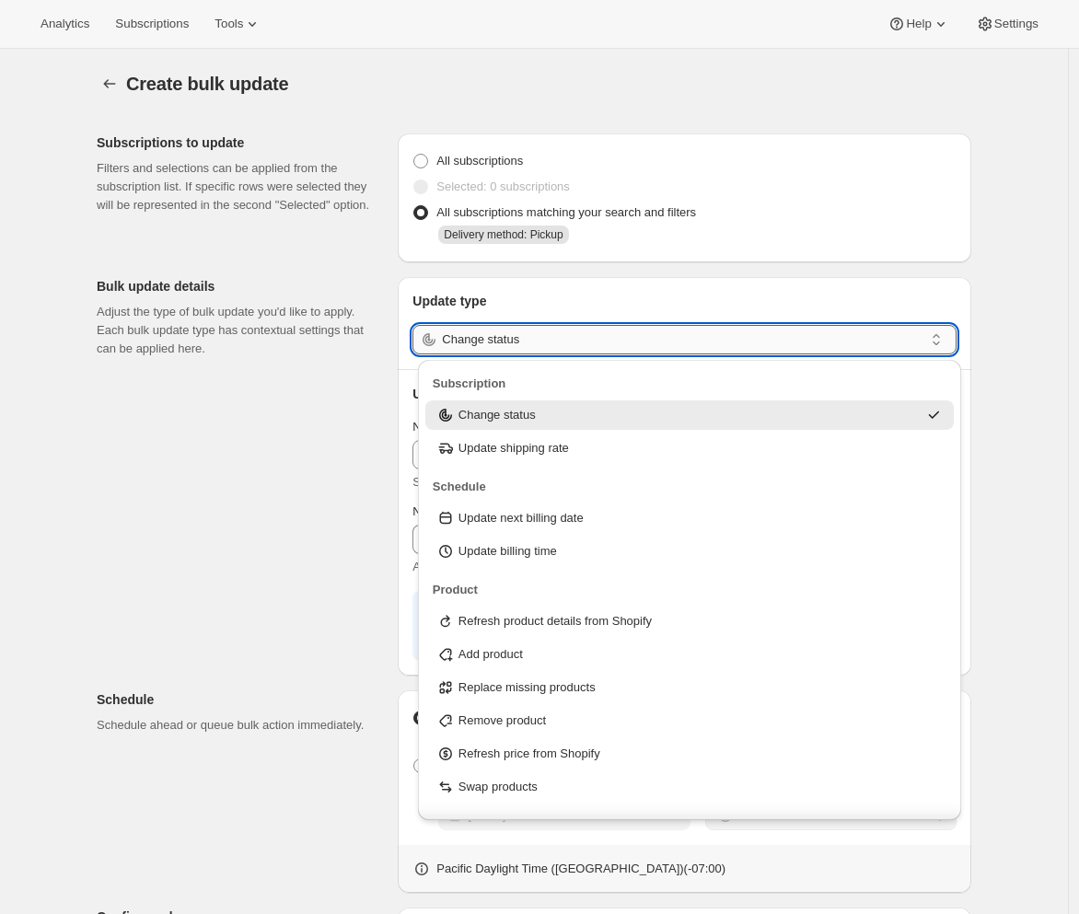
click at [519, 336] on input "Change status" at bounding box center [683, 339] width 482 height 29
click at [514, 449] on p "Update shipping rate" at bounding box center [514, 448] width 110 height 18
type input "Update shipping rate"
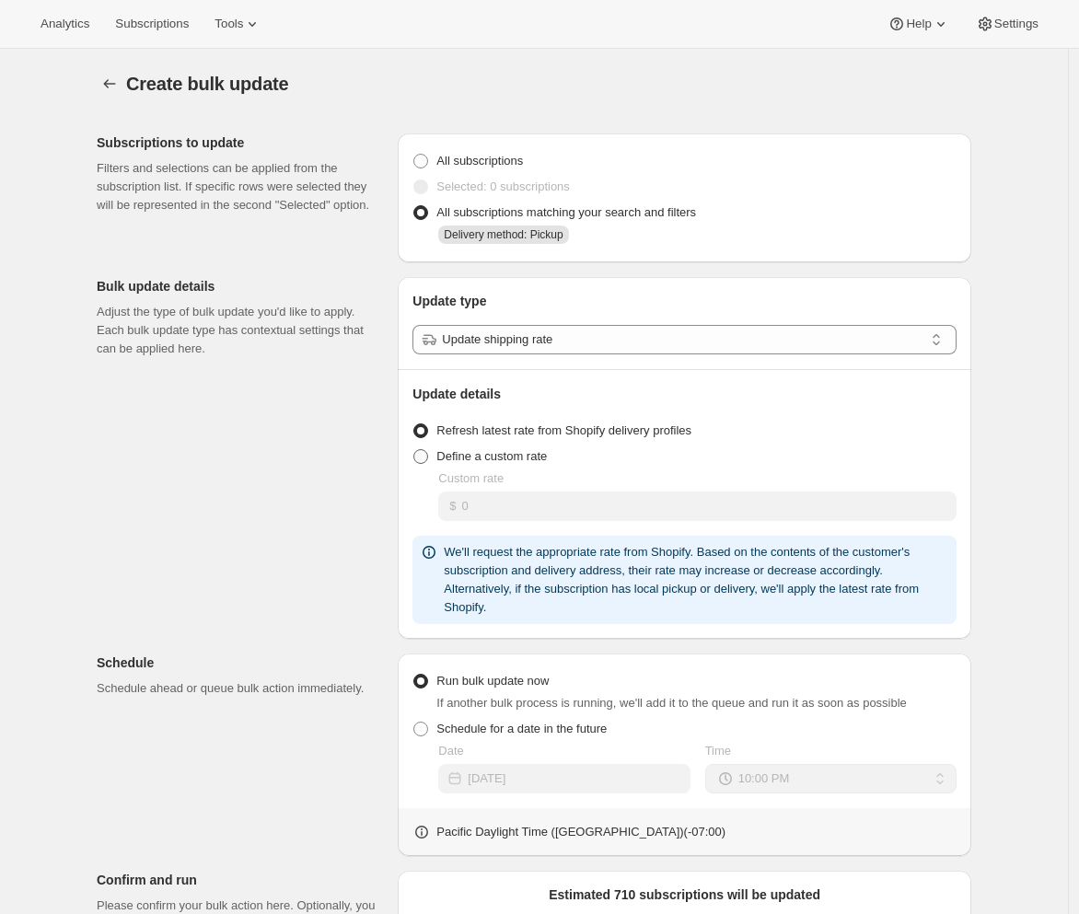
click at [499, 454] on span "Define a custom rate" at bounding box center [491, 456] width 110 height 14
click at [414, 450] on input "Define a custom rate" at bounding box center [413, 449] width 1 height 1
radio input "true"
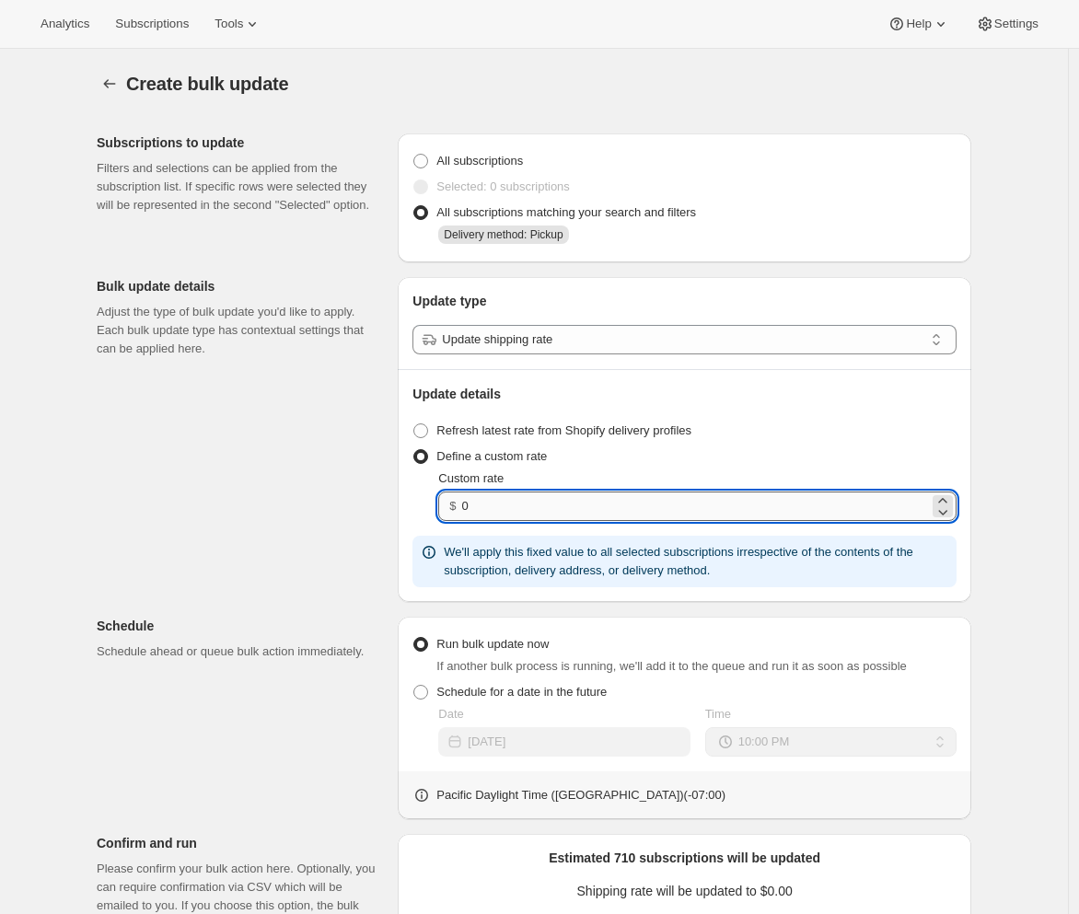
click at [487, 510] on input "0" at bounding box center [695, 506] width 467 height 29
type input "0"
click at [293, 531] on div "Subscriptions to update Filters and selections can be applied from the subscrip…" at bounding box center [526, 665] width 889 height 1092
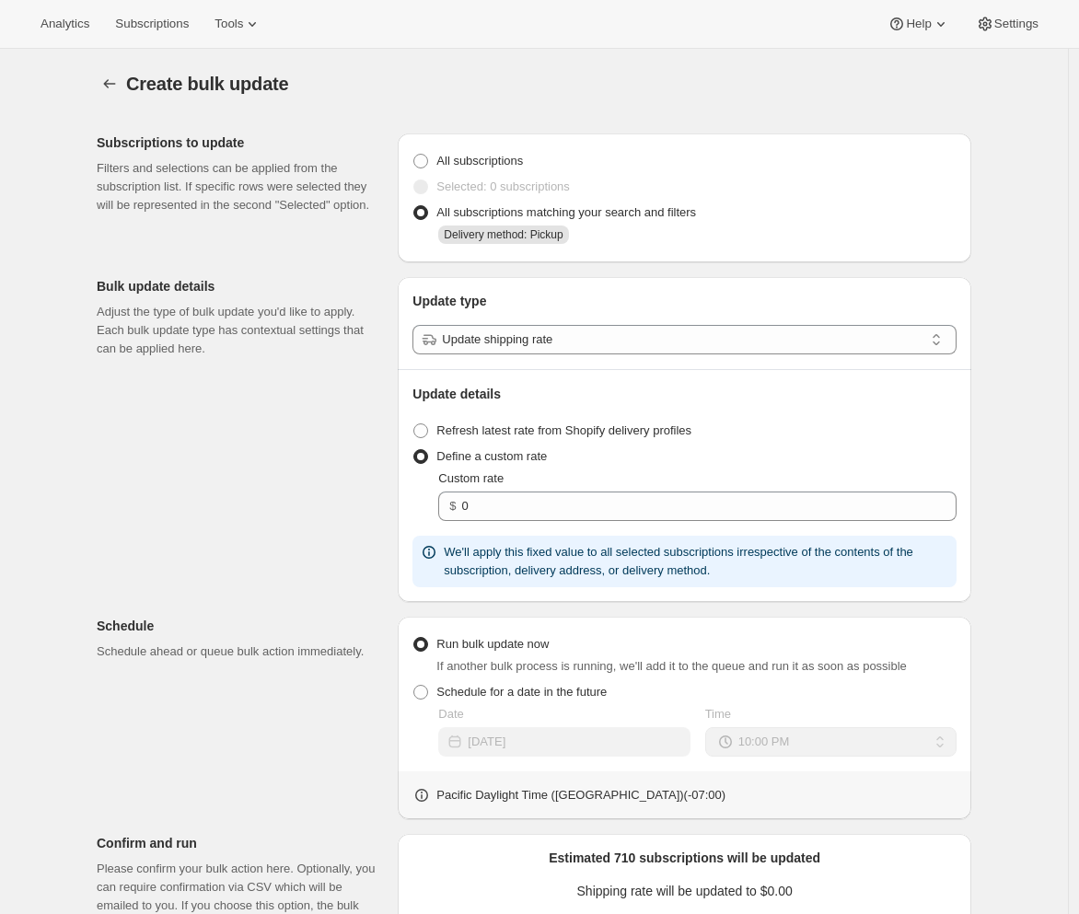
click at [321, 542] on div "Subscriptions to update Filters and selections can be applied from the subscrip…" at bounding box center [526, 665] width 889 height 1092
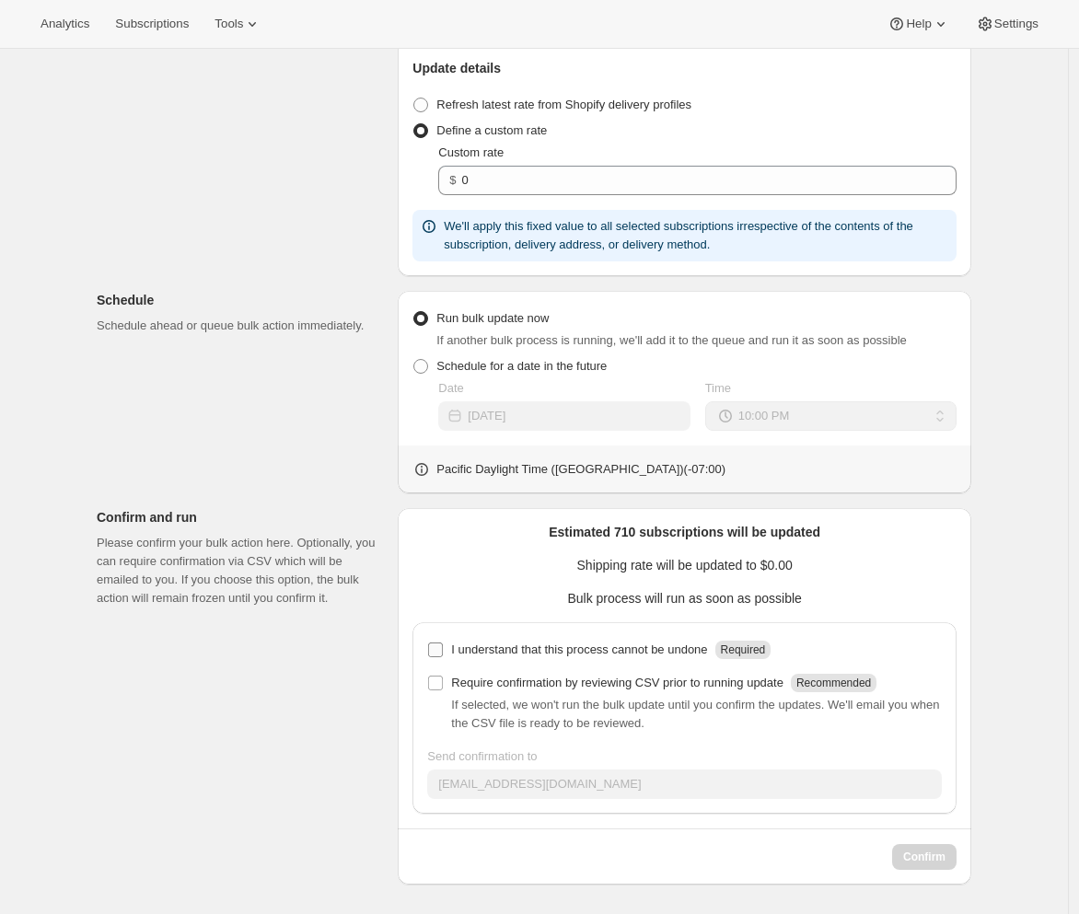
click at [494, 648] on p "I understand that this process cannot be undone" at bounding box center [579, 650] width 256 height 18
click at [443, 648] on input "I understand that this process cannot be undone Required" at bounding box center [435, 650] width 15 height 15
checkbox input "true"
click at [927, 863] on span "Confirm" at bounding box center [924, 857] width 42 height 15
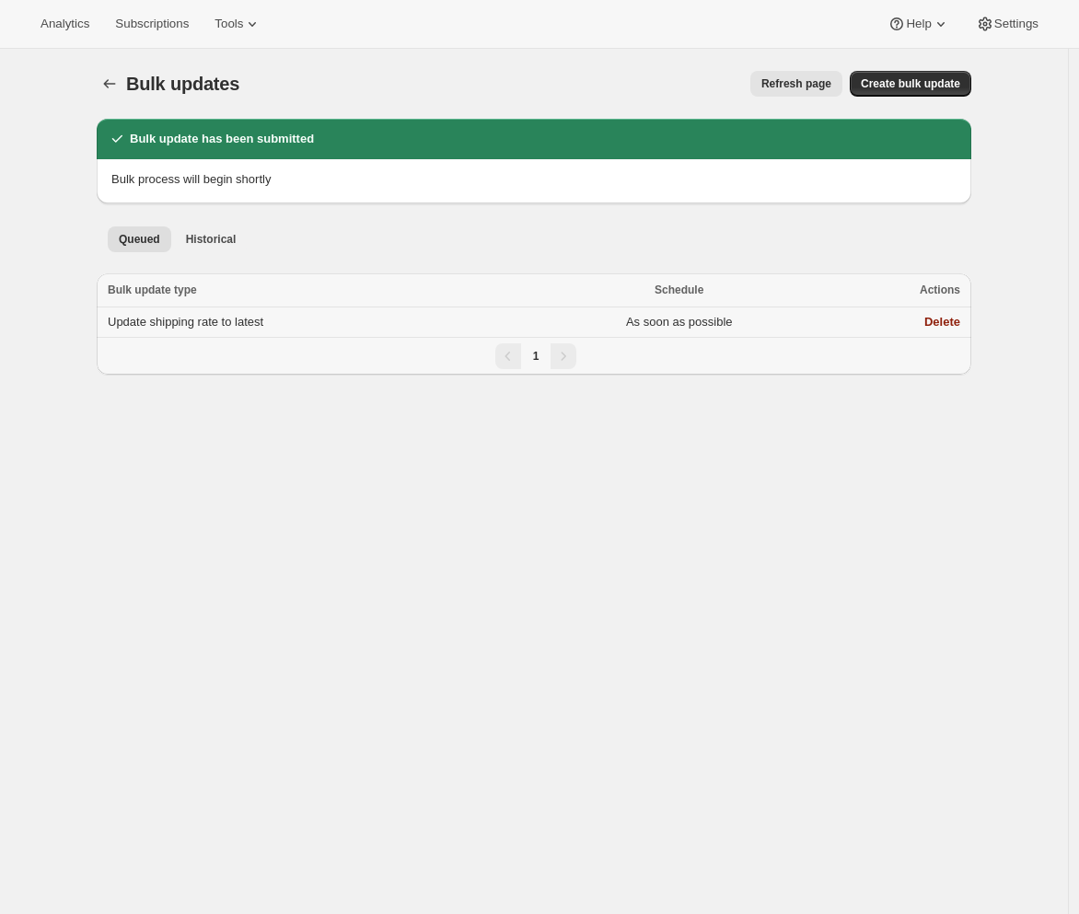
click at [426, 322] on td "Update shipping rate to latest" at bounding box center [314, 323] width 435 height 30
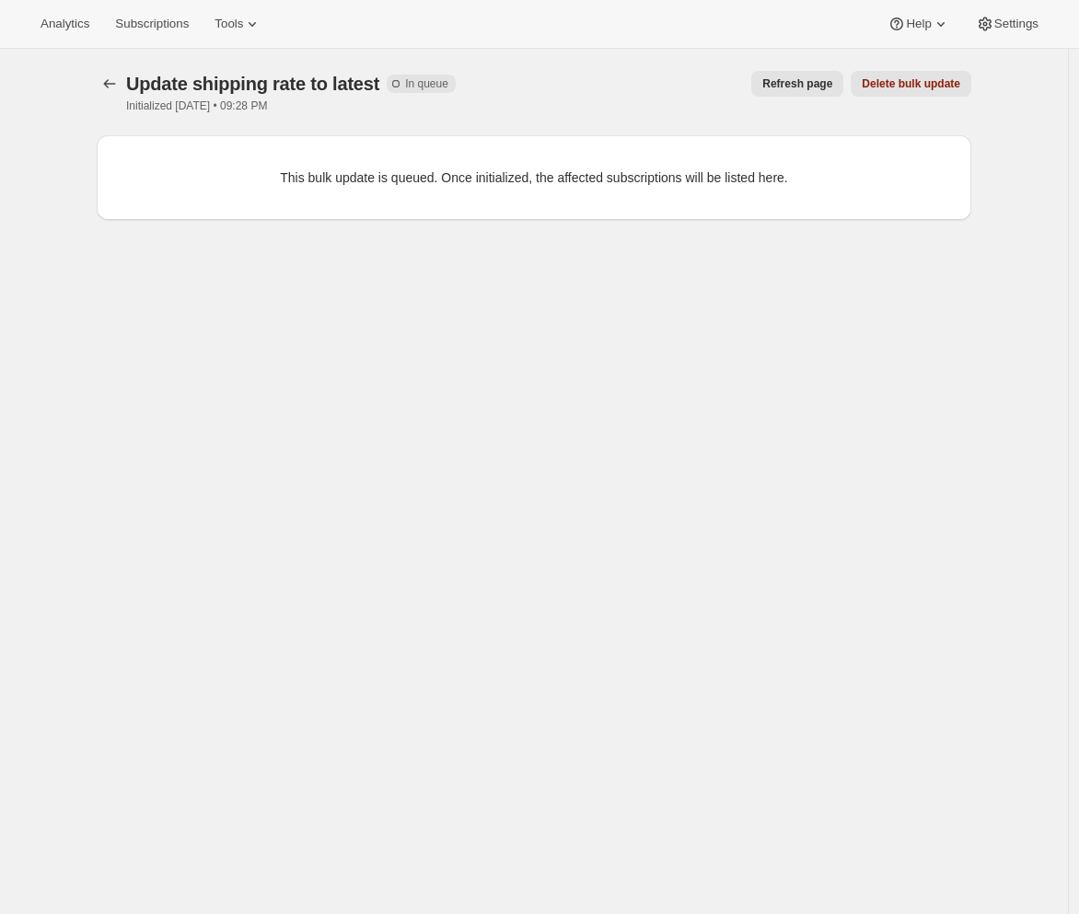
click at [804, 97] on div "Update shipping rate to latest Incomplete In queue Initialized 2025-09-04 • 09:…" at bounding box center [534, 92] width 875 height 42
click at [801, 86] on span "Refresh page" at bounding box center [797, 83] width 70 height 15
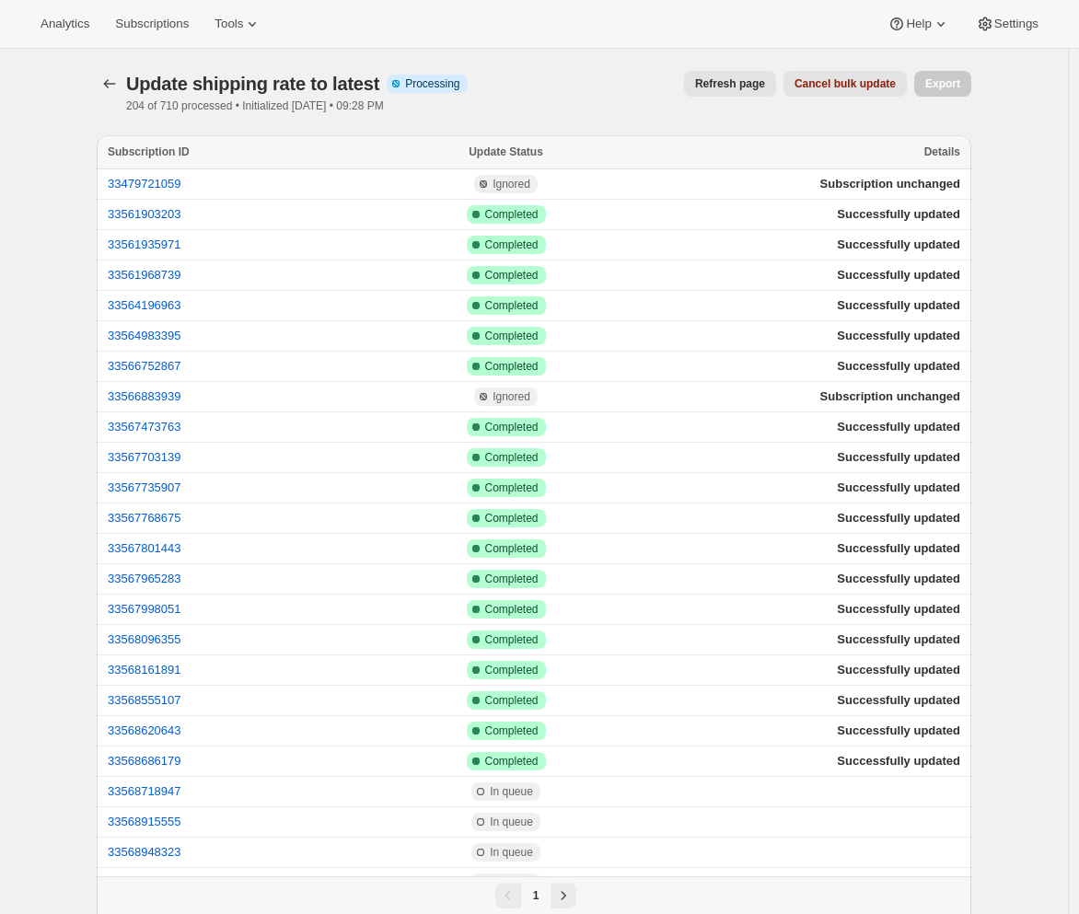
click at [724, 78] on span "Refresh page" at bounding box center [730, 83] width 70 height 15
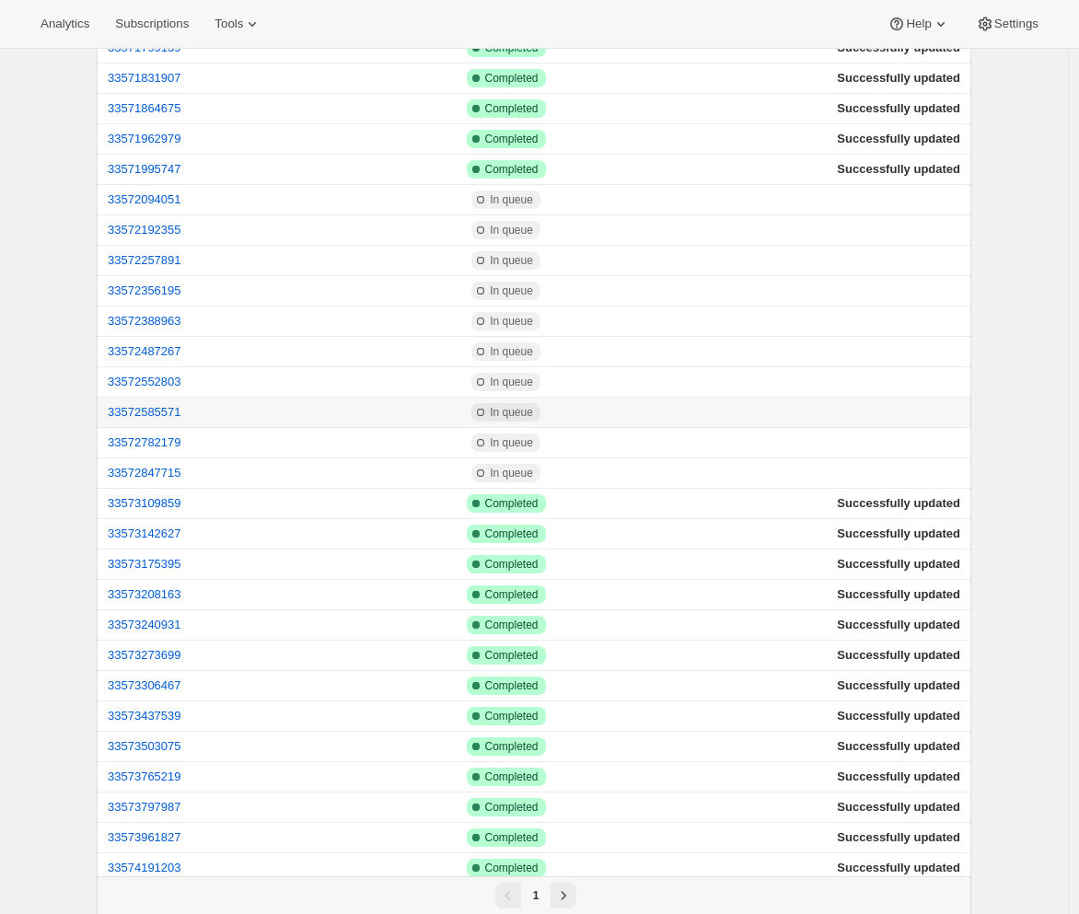
scroll to position [2353, 0]
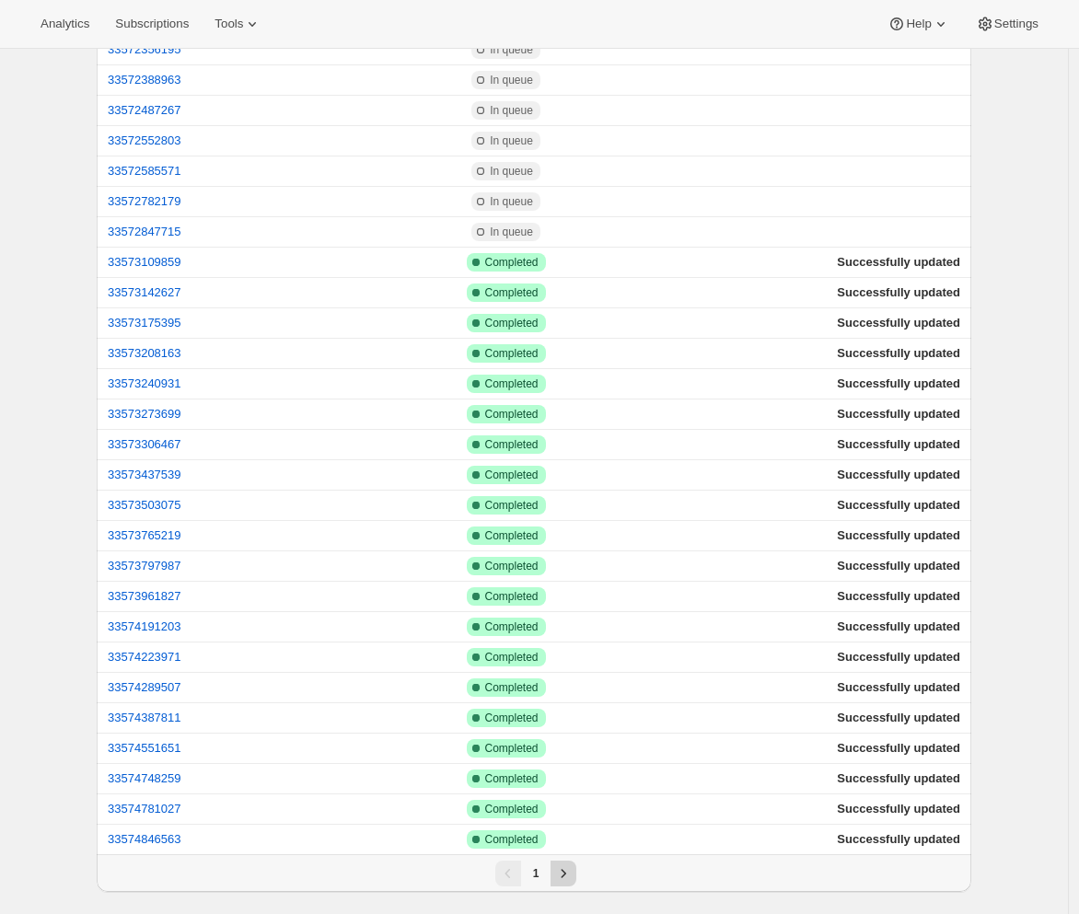
click at [569, 876] on icon "Next" at bounding box center [563, 874] width 18 height 18
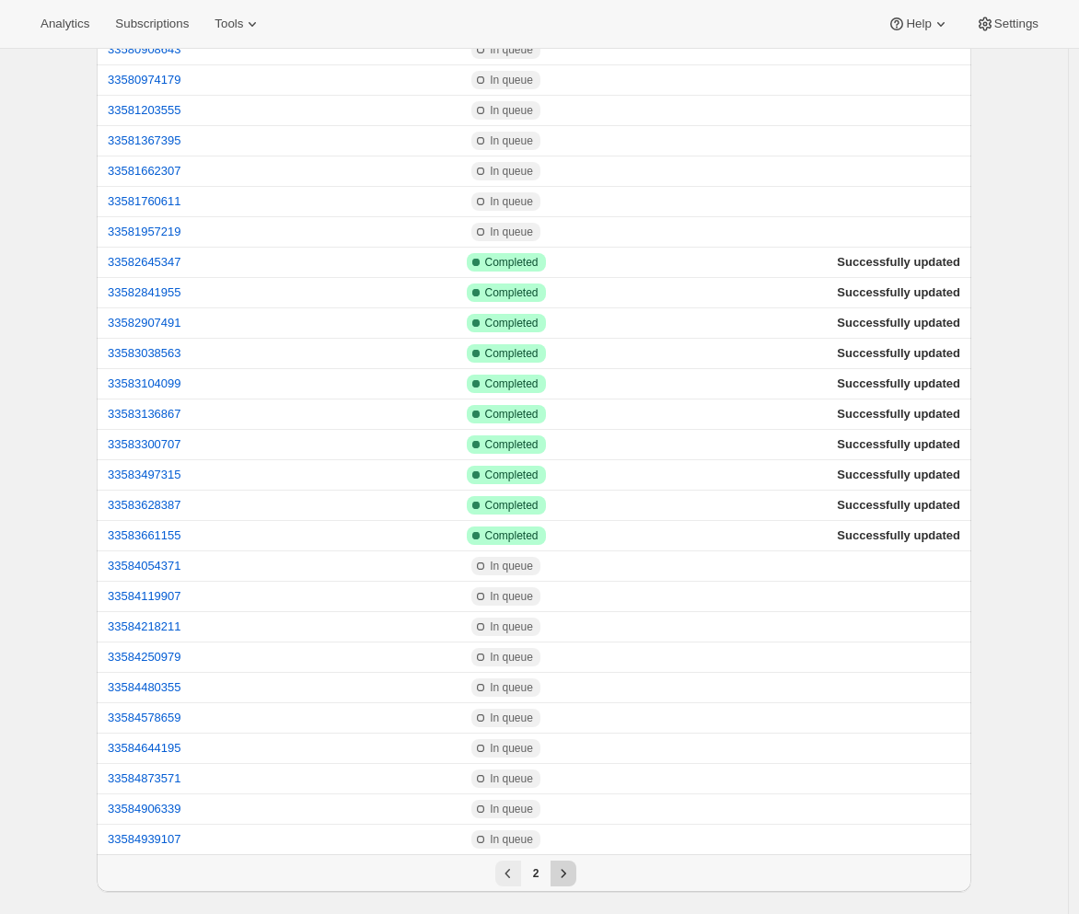
click at [560, 875] on icon "Next" at bounding box center [563, 874] width 18 height 18
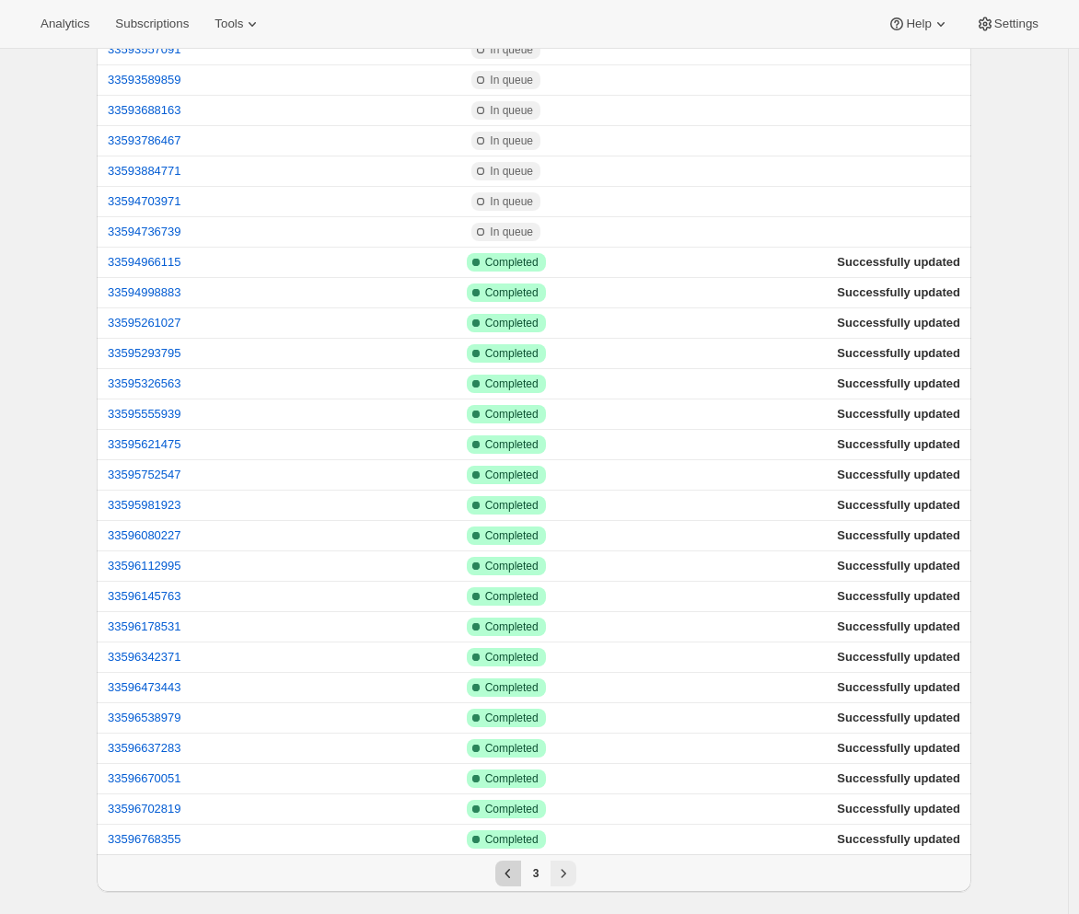
click at [517, 878] on icon "Previous" at bounding box center [508, 874] width 18 height 18
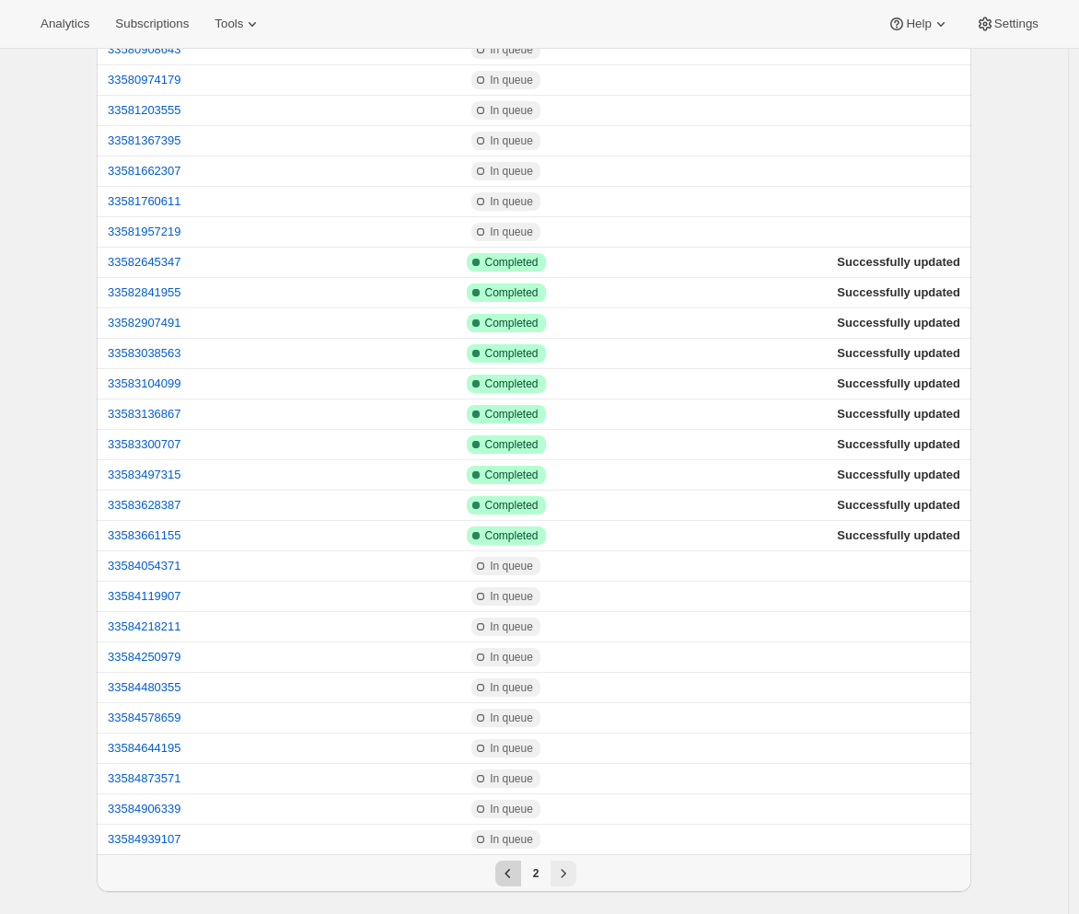
click at [517, 878] on icon "Previous" at bounding box center [508, 874] width 18 height 18
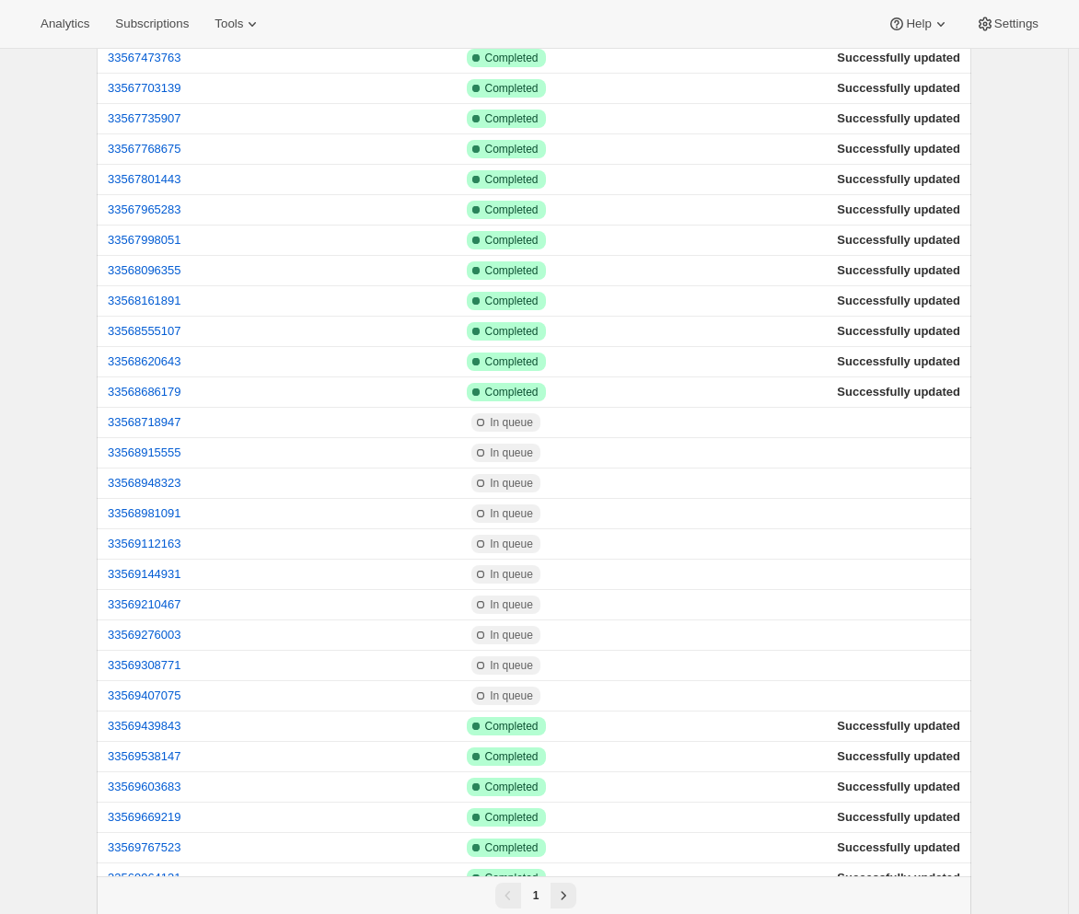
scroll to position [0, 0]
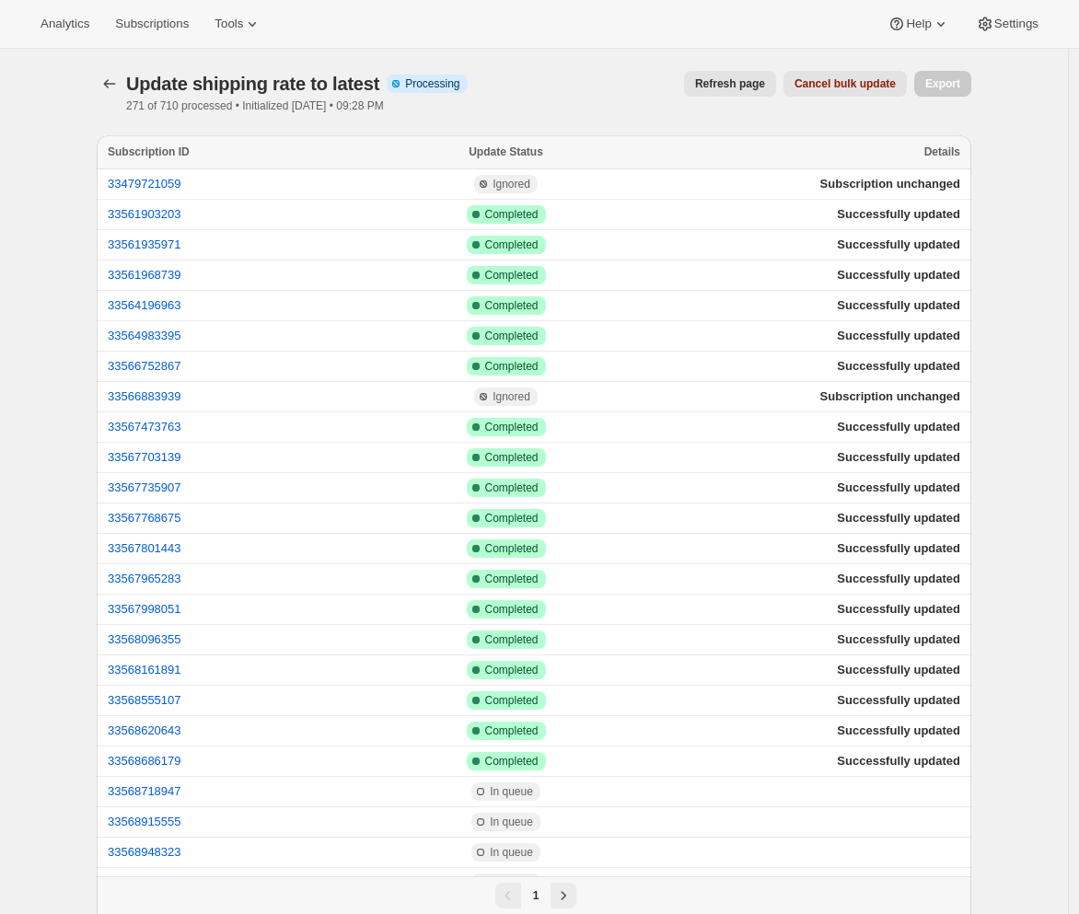
click at [745, 85] on span "Refresh page" at bounding box center [730, 83] width 70 height 15
click at [740, 92] on button "Refresh page" at bounding box center [730, 84] width 92 height 26
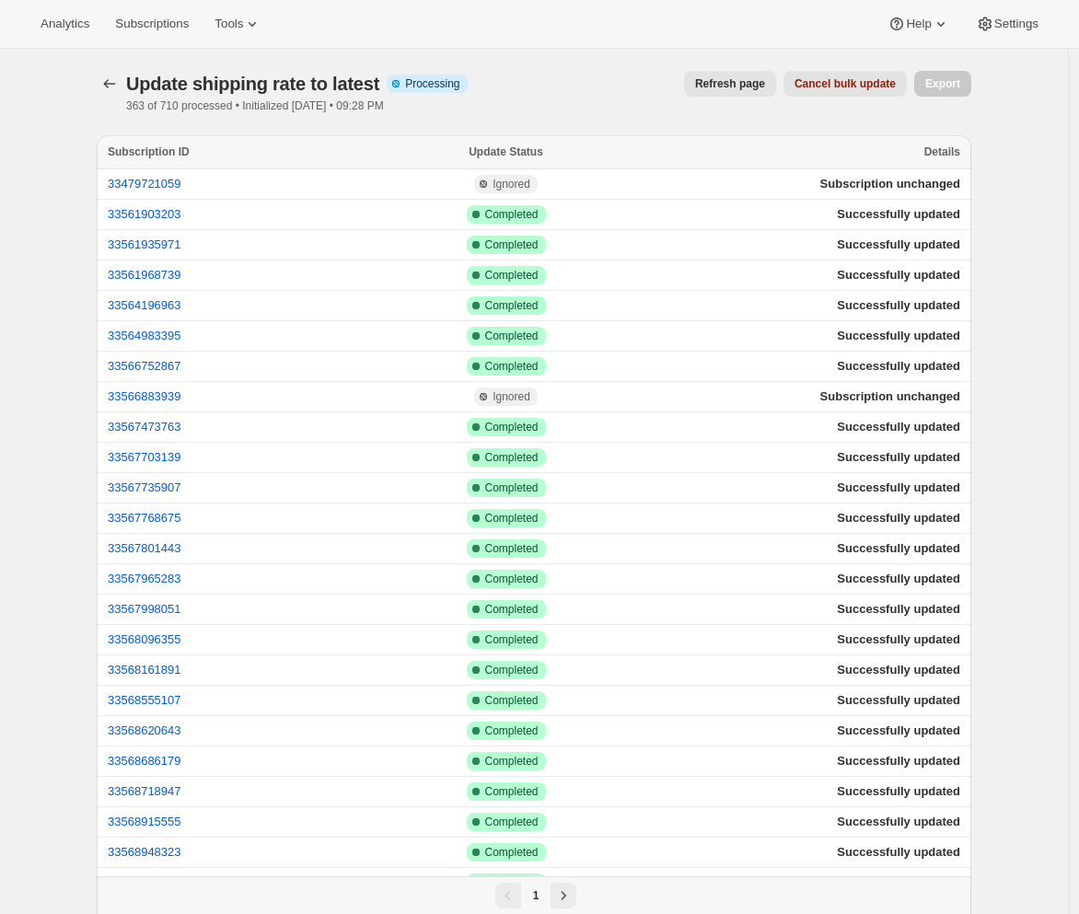
click at [719, 87] on span "Refresh page" at bounding box center [730, 83] width 70 height 15
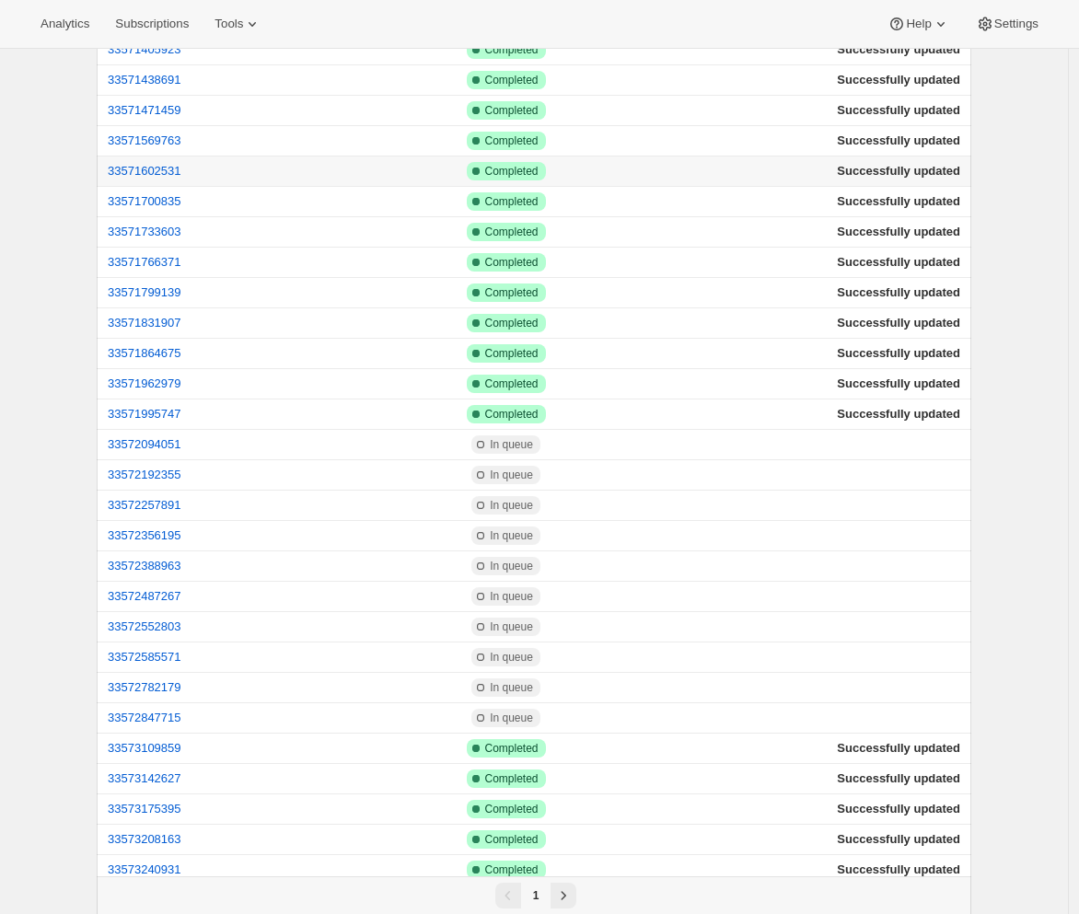
scroll to position [2352, 0]
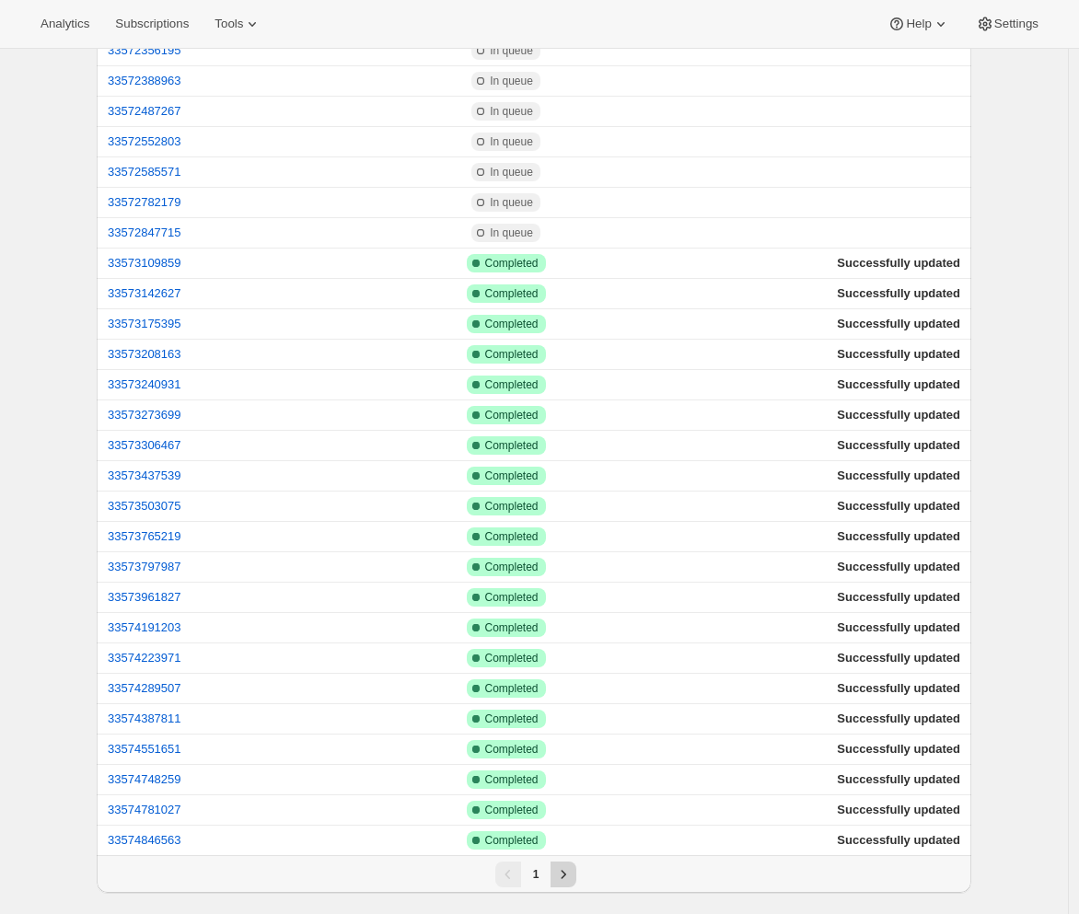
click at [563, 870] on icon "Next" at bounding box center [563, 875] width 18 height 18
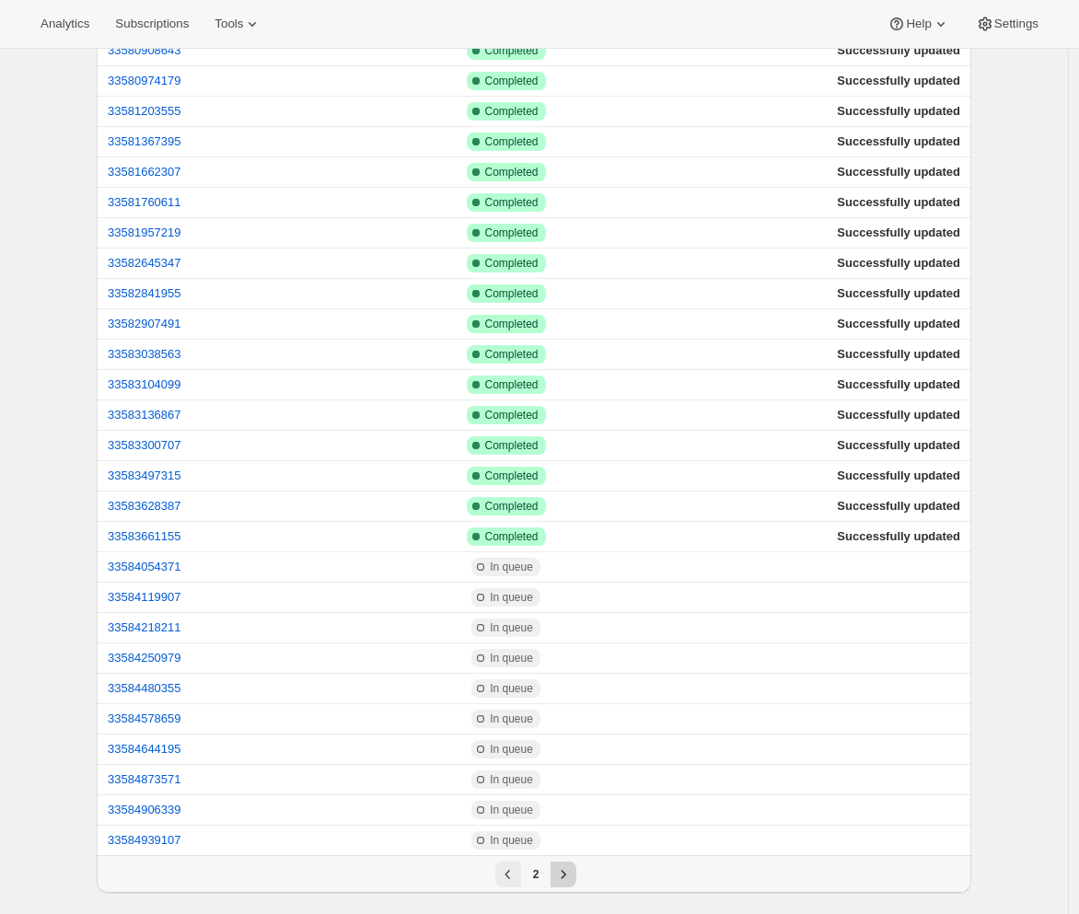
click at [564, 870] on icon "Next" at bounding box center [563, 875] width 18 height 18
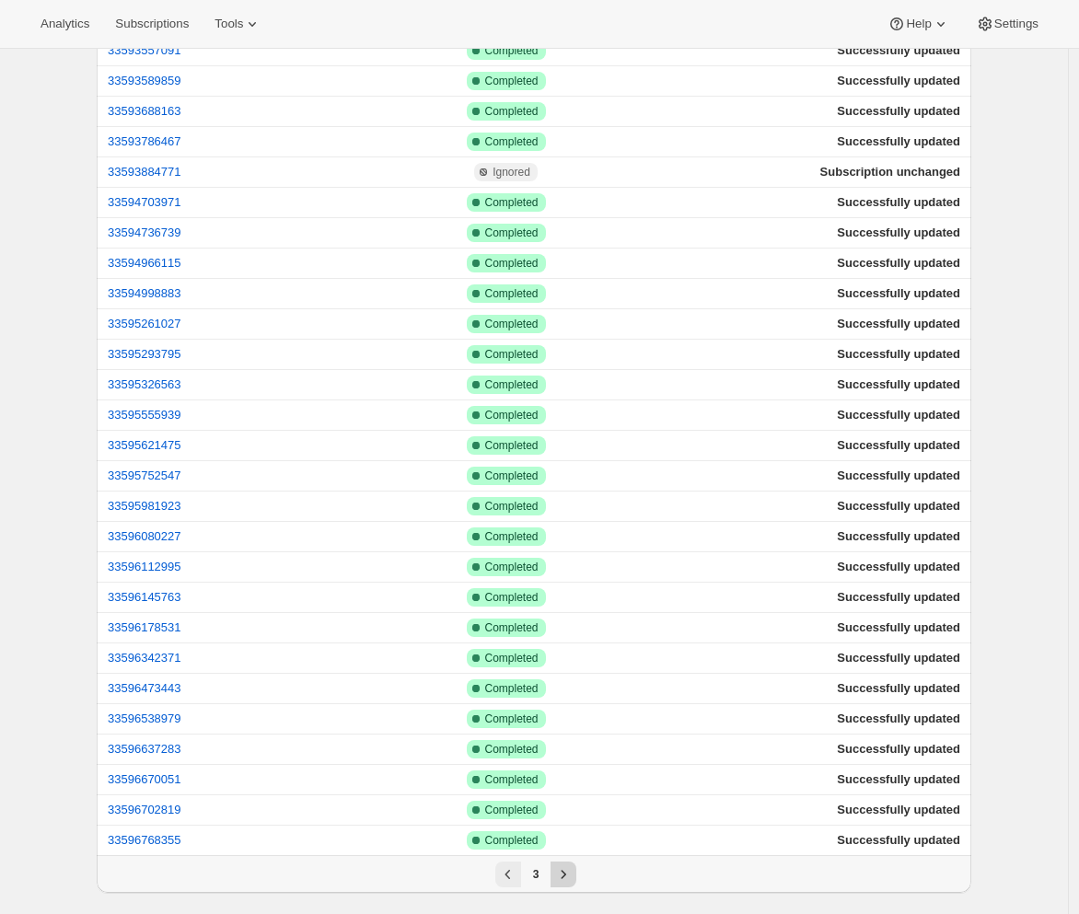
click at [564, 870] on icon "Next" at bounding box center [563, 875] width 18 height 18
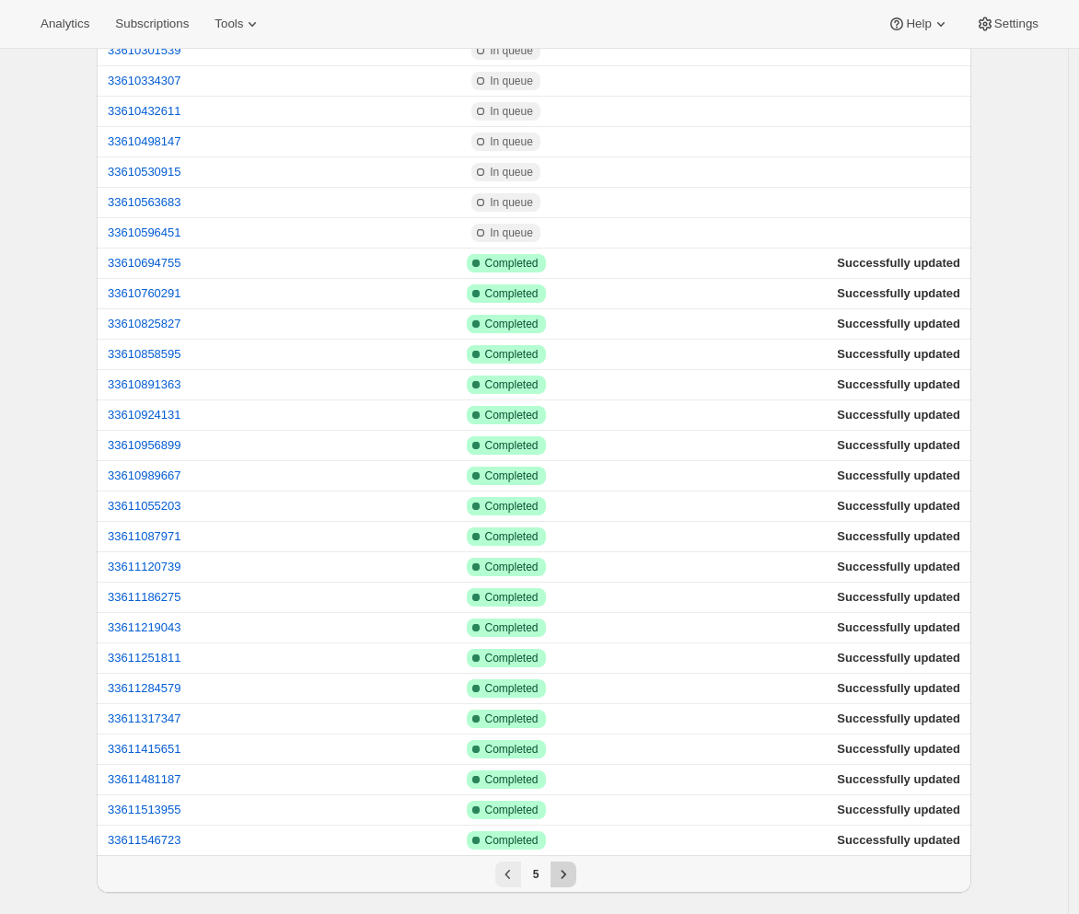
click at [564, 870] on icon "Next" at bounding box center [563, 875] width 18 height 18
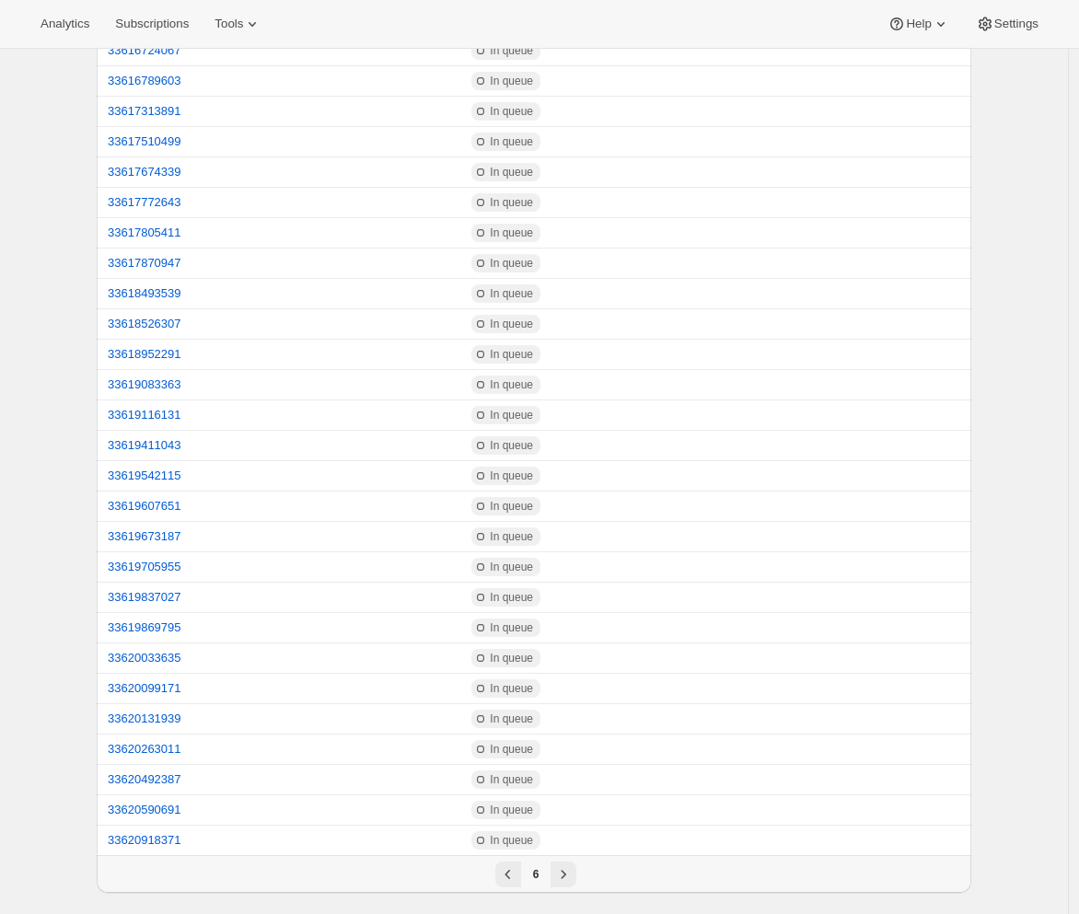
click at [495, 887] on div "6" at bounding box center [536, 875] width 856 height 26
click at [508, 886] on button "Previous" at bounding box center [508, 875] width 26 height 26
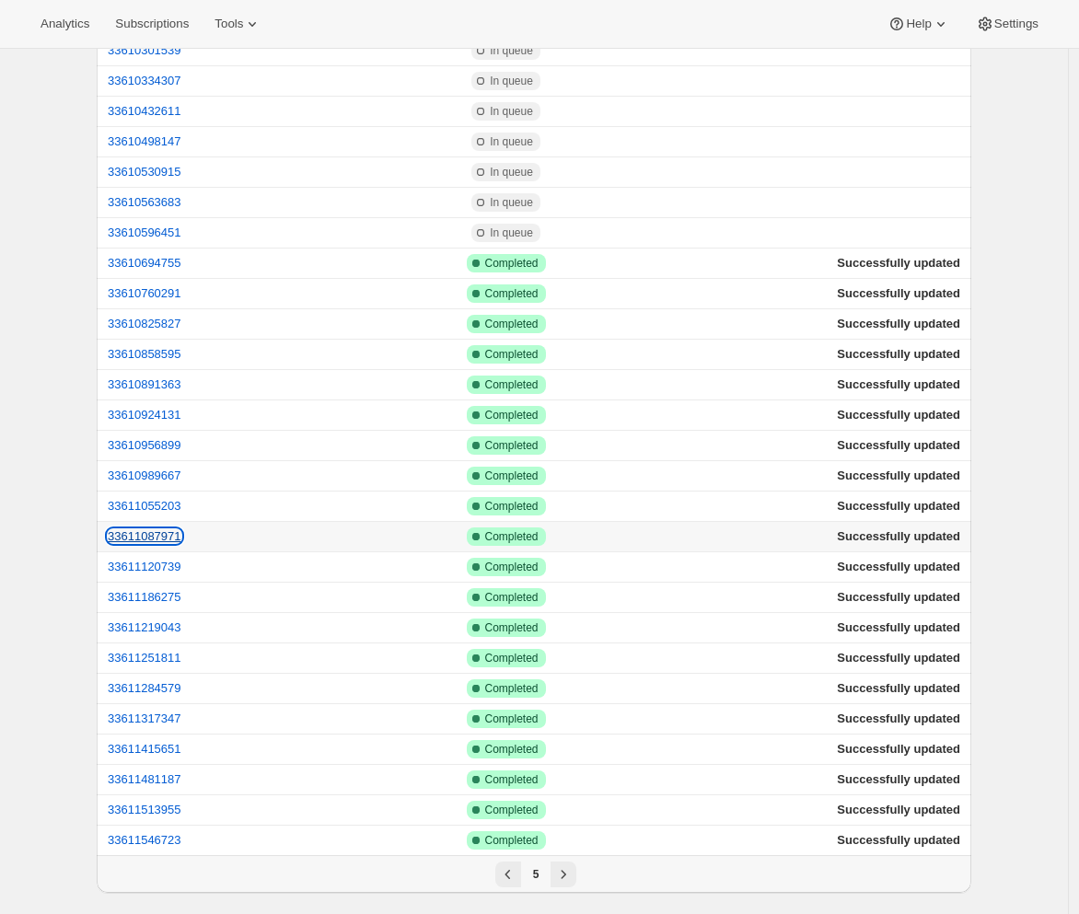
click at [176, 530] on button "33611087971" at bounding box center [145, 536] width 74 height 14
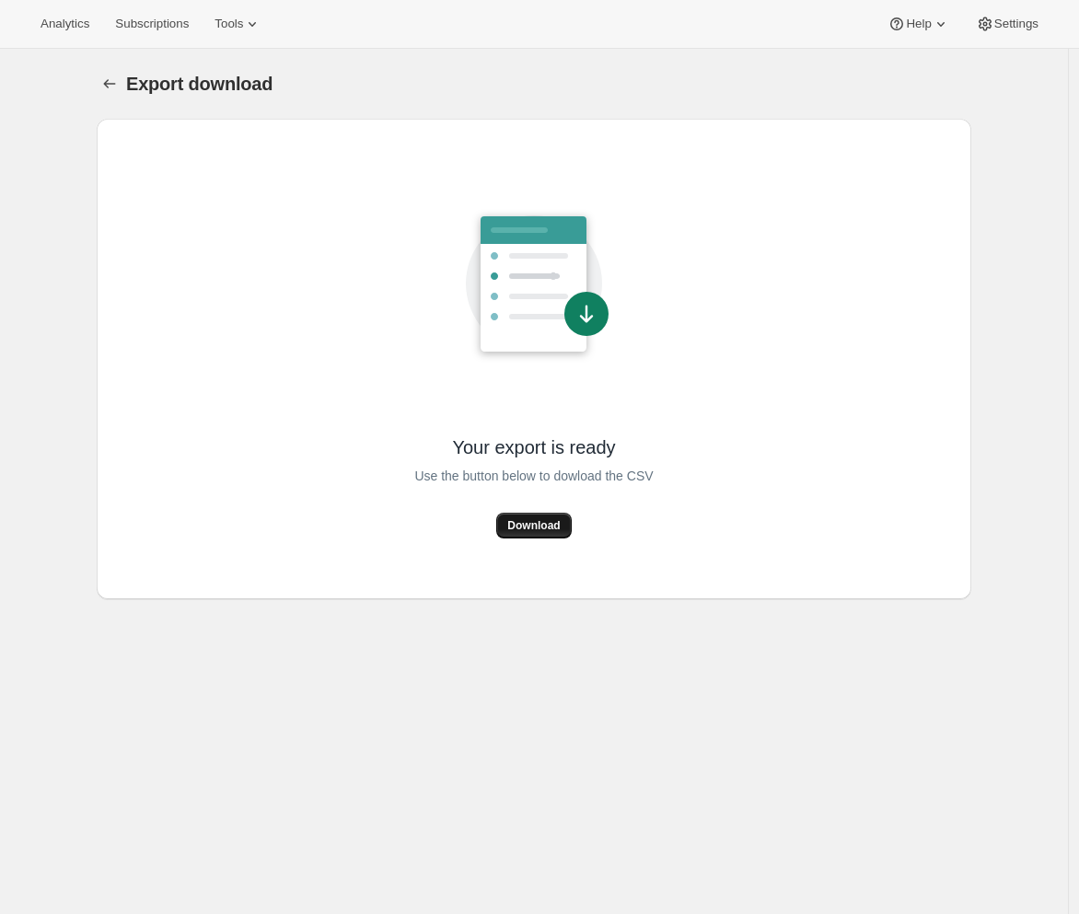
click at [534, 521] on span "Download" at bounding box center [533, 525] width 52 height 15
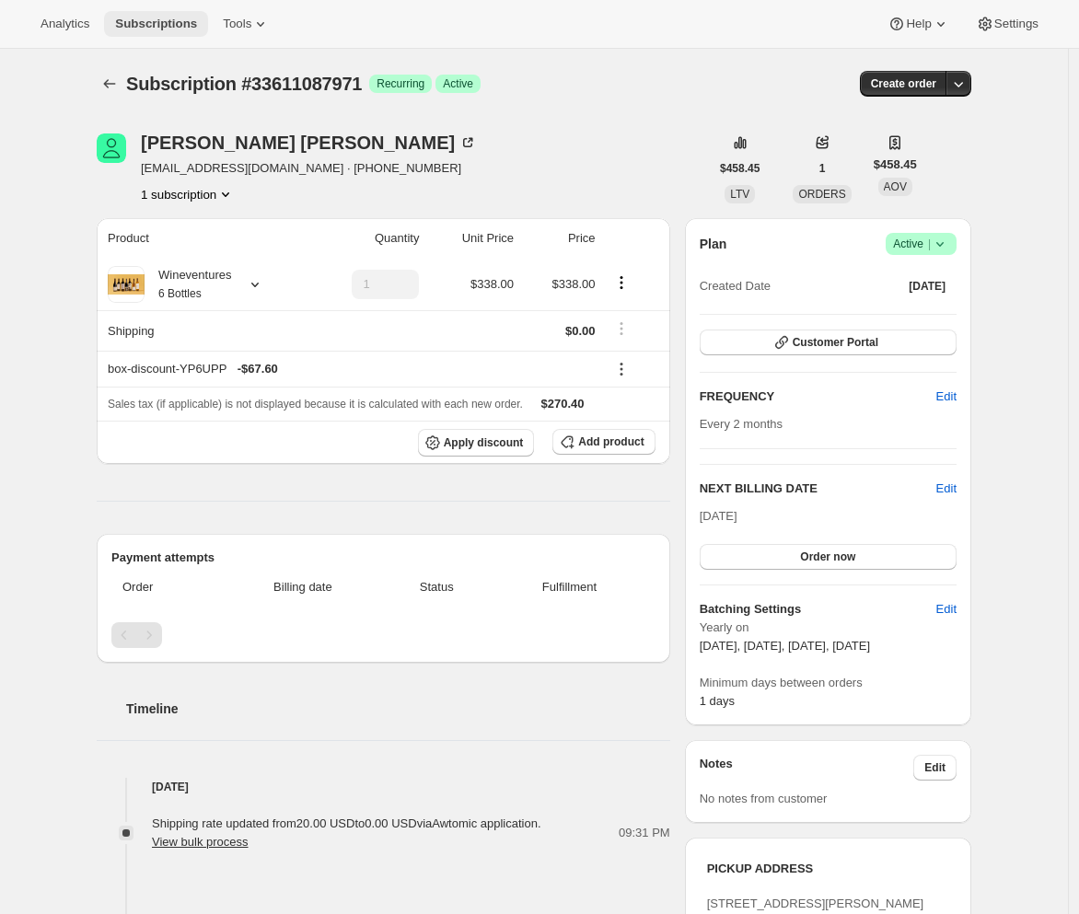
click at [169, 29] on span "Subscriptions" at bounding box center [156, 24] width 82 height 15
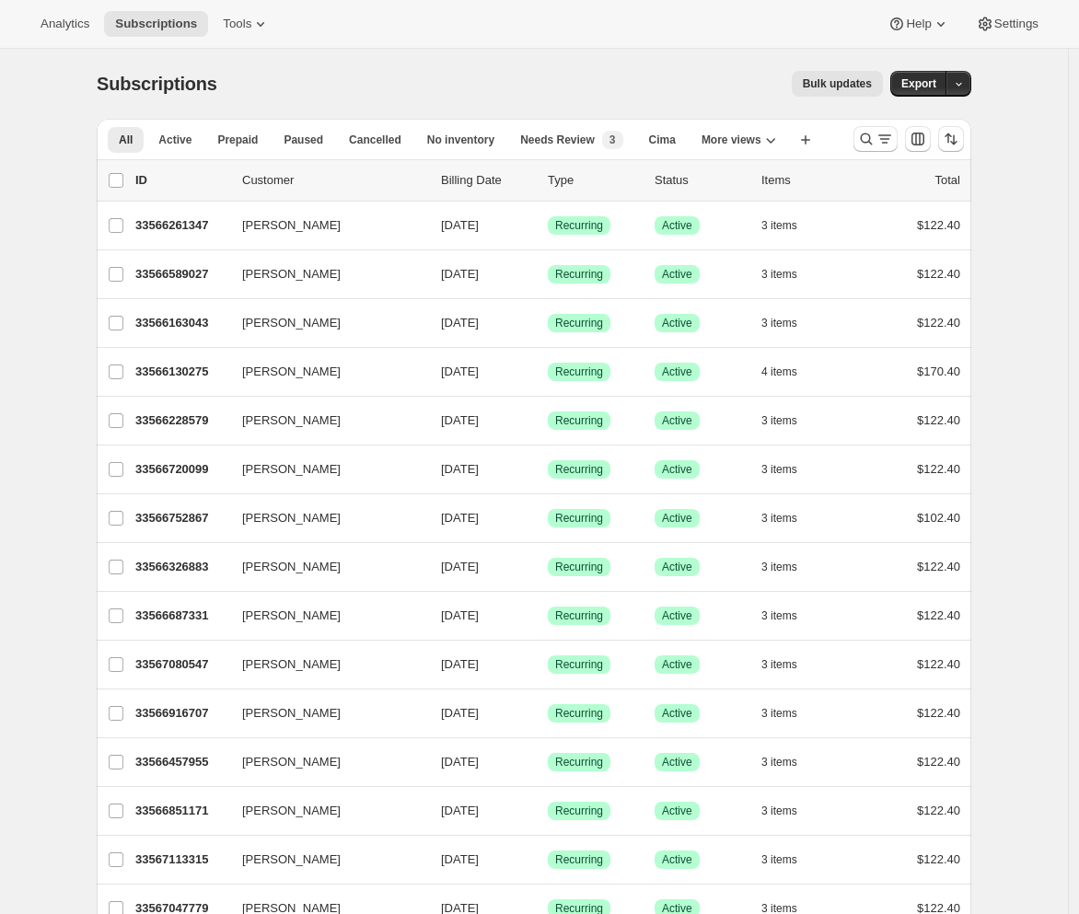
click at [853, 84] on span "Bulk updates" at bounding box center [837, 83] width 69 height 15
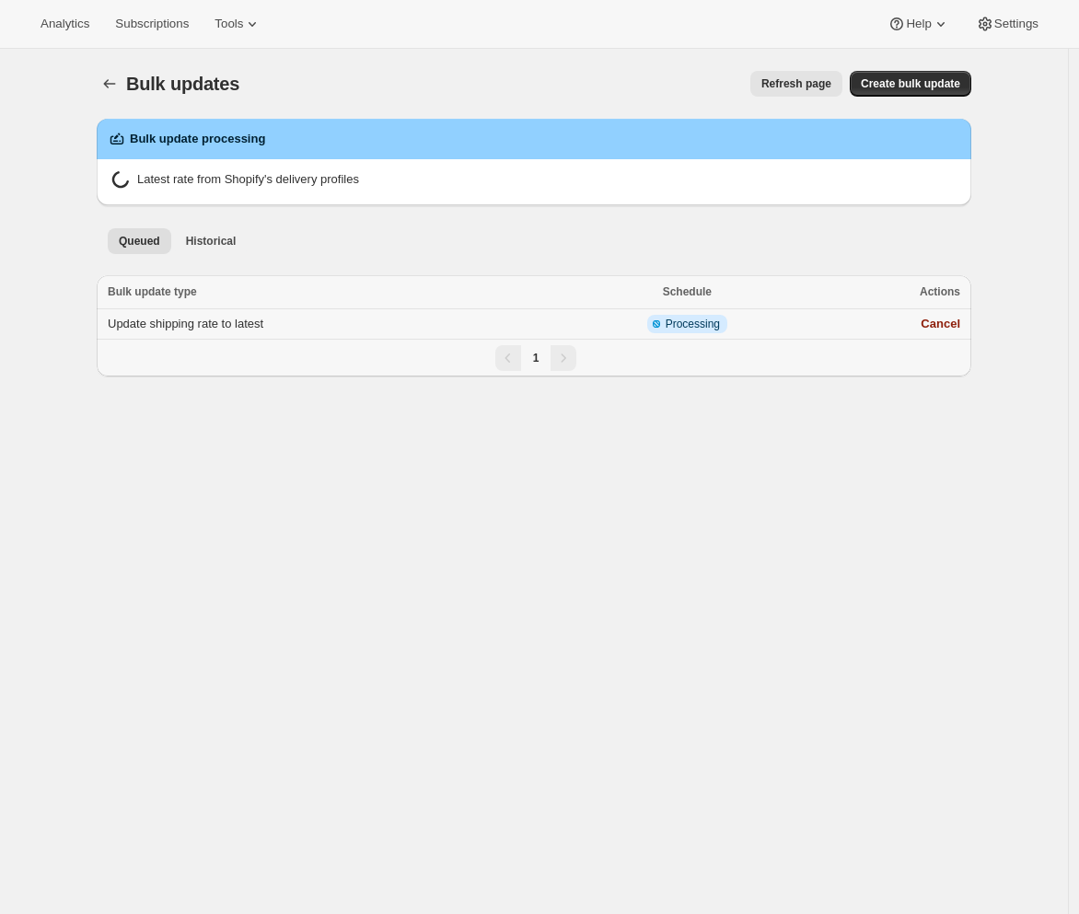
click at [242, 321] on span "Update shipping rate to latest" at bounding box center [186, 324] width 156 height 14
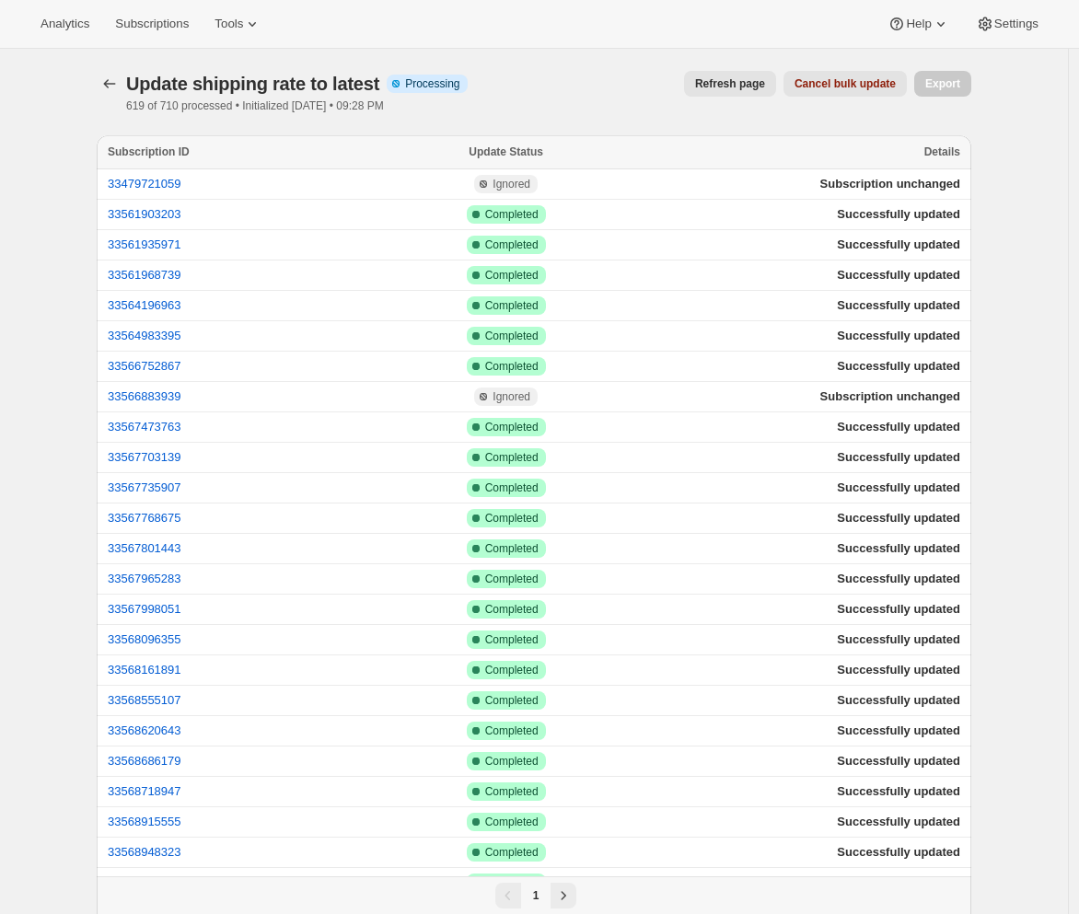
click at [724, 80] on span "Refresh page" at bounding box center [730, 83] width 70 height 15
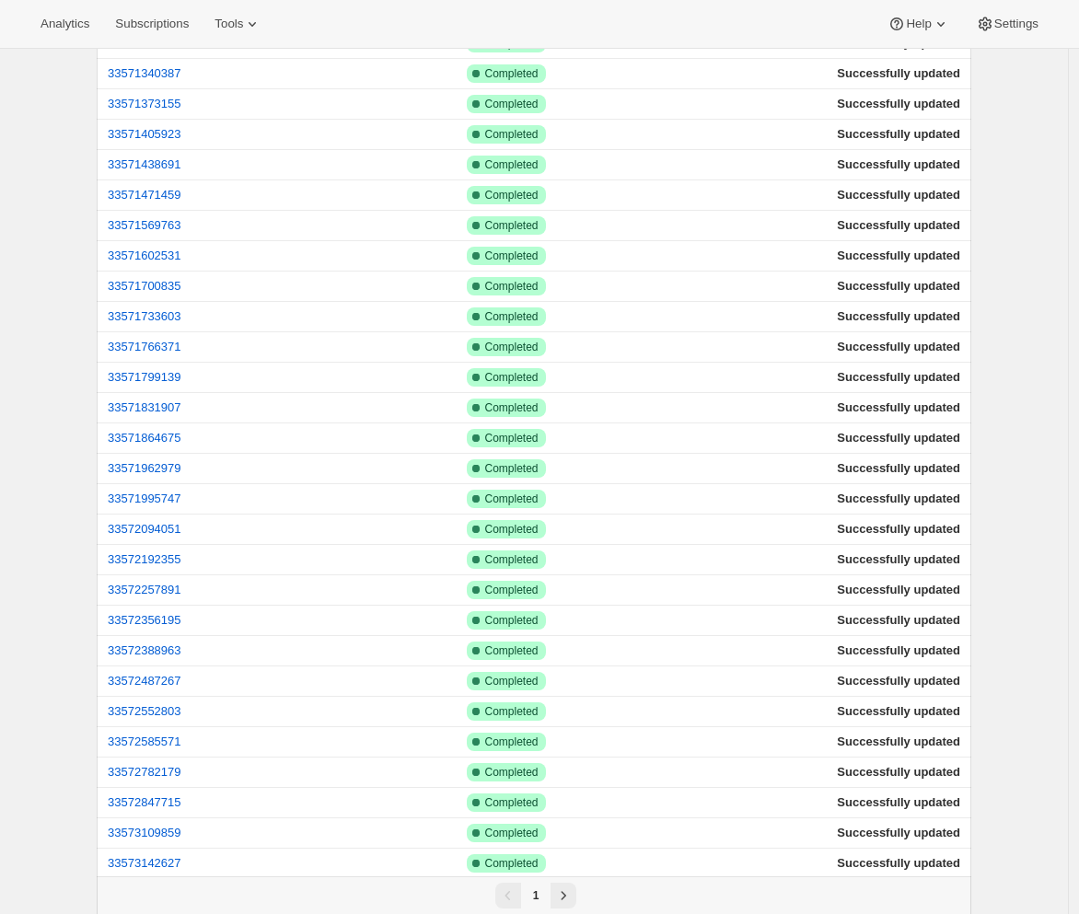
scroll to position [2353, 0]
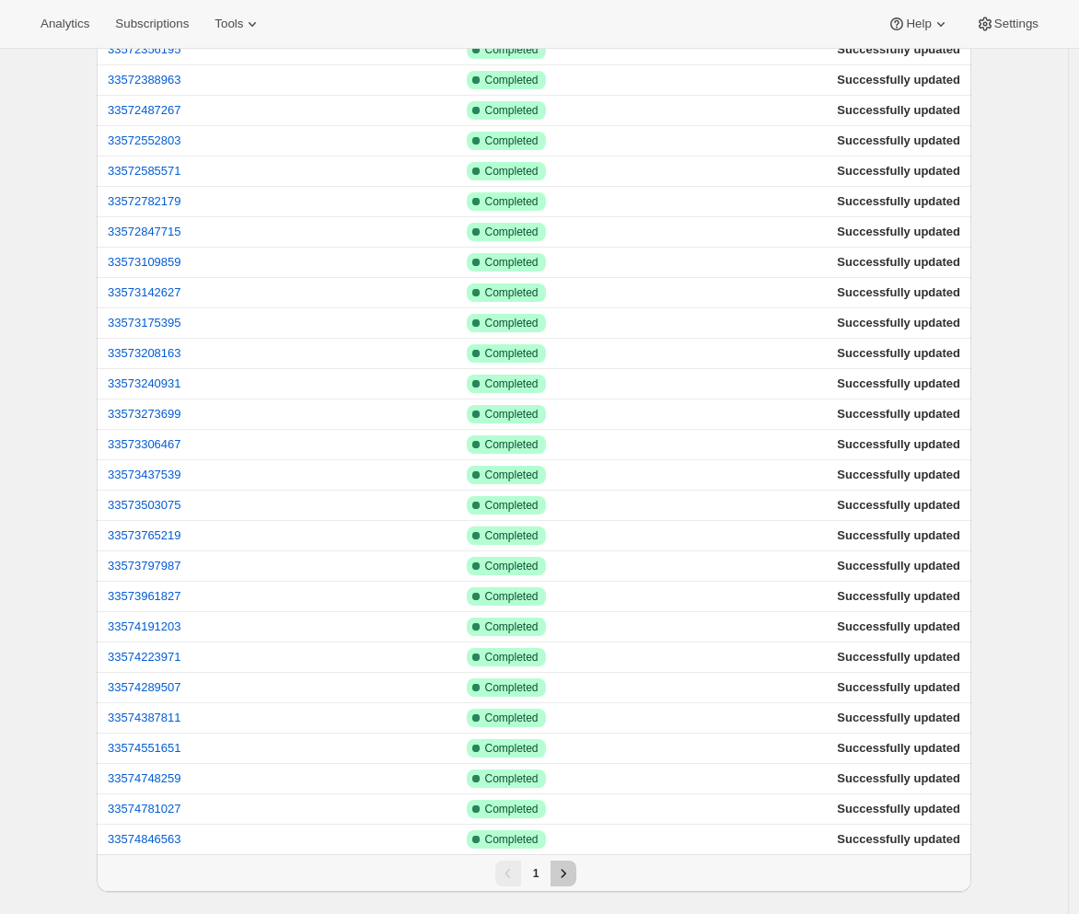
click at [565, 871] on icon "Next" at bounding box center [563, 874] width 18 height 18
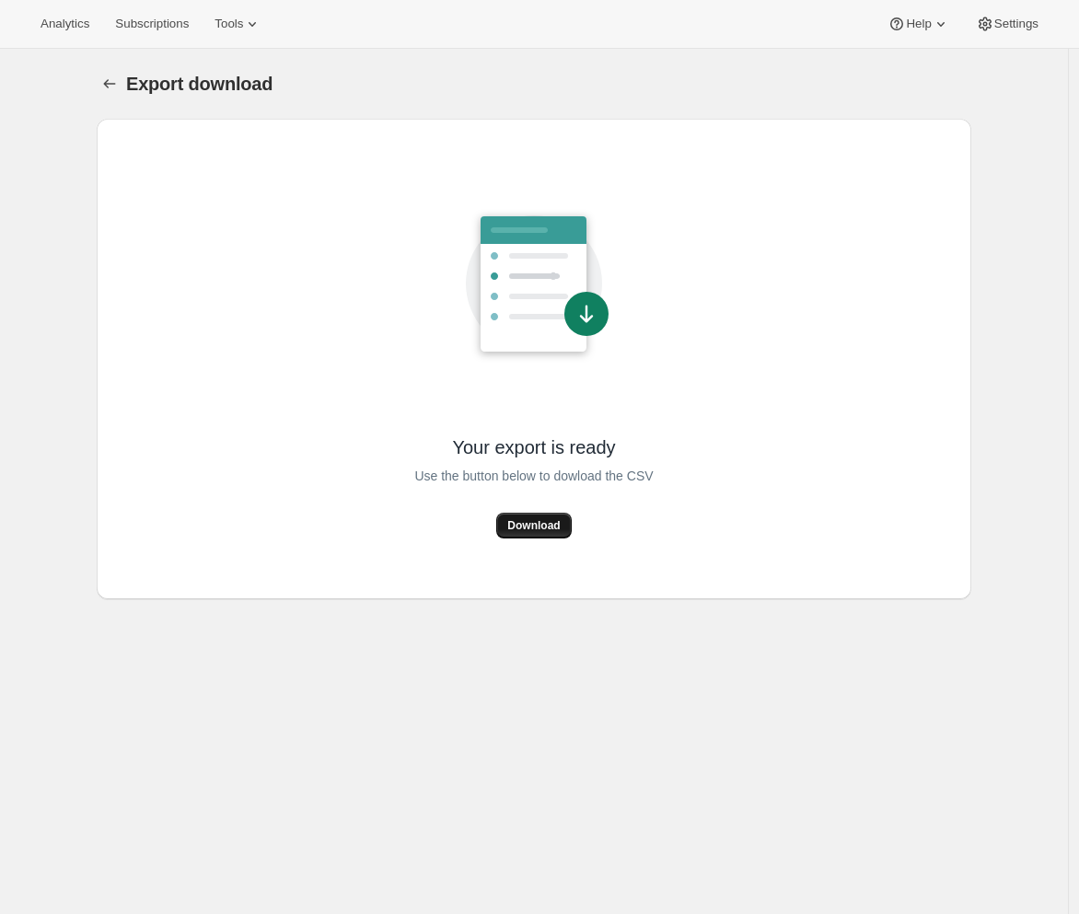
click at [550, 530] on span "Download" at bounding box center [533, 525] width 52 height 15
